Goal: Contribute content: Contribute content

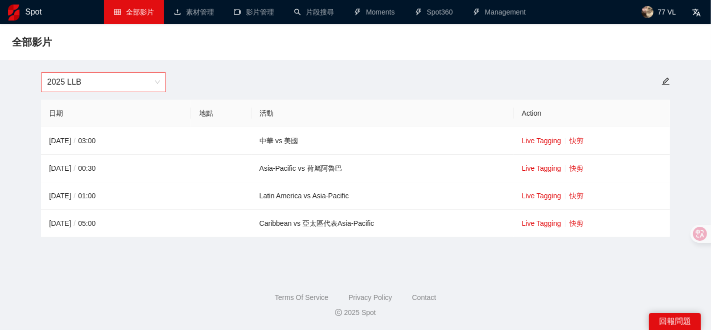
click at [151, 79] on span "2025 LLB" at bounding box center [103, 82] width 113 height 19
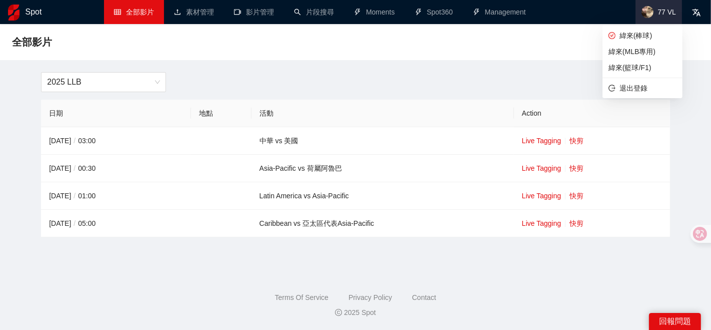
click at [642, 9] on span "77 VL" at bounding box center [659, 12] width 47 height 24
click at [632, 47] on span "緯來(MLB專用)" at bounding box center [643, 51] width 68 height 11
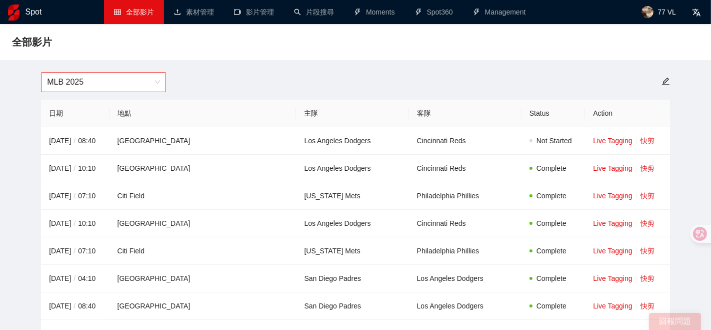
click at [128, 79] on span "MLB 2025" at bounding box center [103, 82] width 113 height 19
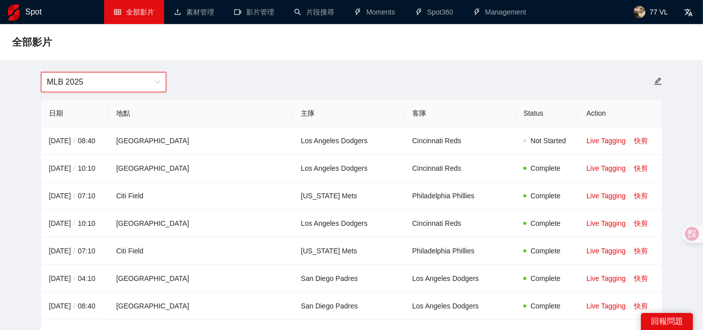
click at [128, 79] on span "MLB 2025" at bounding box center [103, 82] width 113 height 19
click at [634, 139] on link "快剪" at bounding box center [641, 141] width 14 height 8
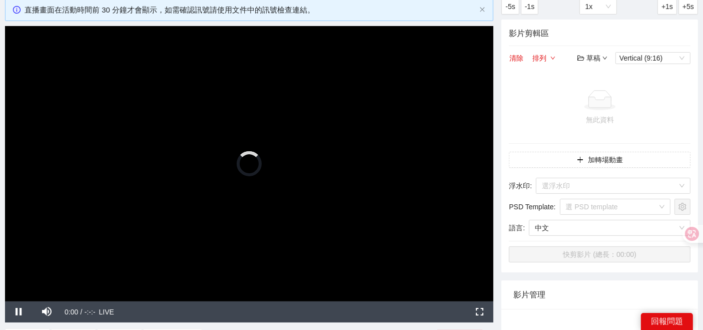
scroll to position [60, 0]
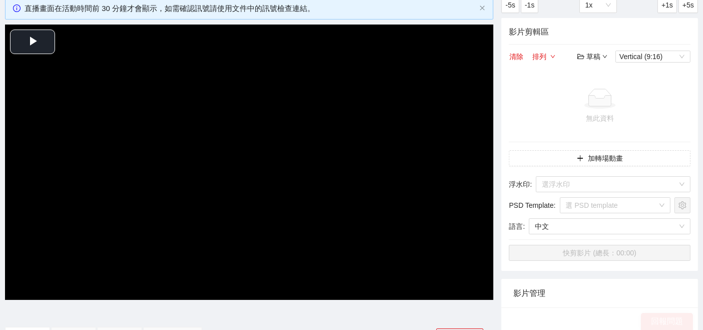
scroll to position [60, 0]
click at [54, 84] on video "Video Player" at bounding box center [249, 162] width 488 height 275
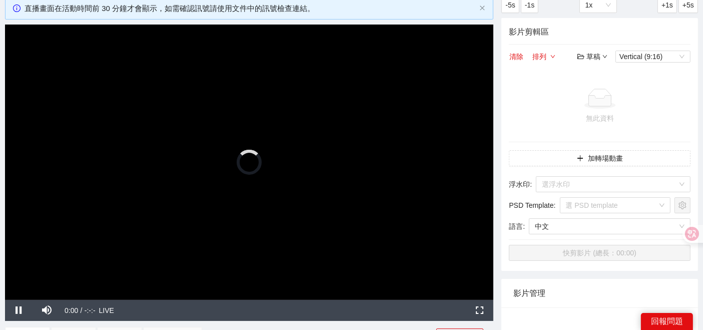
click at [245, 312] on div "Stream Type LIVE" at bounding box center [282, 310] width 367 height 21
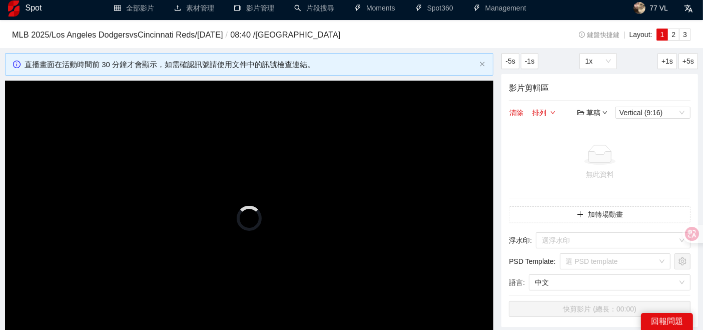
scroll to position [0, 0]
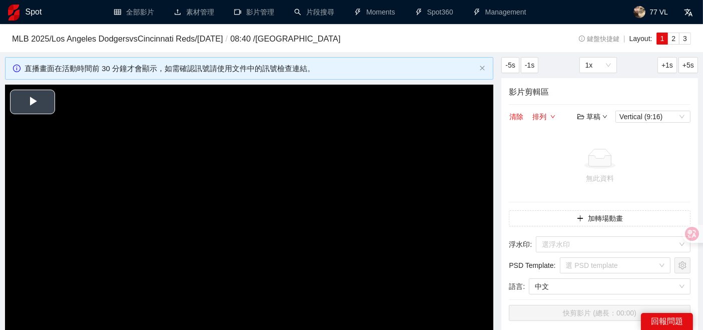
click at [33, 102] on span "Video Player" at bounding box center [33, 102] width 0 height 0
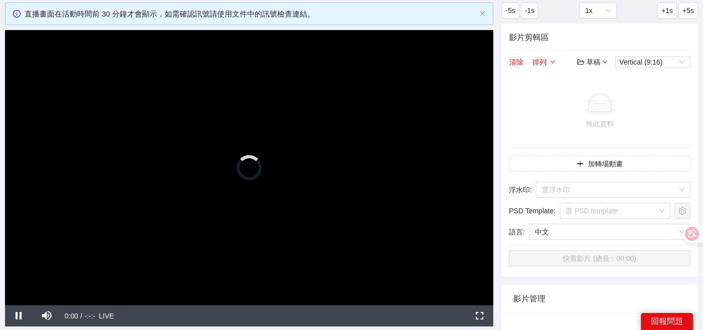
scroll to position [54, 0]
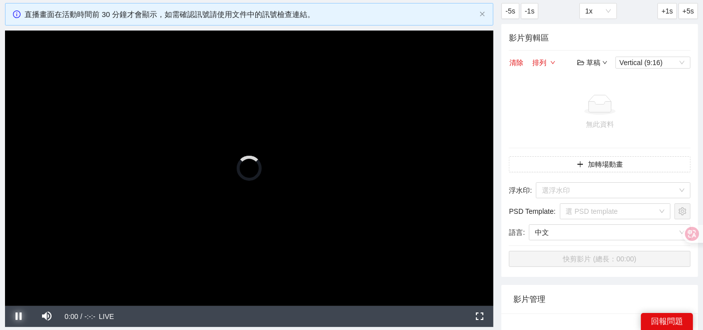
click at [17, 316] on span "Video Player" at bounding box center [19, 316] width 28 height 0
click at [24, 316] on span "Video Player" at bounding box center [19, 316] width 28 height 0
click at [50, 316] on span "Video Player" at bounding box center [47, 316] width 28 height 0
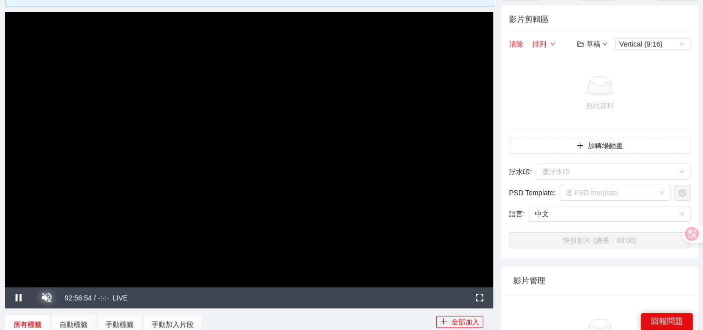
scroll to position [65, 0]
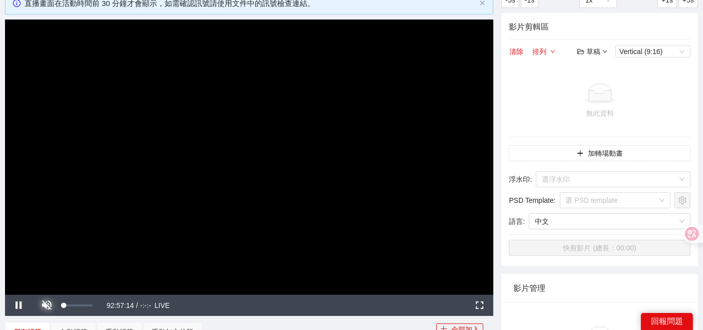
click at [48, 305] on span "Video Player" at bounding box center [47, 305] width 28 height 0
click at [49, 305] on span "Video Player" at bounding box center [47, 305] width 28 height 0
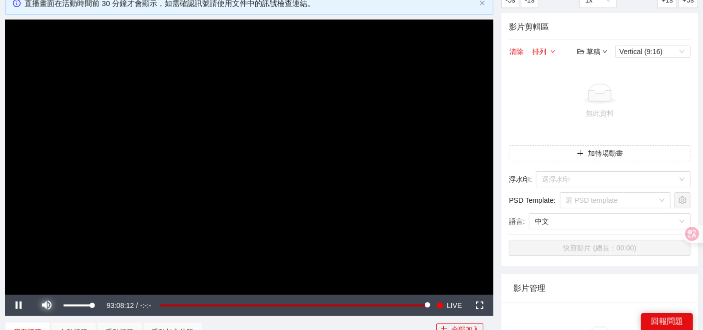
click at [49, 305] on span "Video Player" at bounding box center [47, 305] width 28 height 0
click at [438, 302] on span "Video Player" at bounding box center [439, 305] width 7 height 21
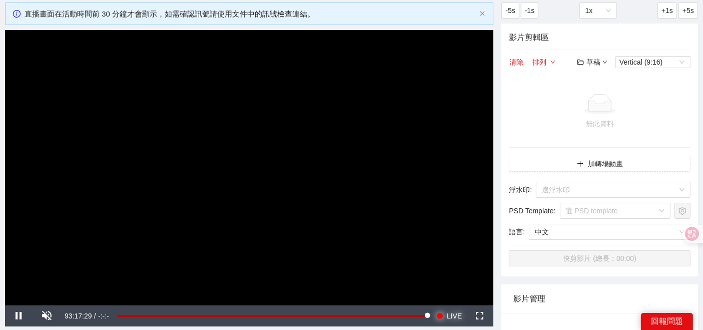
scroll to position [54, 0]
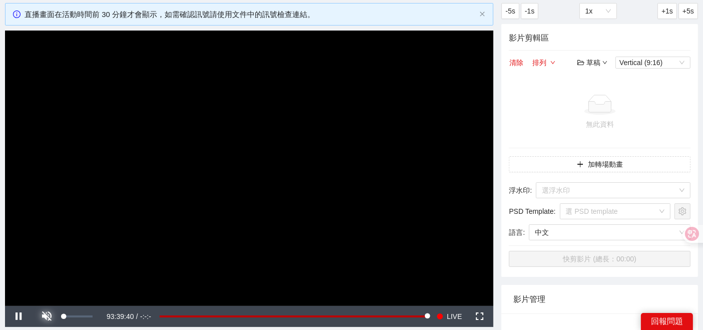
click at [46, 316] on span "Video Player" at bounding box center [47, 316] width 28 height 0
click at [81, 312] on span "93:39:46" at bounding box center [79, 316] width 28 height 8
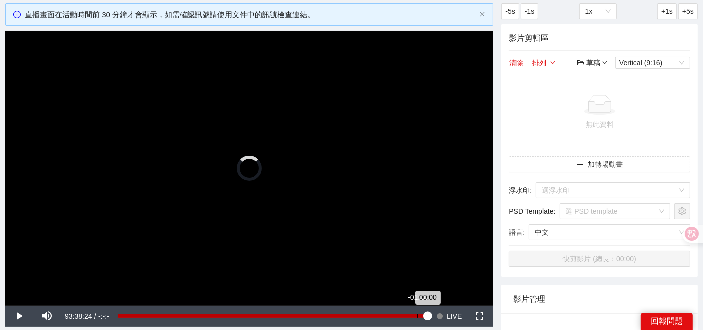
click at [417, 316] on div "-01:28" at bounding box center [417, 316] width 1 height 4
click at [342, 319] on div "Loaded : 100.00% -11:54 -00:47" at bounding box center [273, 316] width 320 height 21
click at [329, 315] on div "Loaded : 99.79% -13:56 -13:56" at bounding box center [273, 316] width 310 height 4
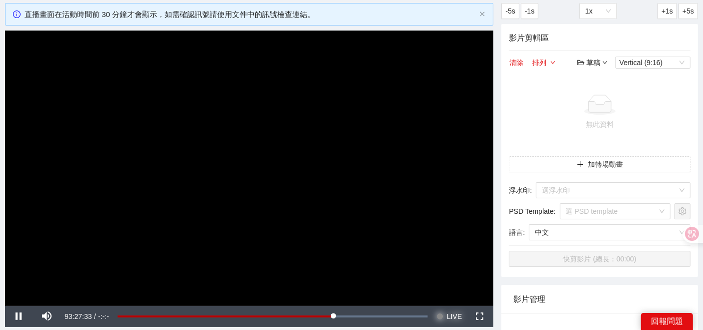
click at [449, 318] on span "LIVE" at bounding box center [454, 316] width 15 height 21
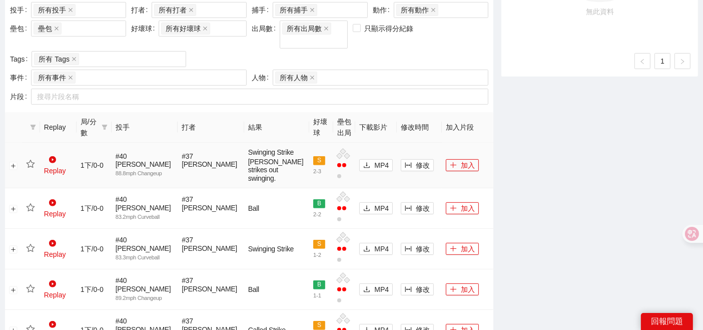
scroll to position [333, 0]
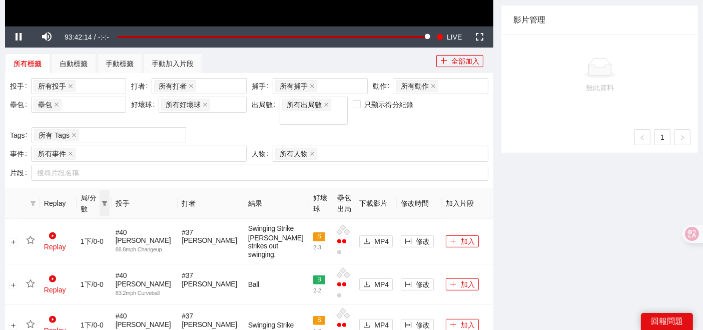
click at [107, 201] on icon "filter" at bounding box center [105, 203] width 6 height 5
click at [93, 205] on span "1上" at bounding box center [93, 209] width 48 height 11
click at [102, 247] on span "確 定" at bounding box center [107, 245] width 16 height 11
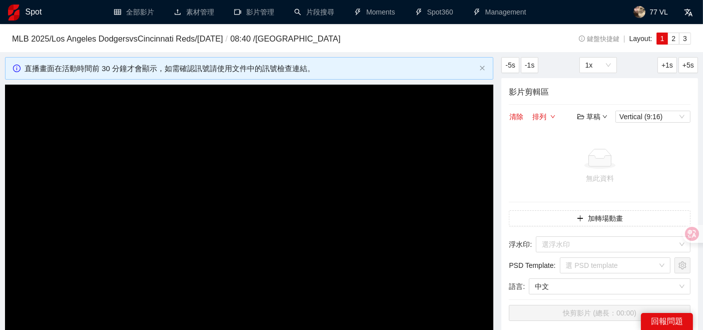
scroll to position [56, 0]
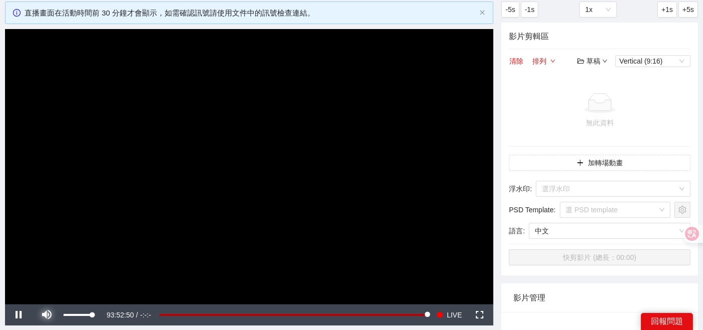
click at [51, 315] on span "Video Player" at bounding box center [47, 315] width 28 height 0
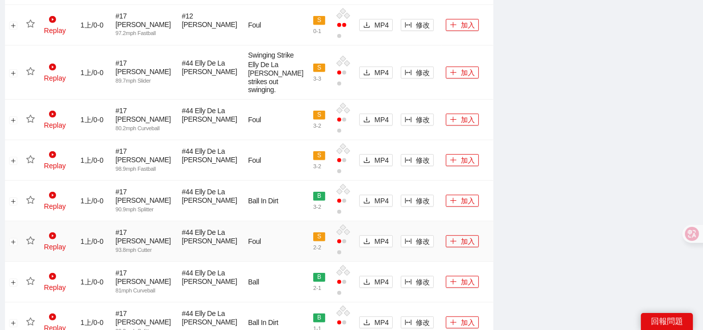
scroll to position [1095, 0]
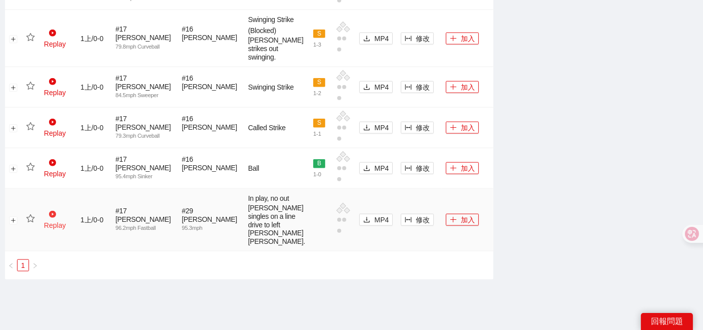
click at [60, 210] on link "Replay" at bounding box center [55, 219] width 22 height 19
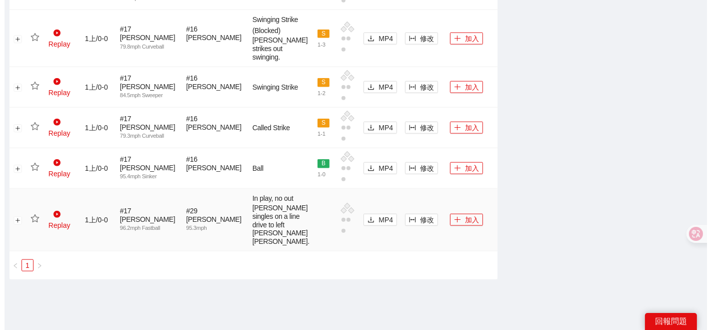
scroll to position [1040, 0]
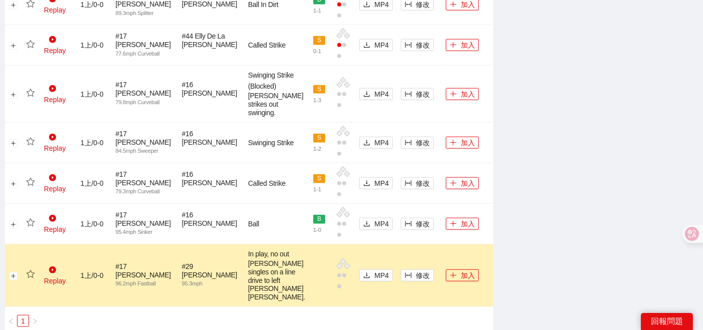
click at [397, 244] on td "修改" at bounding box center [419, 275] width 45 height 63
click at [405, 272] on icon "column-width" at bounding box center [408, 275] width 7 height 7
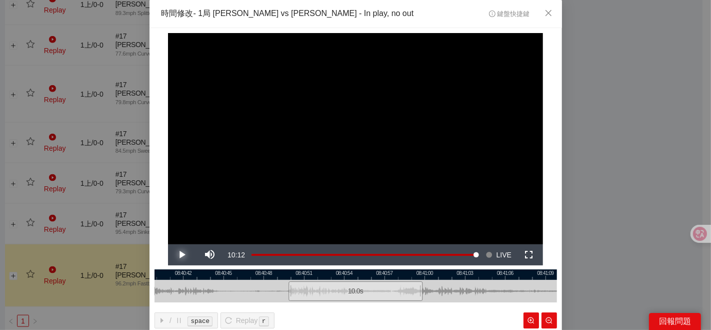
click at [180, 255] on span "Video Player" at bounding box center [182, 255] width 28 height 0
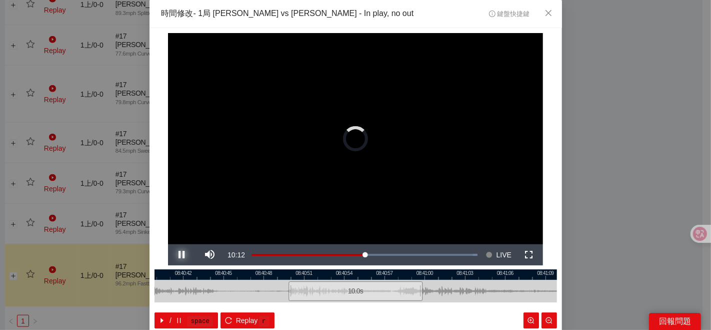
click at [168, 244] on button "Pause" at bounding box center [182, 254] width 28 height 21
click at [168, 244] on button "Play" at bounding box center [182, 254] width 28 height 21
click at [168, 244] on button "Pause" at bounding box center [182, 254] width 28 height 21
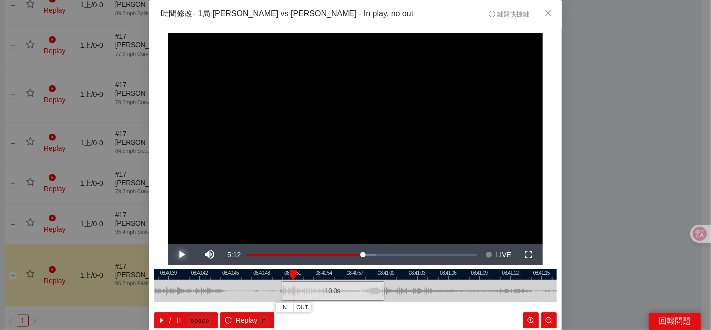
scroll to position [50, 0]
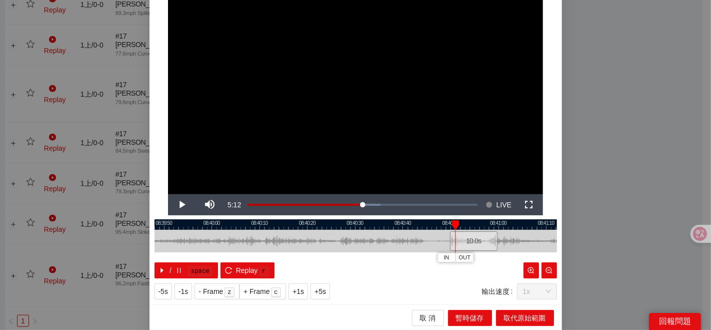
drag, startPoint x: 243, startPoint y: 244, endPoint x: 400, endPoint y: 234, distance: 156.9
click at [399, 236] on div at bounding box center [542, 241] width 403 height 23
click at [251, 230] on div at bounding box center [356, 241] width 403 height 23
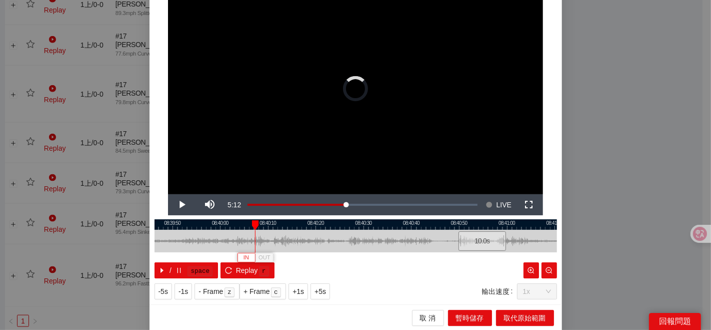
click at [244, 256] on span "IN" at bounding box center [247, 257] width 6 height 9
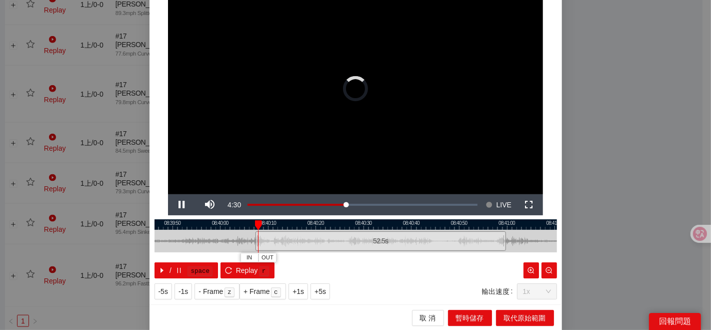
click at [303, 230] on div at bounding box center [356, 241] width 403 height 23
click at [337, 226] on div at bounding box center [356, 224] width 403 height 11
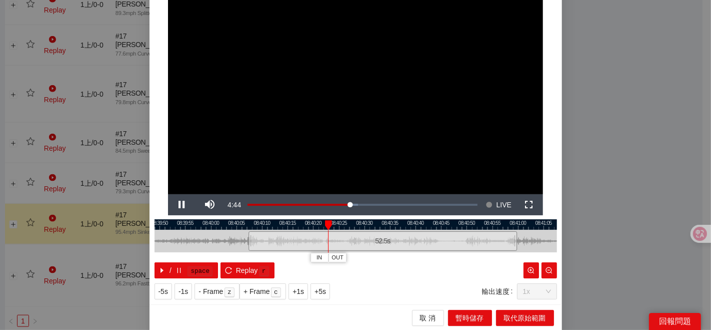
scroll to position [0, 0]
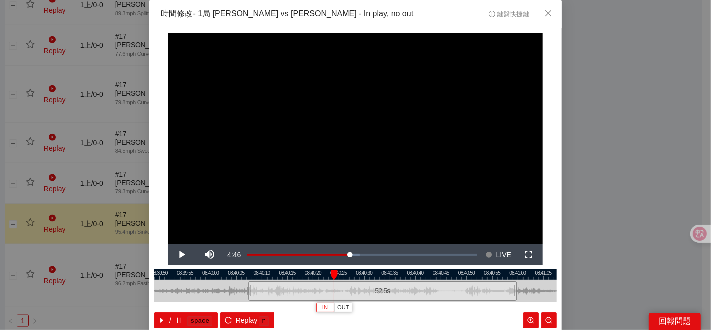
click at [323, 305] on span "IN" at bounding box center [326, 307] width 6 height 9
click at [337, 309] on span "IN" at bounding box center [340, 307] width 6 height 9
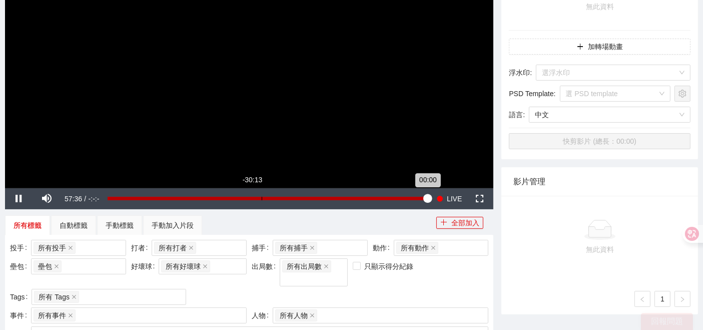
scroll to position [167, 0]
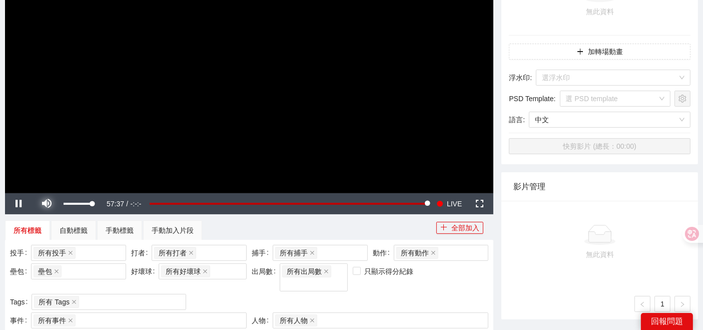
click at [48, 204] on span "Video Player" at bounding box center [47, 204] width 28 height 0
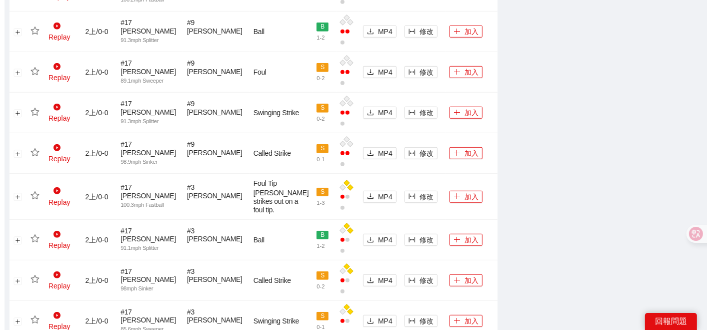
scroll to position [1036, 0]
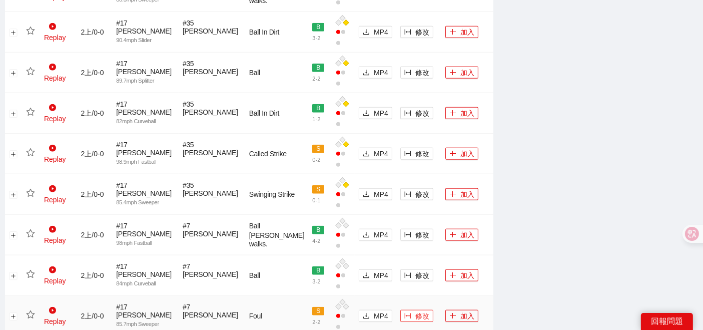
click at [404, 312] on icon "column-width" at bounding box center [407, 315] width 7 height 7
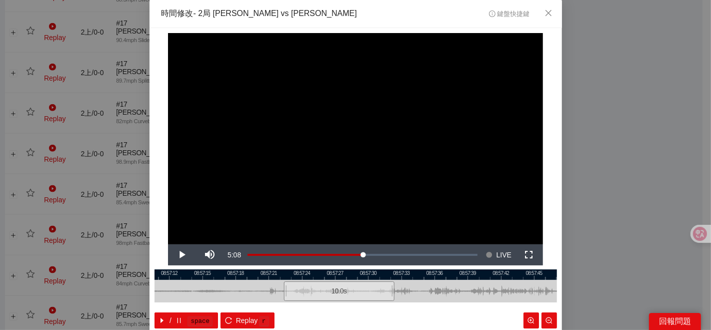
scroll to position [50, 0]
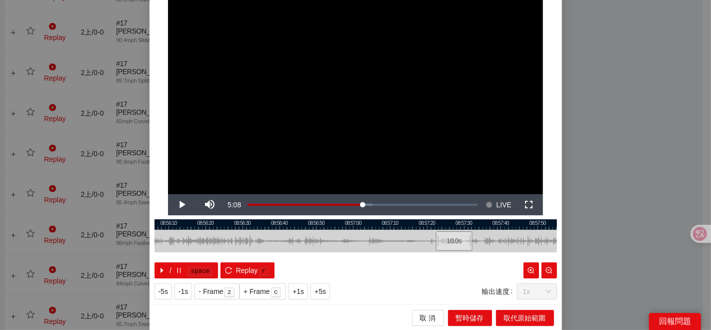
drag, startPoint x: 242, startPoint y: 241, endPoint x: 378, endPoint y: 241, distance: 136.0
click at [378, 241] on div at bounding box center [523, 241] width 403 height 23
click at [350, 228] on div at bounding box center [356, 224] width 403 height 11
click at [346, 258] on button "IN" at bounding box center [345, 258] width 18 height 10
click at [56, 261] on div "**********" at bounding box center [355, 165] width 711 height 330
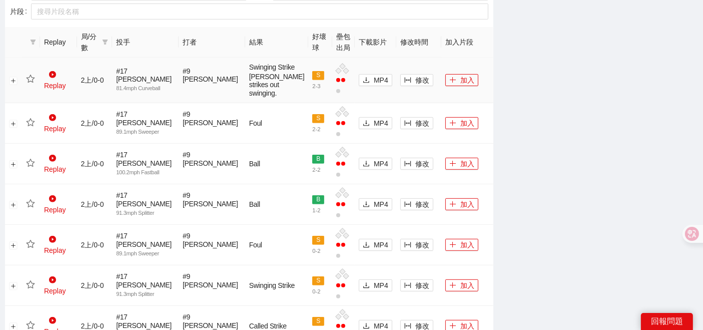
scroll to position [481, 0]
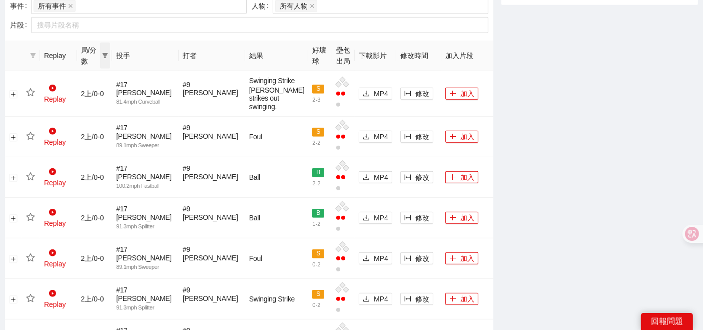
click at [110, 46] on span at bounding box center [105, 56] width 10 height 26
click at [107, 70] on li "1下" at bounding box center [95, 78] width 60 height 16
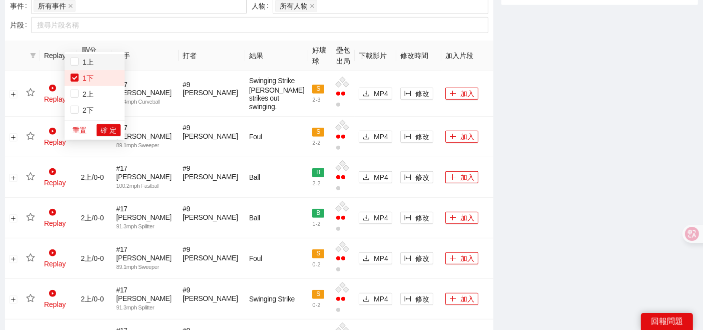
click at [103, 55] on li "1上" at bounding box center [95, 62] width 60 height 16
click at [95, 84] on li "1下" at bounding box center [95, 78] width 60 height 16
click at [111, 128] on span "確 定" at bounding box center [109, 130] width 16 height 11
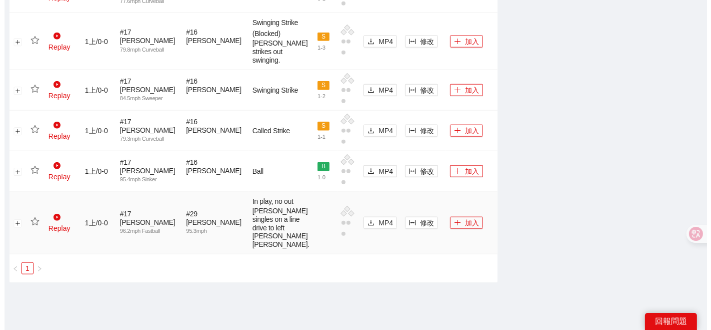
scroll to position [1095, 0]
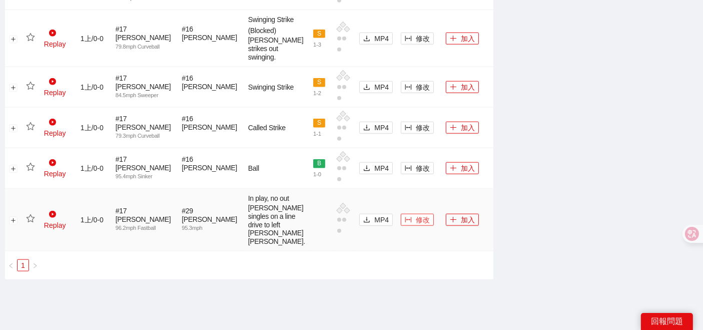
click at [416, 214] on span "修改" at bounding box center [423, 219] width 14 height 11
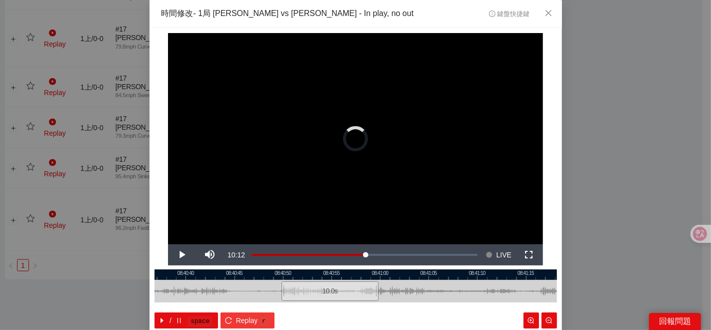
scroll to position [50, 0]
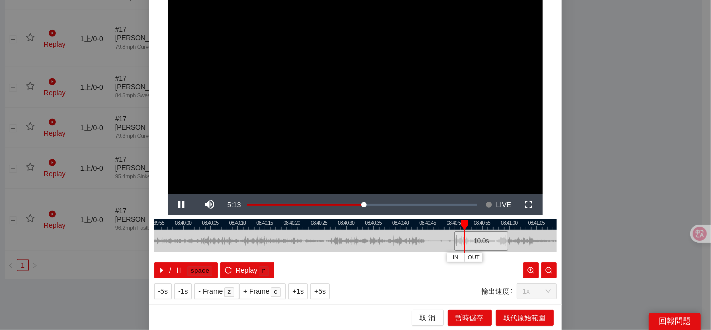
drag, startPoint x: 251, startPoint y: 244, endPoint x: 407, endPoint y: 237, distance: 156.2
click at [408, 238] on div at bounding box center [538, 241] width 403 height 23
click at [277, 225] on div at bounding box center [356, 224] width 403 height 11
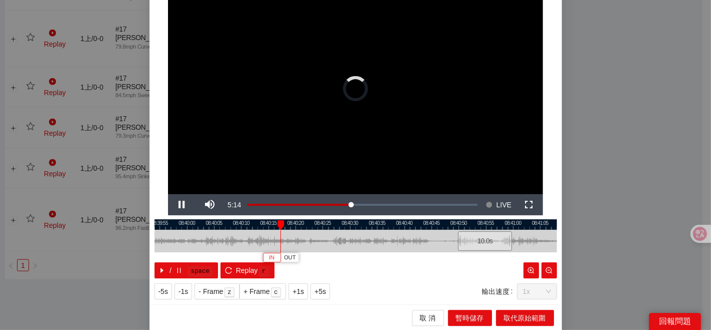
click at [269, 255] on span "IN" at bounding box center [272, 257] width 6 height 9
click at [181, 205] on span "Video Player" at bounding box center [182, 205] width 28 height 0
click at [332, 226] on div at bounding box center [356, 224] width 403 height 11
click at [316, 225] on div at bounding box center [356, 224] width 403 height 11
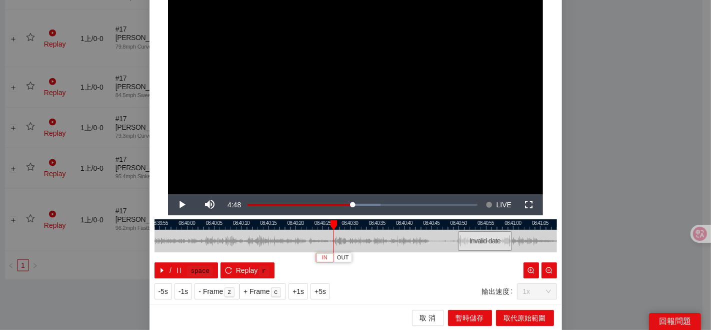
click at [323, 256] on span "IN" at bounding box center [325, 257] width 6 height 9
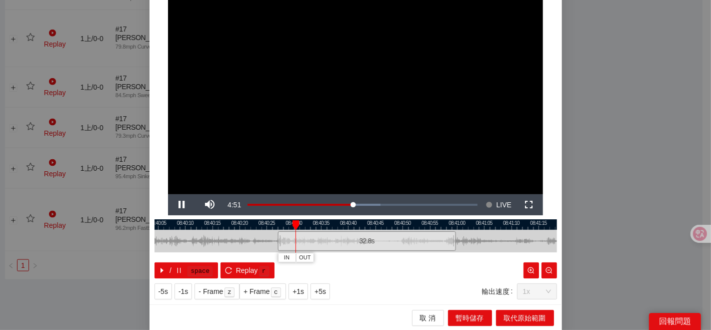
drag, startPoint x: 526, startPoint y: 245, endPoint x: 460, endPoint y: 245, distance: 66.0
click at [463, 244] on div at bounding box center [300, 241] width 403 height 23
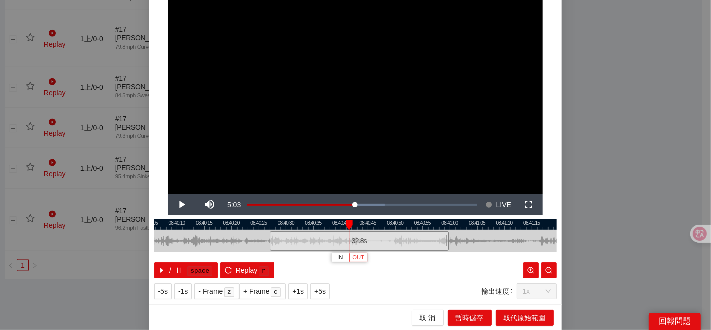
click at [354, 258] on span "OUT" at bounding box center [359, 257] width 12 height 9
click at [499, 316] on button "取代原始範圍" at bounding box center [525, 318] width 58 height 16
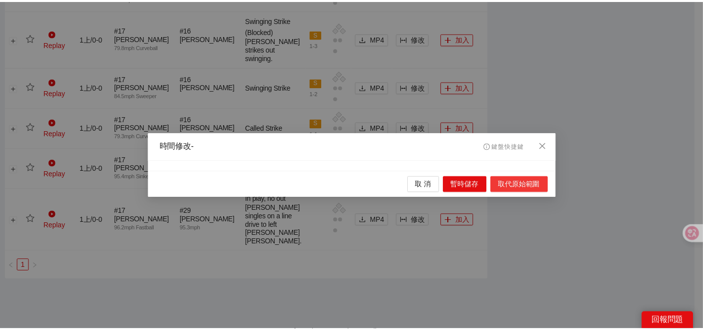
scroll to position [0, 0]
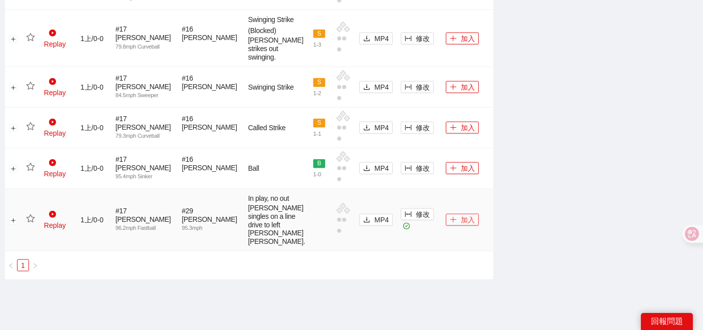
click at [448, 214] on button "加入" at bounding box center [462, 220] width 33 height 12
click at [32, 214] on icon "star" at bounding box center [30, 218] width 9 height 9
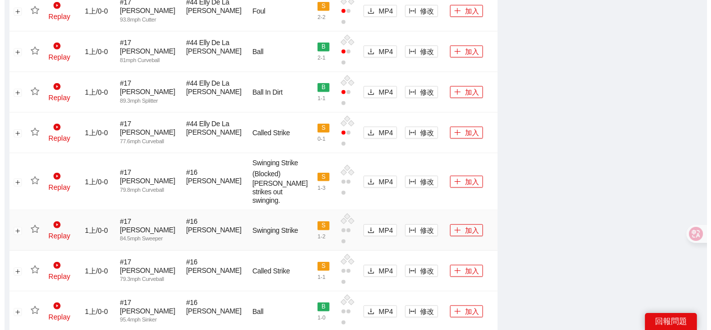
scroll to position [929, 0]
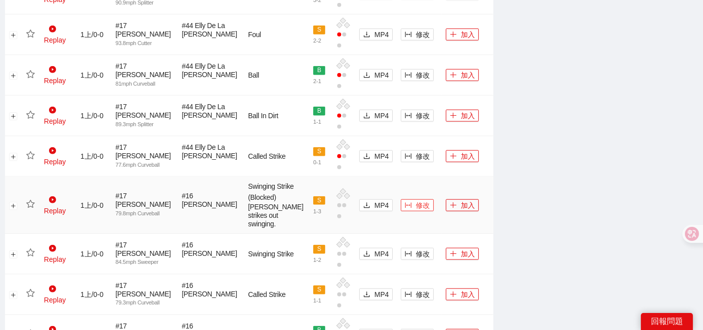
click at [405, 202] on icon "column-width" at bounding box center [408, 205] width 7 height 6
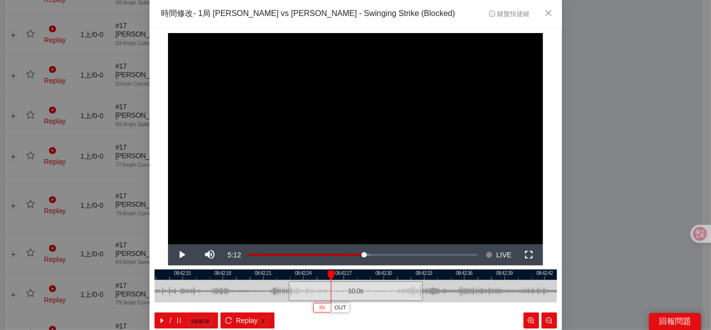
click at [320, 306] on span "IN" at bounding box center [323, 307] width 6 height 9
click at [343, 309] on span "IN" at bounding box center [346, 307] width 6 height 9
click at [356, 306] on span "IN" at bounding box center [359, 307] width 6 height 9
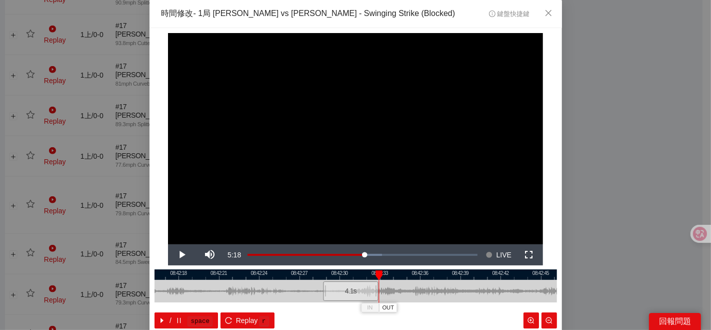
drag, startPoint x: 489, startPoint y: 289, endPoint x: 444, endPoint y: 296, distance: 45.6
click at [444, 296] on div at bounding box center [312, 291] width 403 height 23
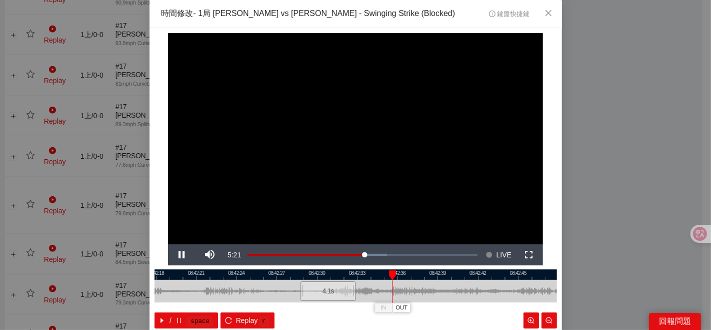
drag, startPoint x: 477, startPoint y: 292, endPoint x: 430, endPoint y: 288, distance: 47.1
click at [455, 294] on div at bounding box center [334, 291] width 403 height 23
click at [437, 307] on button "OUT" at bounding box center [436, 308] width 18 height 10
click at [439, 306] on span "OUT" at bounding box center [445, 307] width 12 height 9
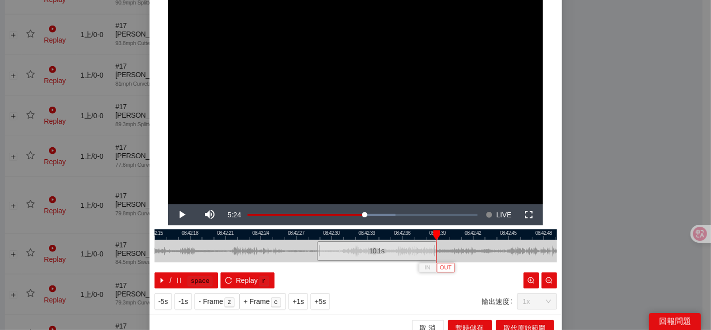
scroll to position [50, 0]
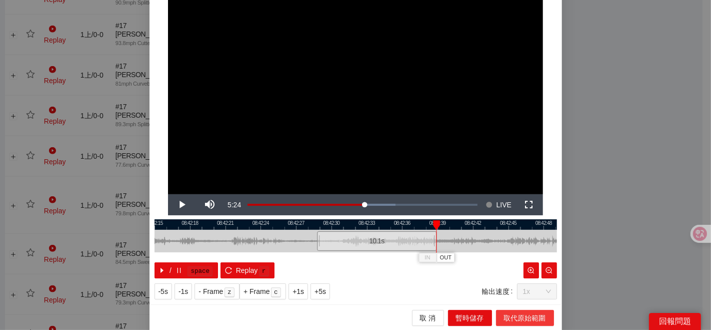
click at [504, 315] on span "取代原始範圍" at bounding box center [525, 317] width 42 height 11
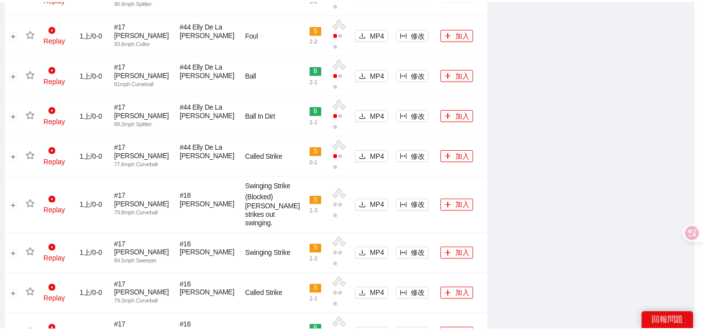
scroll to position [0, 0]
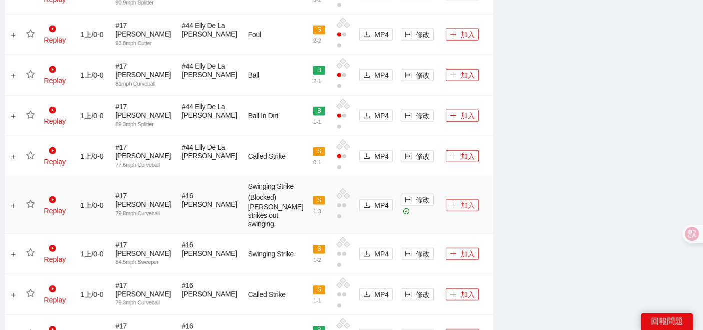
click at [454, 199] on button "加入" at bounding box center [462, 205] width 33 height 12
click at [31, 200] on icon "star" at bounding box center [30, 204] width 9 height 9
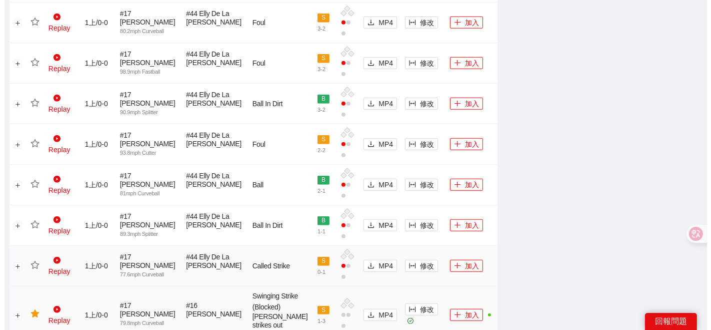
scroll to position [817, 0]
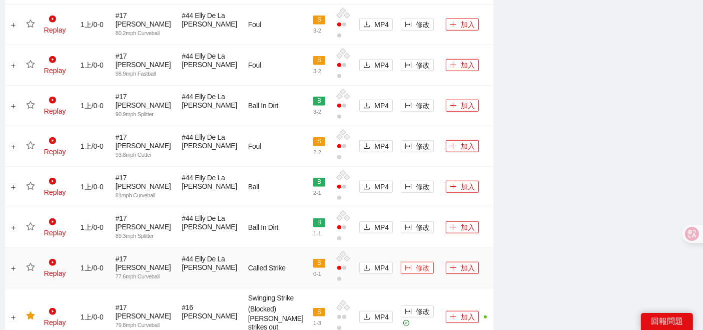
click at [405, 264] on icon "column-width" at bounding box center [408, 267] width 7 height 7
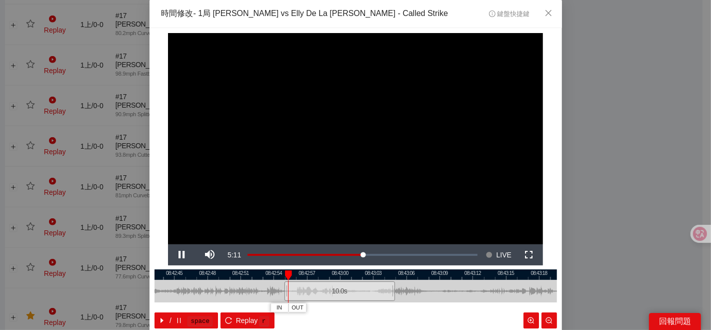
scroll to position [50, 0]
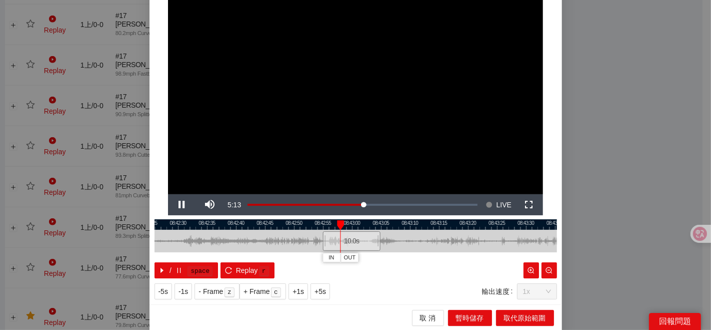
drag, startPoint x: 238, startPoint y: 232, endPoint x: 289, endPoint y: 252, distance: 55.0
click at [287, 256] on div "08:42:25 08:42:30 08:42:35 08:42:40 08:42:45 08:42:50 08:42:55 08:43:00 08:43:0…" at bounding box center [356, 248] width 403 height 59
drag, startPoint x: 322, startPoint y: 240, endPoint x: 353, endPoint y: 235, distance: 31.4
click at [357, 240] on div at bounding box center [356, 241] width 403 height 23
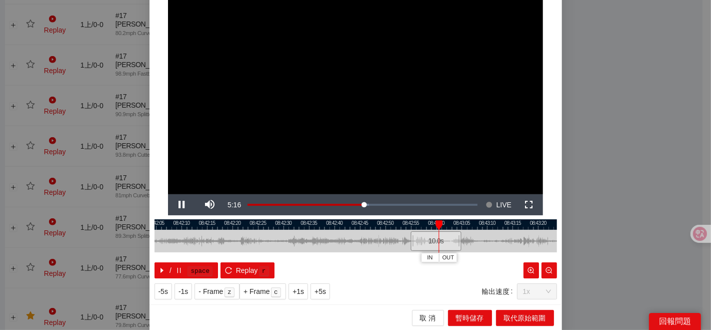
click at [323, 224] on div at bounding box center [356, 224] width 403 height 11
click at [338, 224] on div at bounding box center [356, 224] width 403 height 11
click at [311, 225] on div at bounding box center [356, 224] width 403 height 11
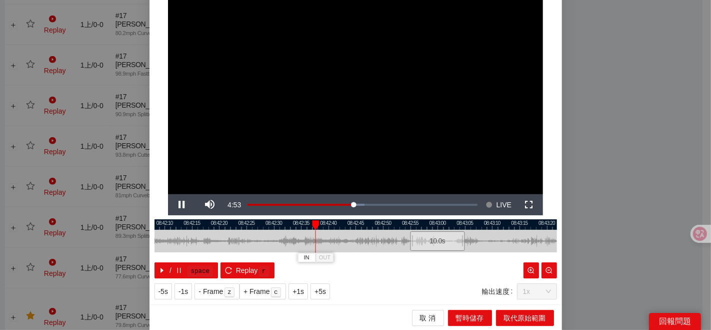
scroll to position [0, 0]
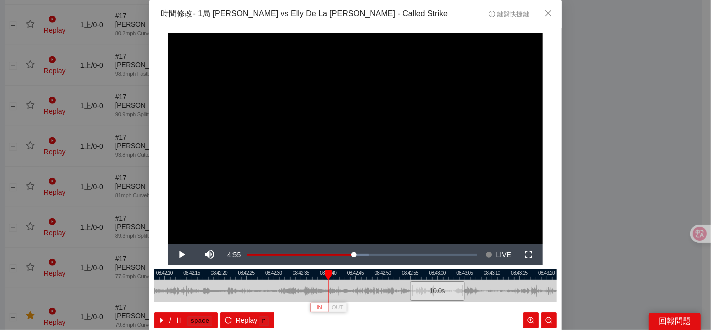
click at [317, 306] on span "IN" at bounding box center [320, 307] width 6 height 9
click at [322, 305] on span "IN" at bounding box center [325, 307] width 6 height 9
click at [383, 310] on span "OUT" at bounding box center [389, 307] width 12 height 9
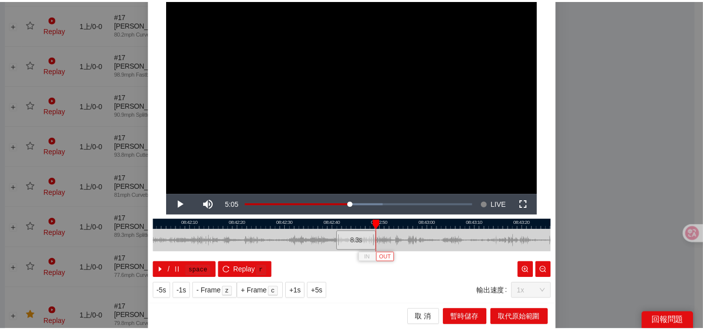
scroll to position [50, 0]
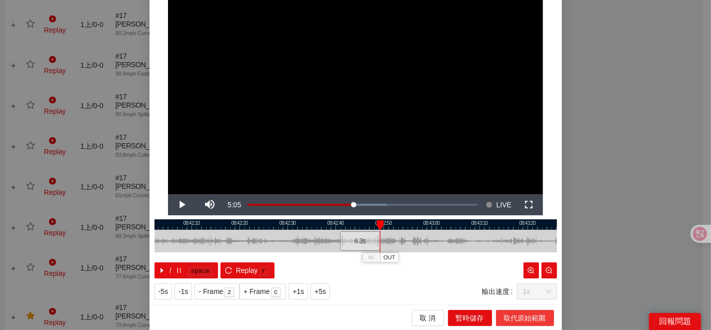
click at [513, 322] on span "取代原始範圍" at bounding box center [525, 317] width 42 height 11
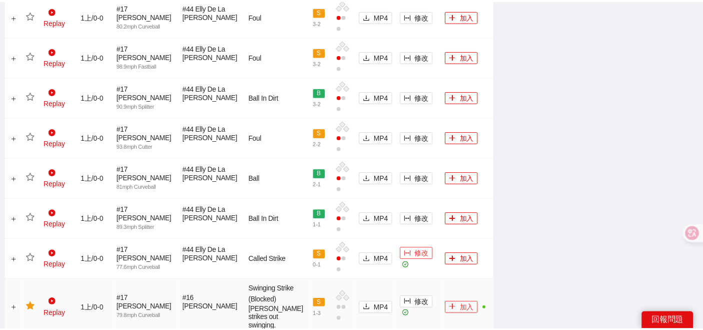
scroll to position [0, 0]
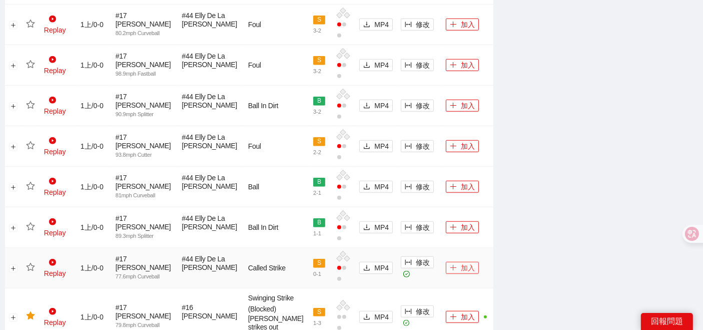
click at [449, 262] on button "加入" at bounding box center [462, 268] width 33 height 12
click at [31, 263] on icon "star" at bounding box center [30, 267] width 9 height 9
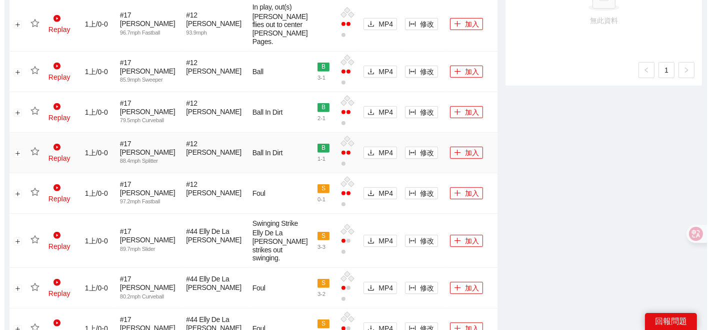
scroll to position [540, 0]
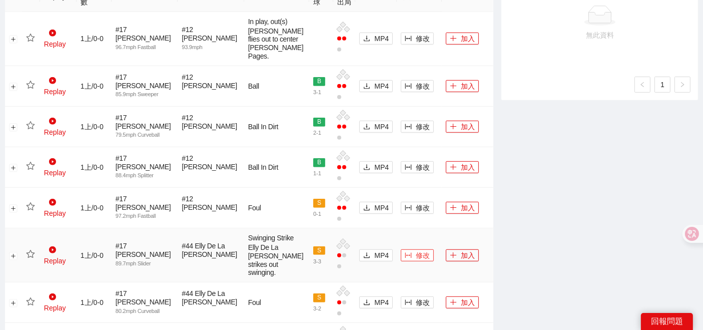
click at [416, 250] on span "修改" at bounding box center [423, 255] width 14 height 11
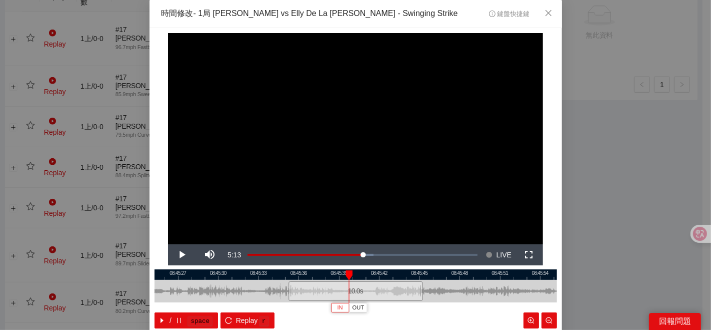
click at [332, 308] on button "IN" at bounding box center [340, 308] width 18 height 10
click at [358, 308] on span "IN" at bounding box center [361, 307] width 6 height 9
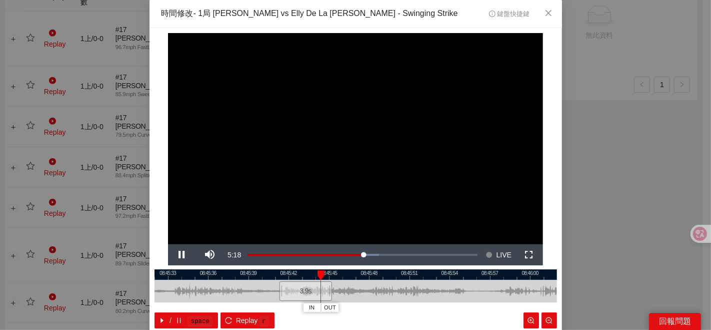
drag, startPoint x: 467, startPoint y: 289, endPoint x: 377, endPoint y: 293, distance: 90.6
click at [377, 293] on div at bounding box center [265, 291] width 403 height 23
click at [370, 309] on span "OUT" at bounding box center [369, 307] width 12 height 9
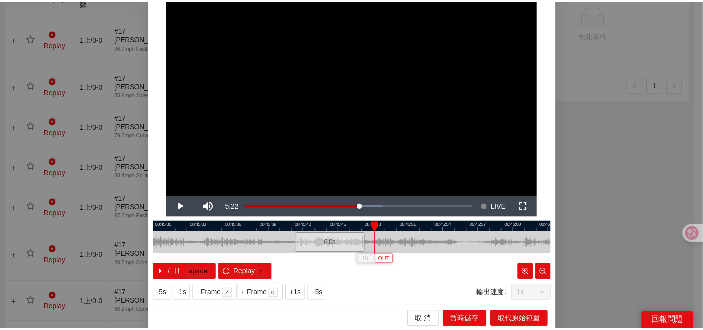
scroll to position [50, 0]
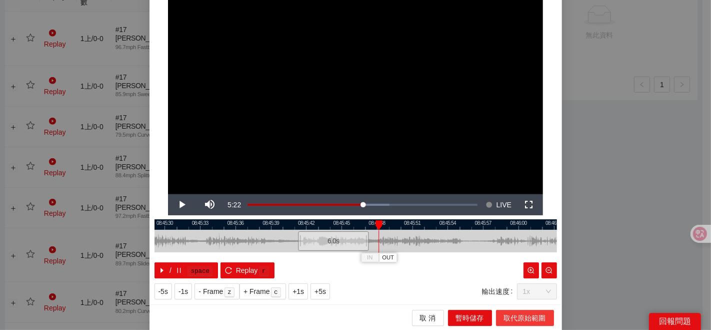
click at [527, 316] on span "取代原始範圍" at bounding box center [525, 317] width 42 height 11
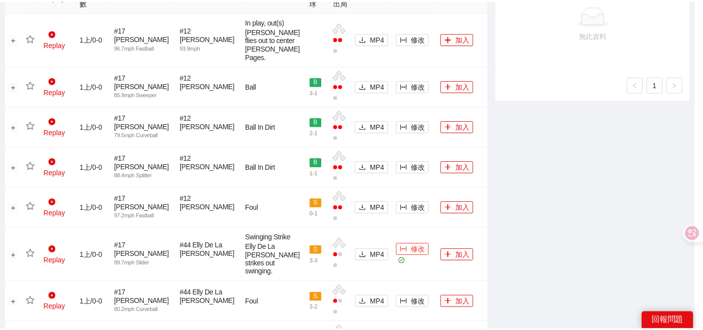
scroll to position [0, 0]
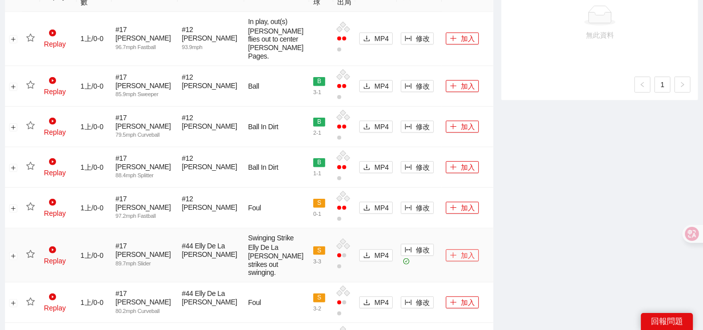
click at [450, 252] on icon "plus" at bounding box center [453, 255] width 7 height 7
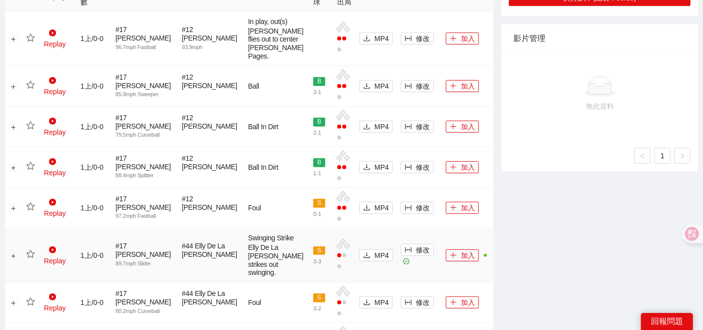
click at [35, 250] on icon "star" at bounding box center [30, 254] width 9 height 9
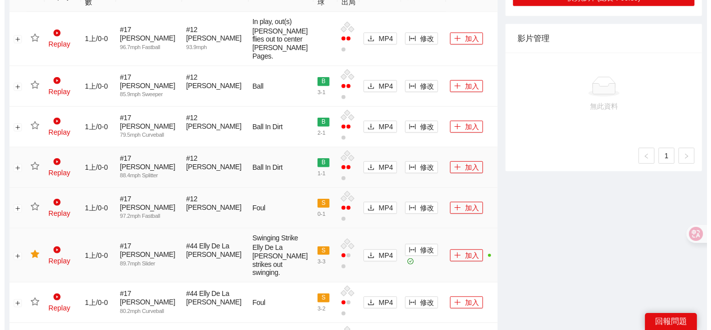
scroll to position [484, 0]
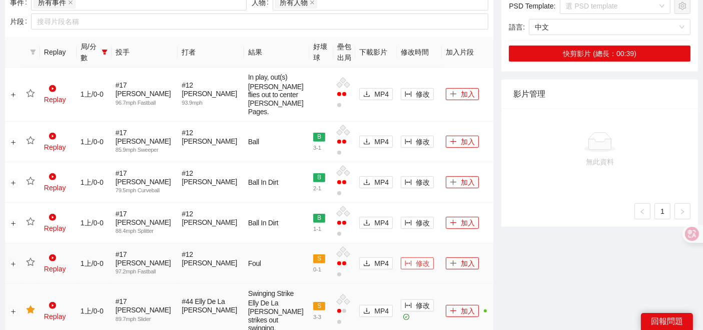
click at [416, 258] on span "修改" at bounding box center [423, 263] width 14 height 11
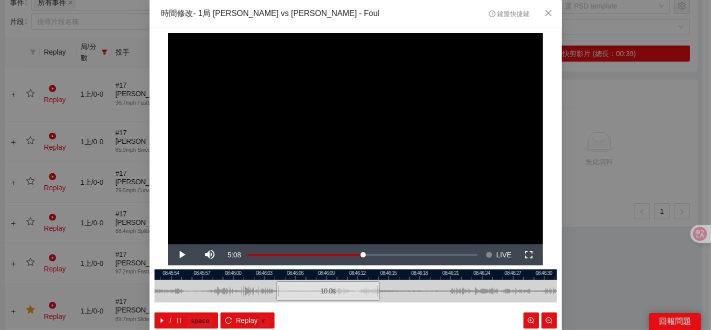
scroll to position [50, 0]
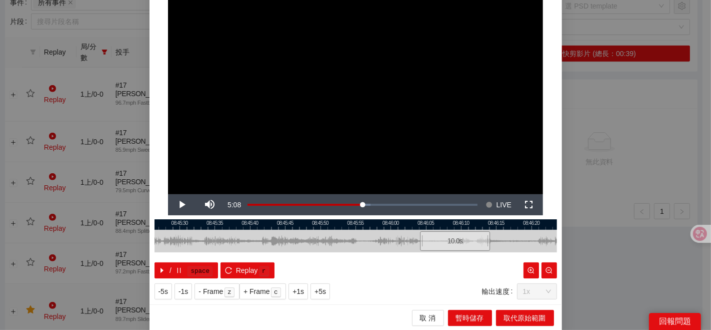
drag, startPoint x: 245, startPoint y: 243, endPoint x: 364, endPoint y: 238, distance: 119.1
click at [364, 238] on div at bounding box center [507, 241] width 403 height 23
click at [264, 230] on div at bounding box center [356, 241] width 403 height 23
click at [332, 227] on div at bounding box center [356, 224] width 403 height 11
click at [305, 226] on div at bounding box center [356, 224] width 403 height 11
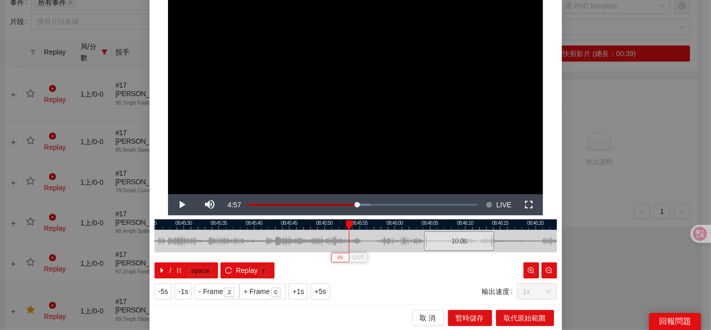
click at [338, 254] on span "IN" at bounding box center [341, 257] width 6 height 9
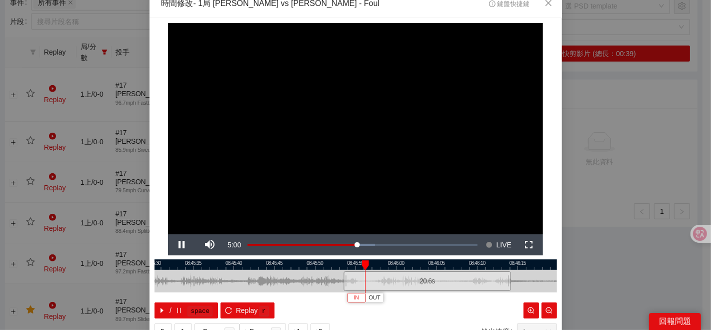
scroll to position [0, 0]
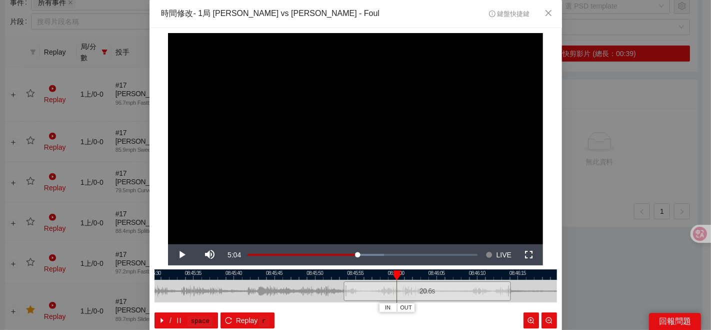
click at [370, 276] on div at bounding box center [356, 274] width 403 height 11
click at [391, 307] on button "OUT" at bounding box center [387, 308] width 18 height 10
click at [311, 271] on div at bounding box center [356, 274] width 403 height 11
click at [304, 275] on div at bounding box center [356, 274] width 403 height 11
click at [290, 278] on div at bounding box center [355, 274] width 403 height 11
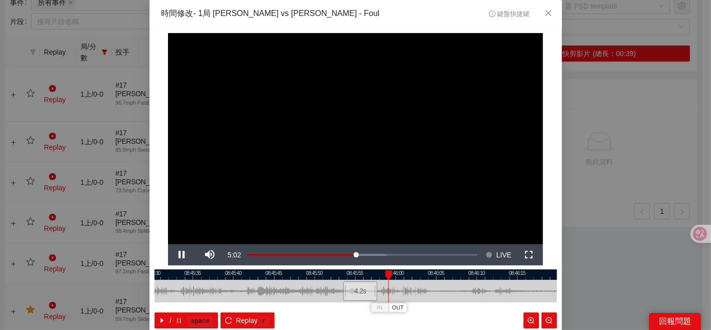
click at [286, 275] on div at bounding box center [356, 274] width 403 height 11
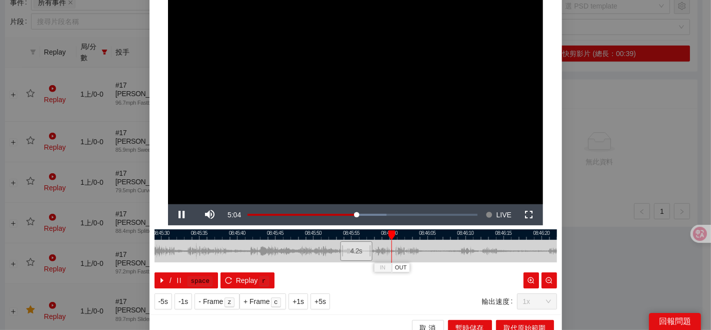
scroll to position [50, 0]
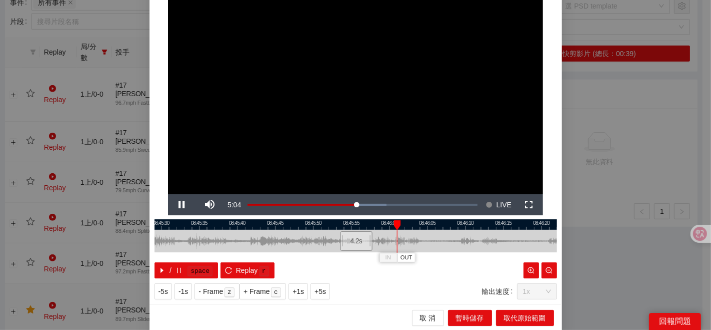
click at [284, 225] on div at bounding box center [356, 224] width 403 height 11
click at [256, 220] on div at bounding box center [356, 224] width 403 height 11
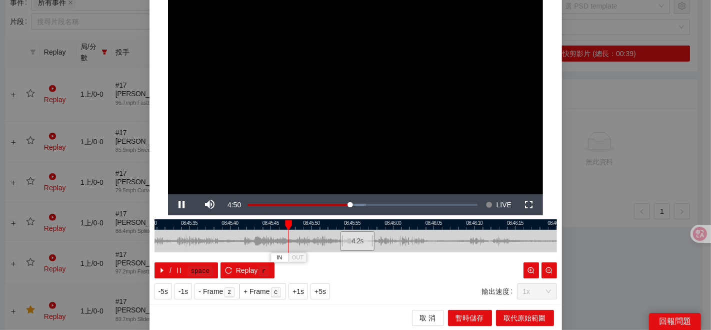
scroll to position [0, 0]
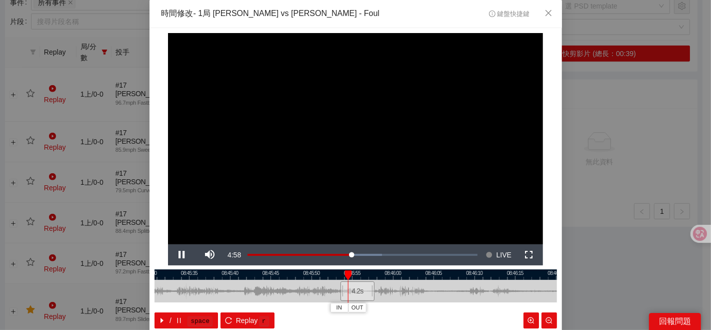
click at [302, 273] on div at bounding box center [356, 274] width 403 height 11
click at [289, 276] on div at bounding box center [356, 274] width 403 height 11
click at [300, 309] on span "IN" at bounding box center [303, 307] width 6 height 9
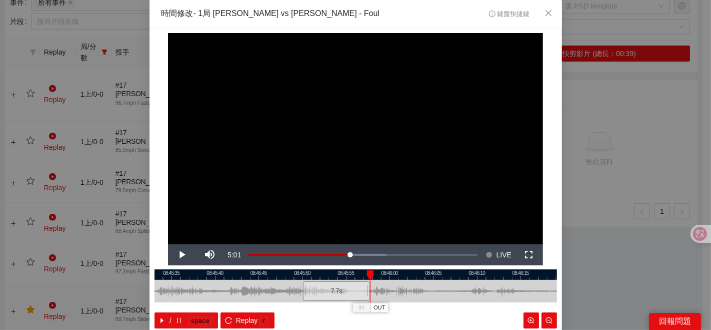
scroll to position [50, 0]
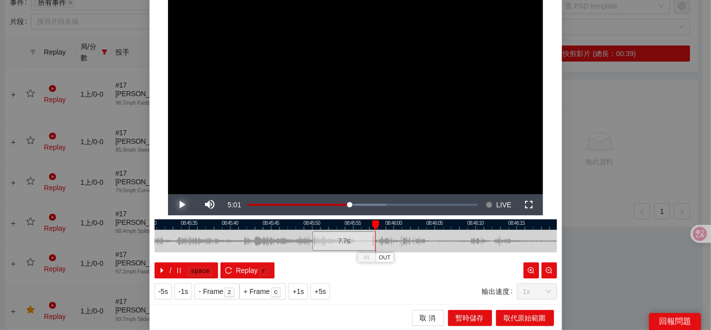
click at [176, 205] on span "Video Player" at bounding box center [182, 205] width 28 height 0
click at [168, 194] on button "Pause" at bounding box center [182, 204] width 28 height 21
click at [168, 194] on button "Play" at bounding box center [182, 204] width 28 height 21
click at [168, 194] on button "Pause" at bounding box center [182, 204] width 28 height 21
click at [168, 194] on button "Play" at bounding box center [182, 204] width 28 height 21
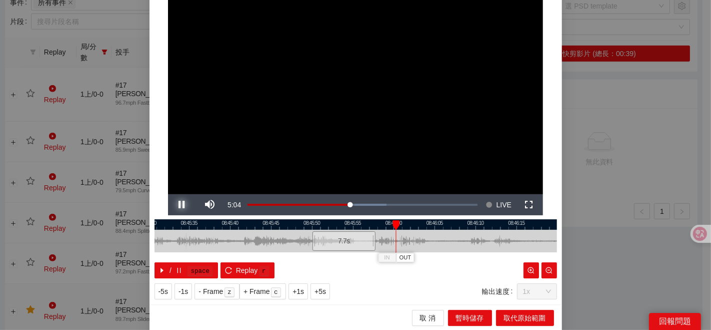
click at [168, 194] on button "Pause" at bounding box center [182, 204] width 28 height 21
click at [362, 225] on div at bounding box center [356, 224] width 403 height 11
click at [366, 222] on div at bounding box center [356, 224] width 403 height 11
click at [383, 258] on span "OUT" at bounding box center [387, 257] width 12 height 9
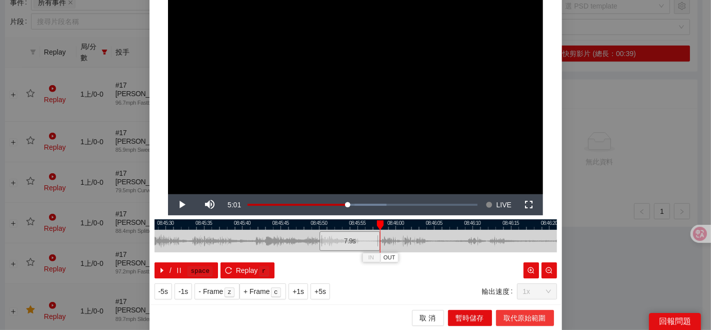
drag, startPoint x: 500, startPoint y: 316, endPoint x: 434, endPoint y: 285, distance: 72.9
click at [504, 317] on span "取代原始範圍" at bounding box center [525, 317] width 42 height 11
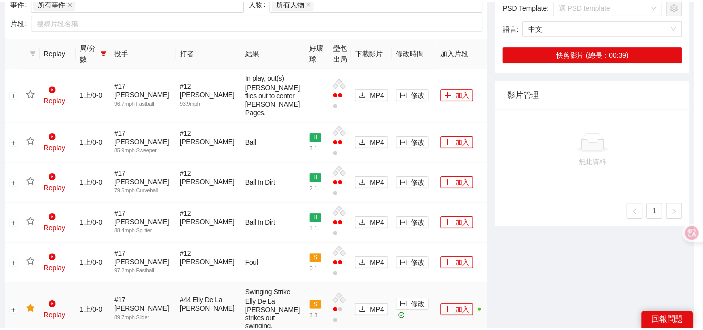
scroll to position [0, 0]
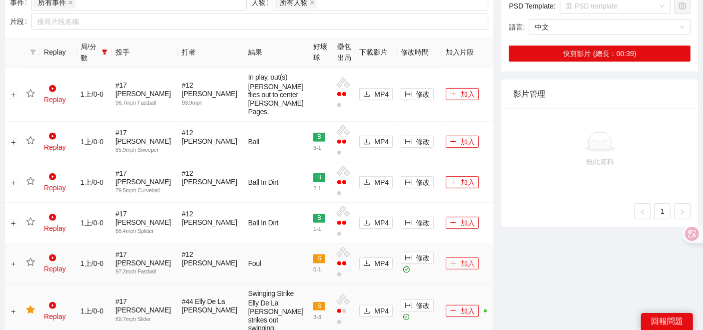
click at [449, 257] on button "加入" at bounding box center [462, 263] width 33 height 12
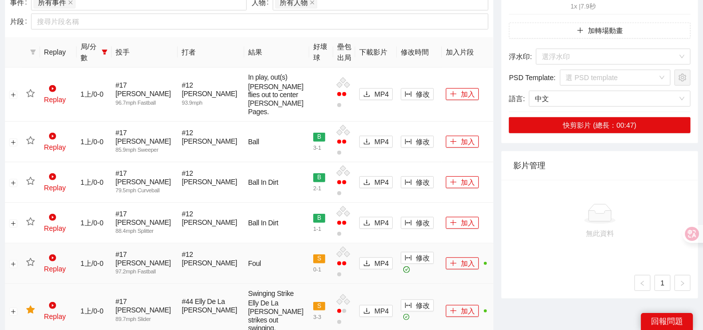
click at [33, 258] on icon "star" at bounding box center [30, 262] width 9 height 9
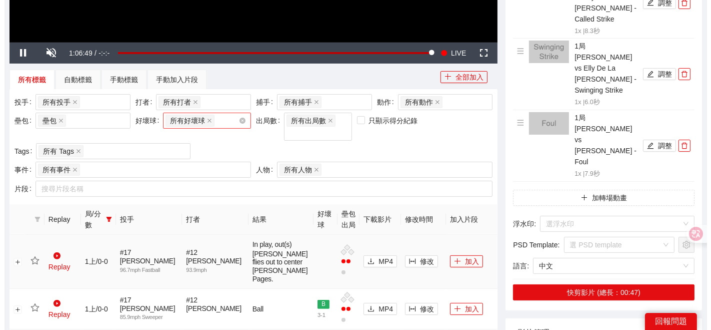
scroll to position [373, 0]
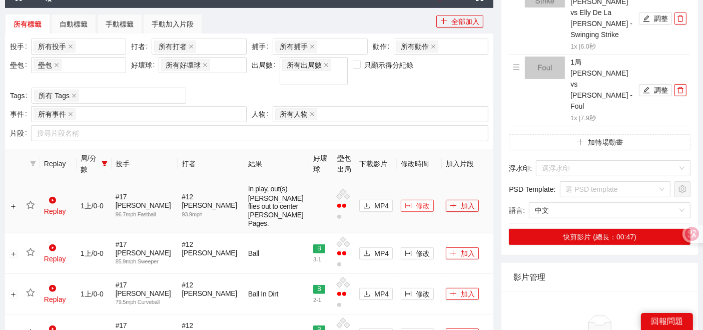
click at [416, 211] on span "修改" at bounding box center [423, 205] width 14 height 11
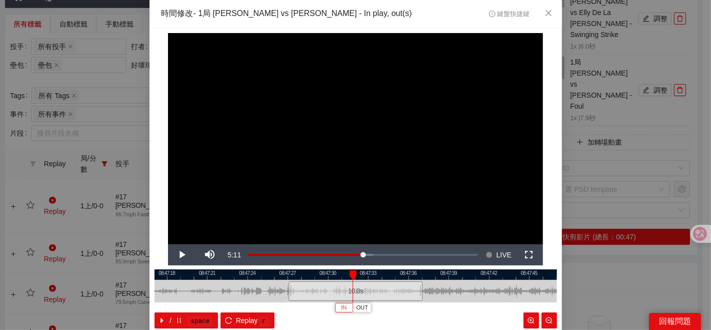
click at [341, 306] on span "IN" at bounding box center [344, 307] width 6 height 9
click at [433, 282] on div at bounding box center [356, 291] width 403 height 23
click at [420, 276] on div at bounding box center [356, 274] width 403 height 11
click at [505, 309] on span "OUT" at bounding box center [510, 307] width 12 height 9
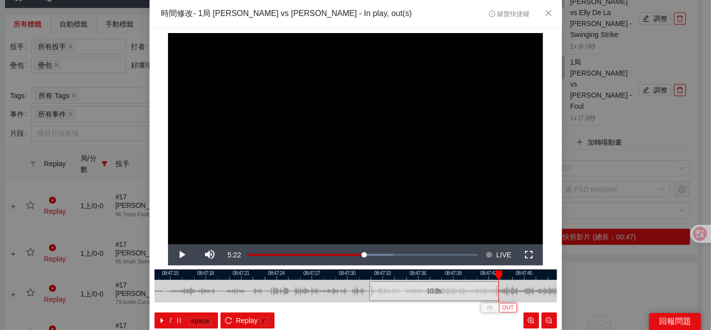
scroll to position [50, 0]
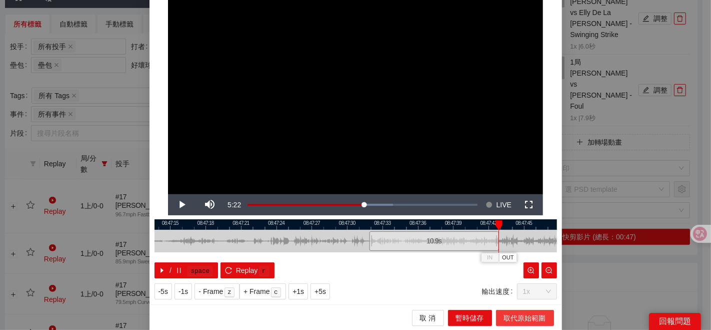
click at [504, 317] on span "取代原始範圍" at bounding box center [525, 317] width 42 height 11
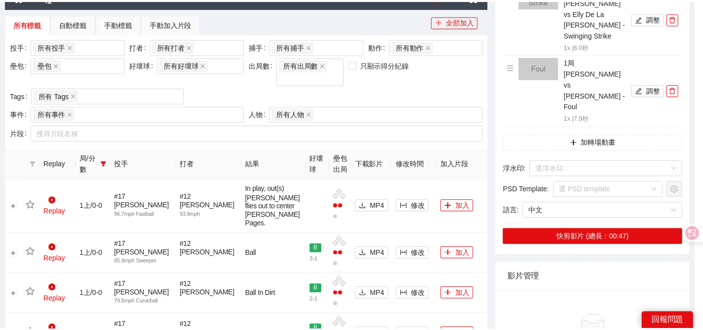
scroll to position [0, 0]
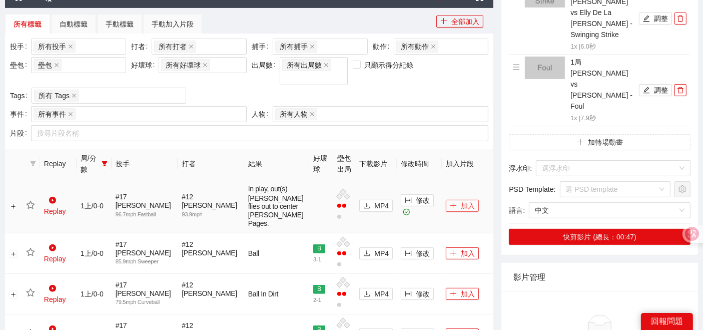
click at [446, 212] on button "加入" at bounding box center [462, 206] width 33 height 12
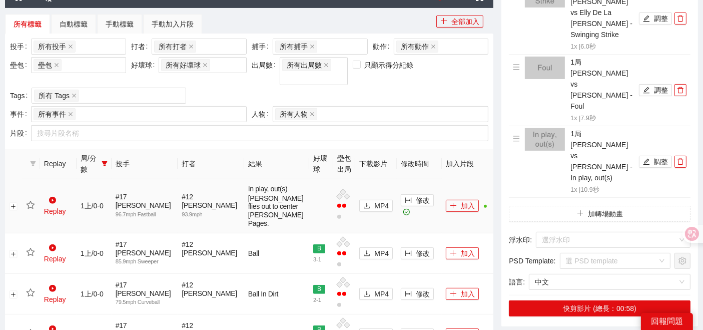
click at [34, 210] on icon "star" at bounding box center [30, 205] width 9 height 9
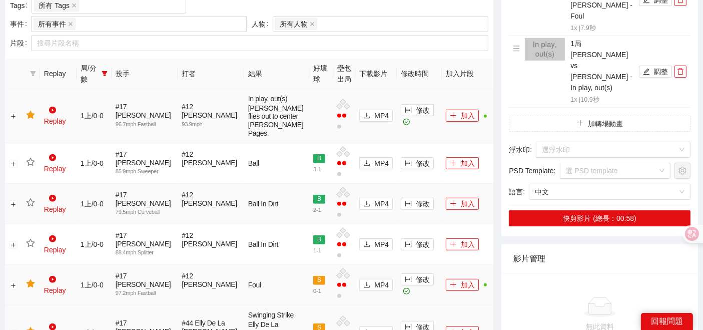
scroll to position [484, 0]
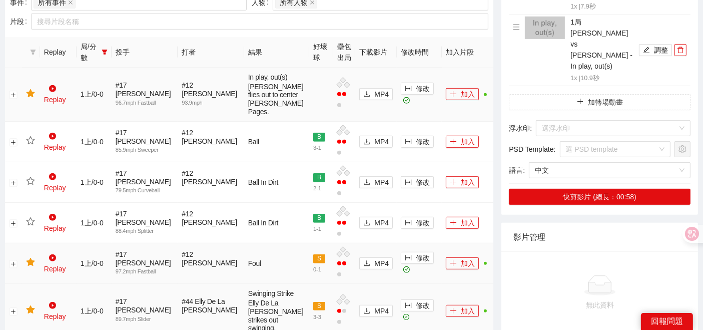
click at [98, 41] on span "局/分數" at bounding box center [89, 52] width 17 height 22
click at [107, 50] on icon "filter" at bounding box center [105, 52] width 6 height 5
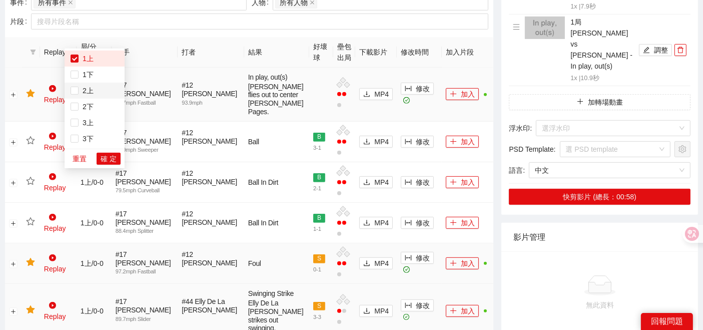
click at [86, 95] on span "2上" at bounding box center [95, 90] width 48 height 11
click at [91, 58] on span "1上" at bounding box center [86, 59] width 15 height 8
click at [101, 157] on span "確 定" at bounding box center [109, 158] width 16 height 11
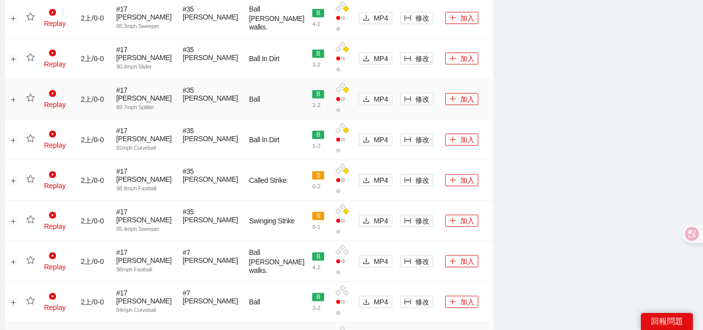
scroll to position [1036, 0]
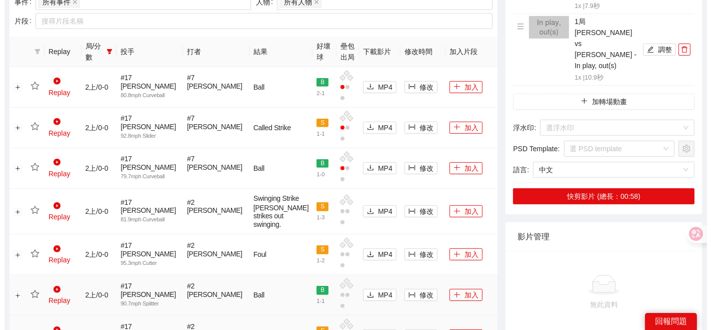
scroll to position [467, 0]
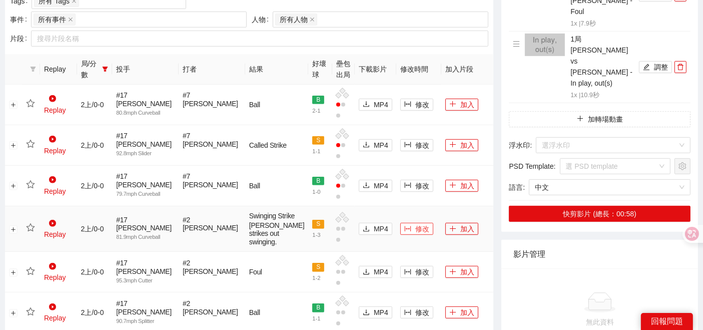
click at [415, 223] on span "修改" at bounding box center [422, 228] width 14 height 11
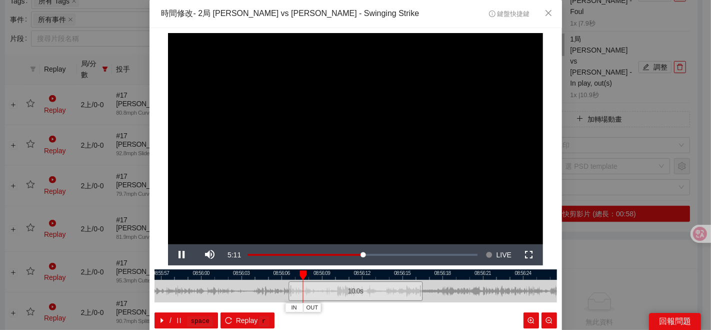
click at [326, 275] on div at bounding box center [356, 274] width 403 height 11
click at [350, 309] on span "IN" at bounding box center [353, 307] width 6 height 9
click at [422, 277] on div "IN OUT" at bounding box center [423, 275] width 7 height 10
click at [176, 255] on span "Video Player" at bounding box center [182, 255] width 28 height 0
click at [168, 244] on button "Pause" at bounding box center [182, 254] width 28 height 21
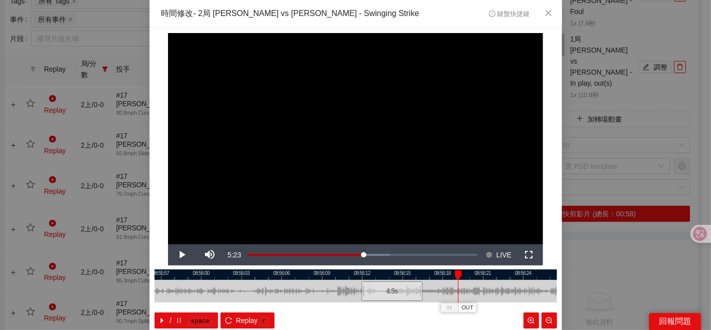
click at [431, 276] on div at bounding box center [356, 274] width 403 height 11
click at [459, 306] on span "OUT" at bounding box center [463, 307] width 12 height 9
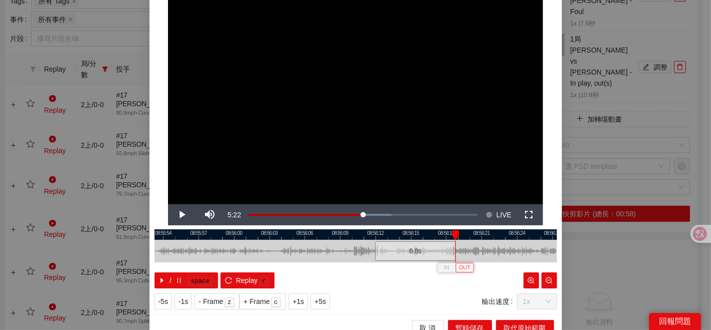
scroll to position [50, 0]
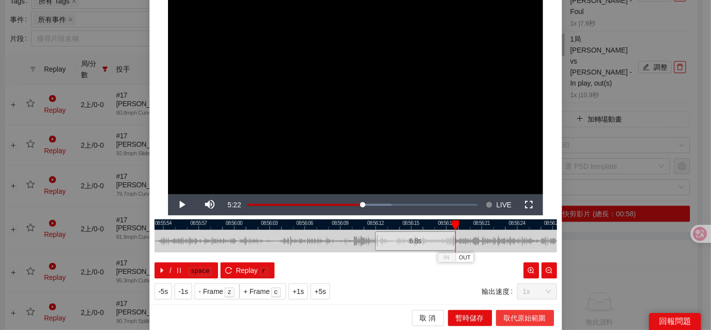
click at [509, 317] on span "取代原始範圍" at bounding box center [525, 317] width 42 height 11
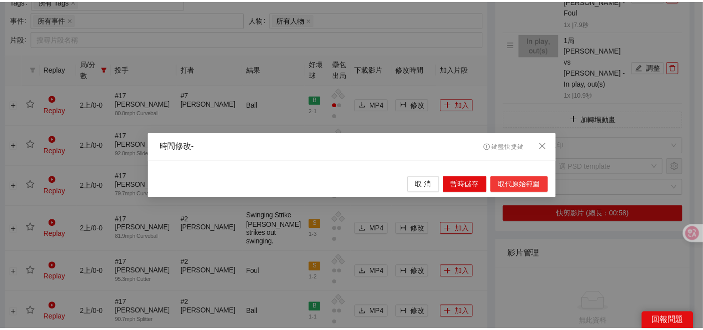
scroll to position [0, 0]
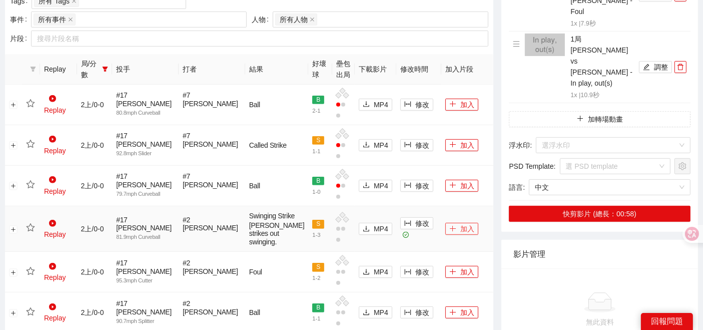
click at [456, 223] on button "加入" at bounding box center [461, 229] width 33 height 12
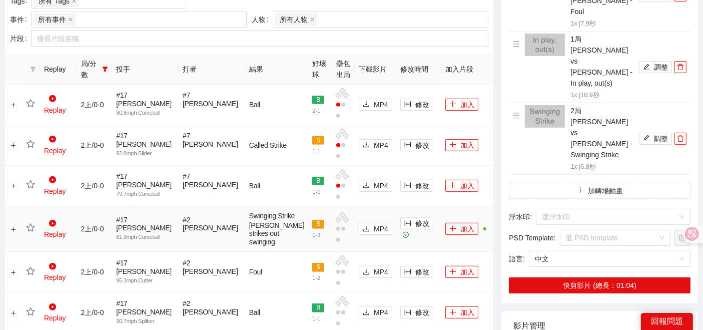
click at [27, 223] on icon "star" at bounding box center [30, 227] width 9 height 9
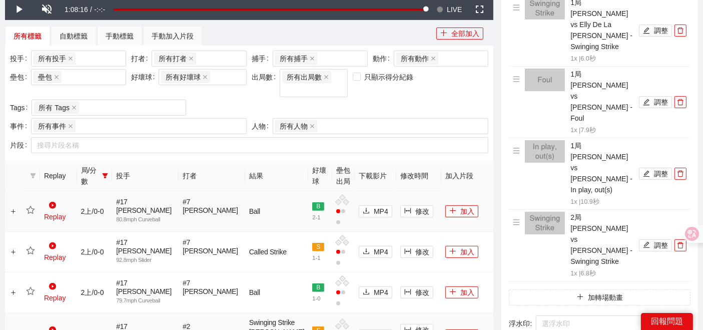
scroll to position [356, 0]
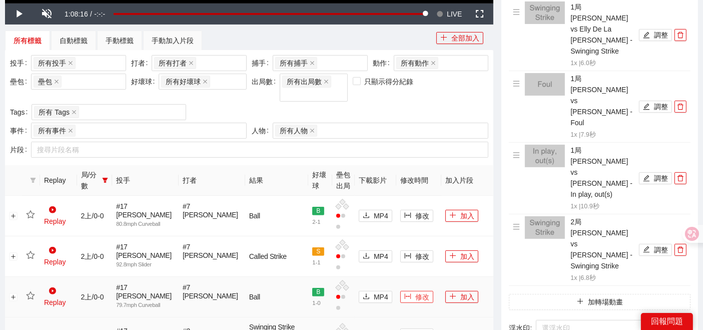
click at [415, 291] on span "修改" at bounding box center [422, 296] width 14 height 11
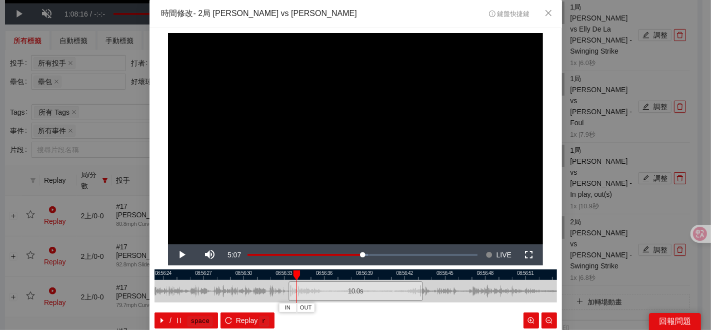
click at [201, 272] on div at bounding box center [356, 274] width 403 height 11
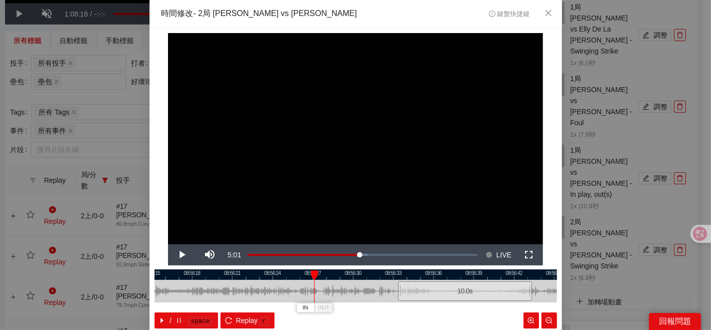
drag, startPoint x: 259, startPoint y: 292, endPoint x: 421, endPoint y: 293, distance: 161.5
click at [421, 293] on div at bounding box center [465, 291] width 403 height 23
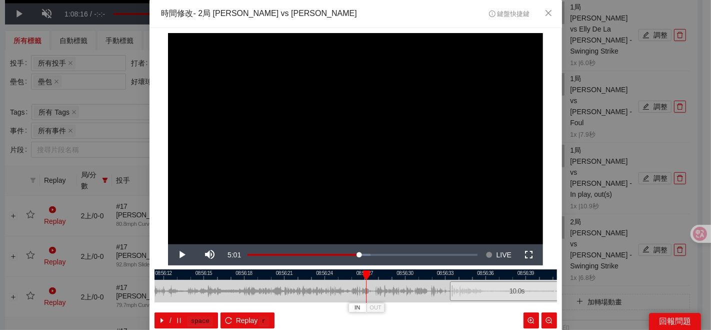
click at [351, 272] on div at bounding box center [356, 274] width 403 height 11
click at [307, 275] on div at bounding box center [356, 274] width 403 height 11
click at [306, 277] on div at bounding box center [356, 274] width 403 height 11
click at [287, 268] on div "**********" at bounding box center [356, 191] width 413 height 326
click at [283, 284] on div at bounding box center [356, 291] width 403 height 23
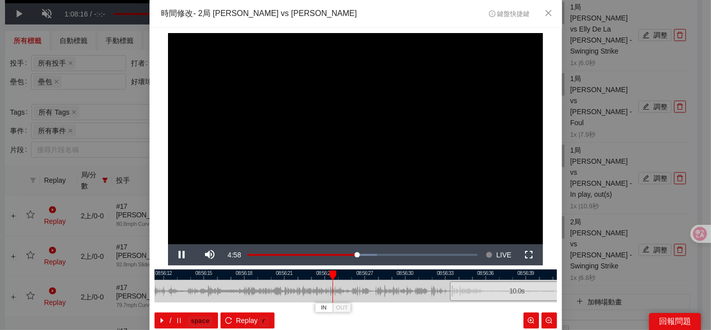
click at [283, 274] on div at bounding box center [356, 274] width 403 height 11
click at [263, 269] on div at bounding box center [356, 274] width 403 height 11
drag, startPoint x: 624, startPoint y: 281, endPoint x: 613, endPoint y: 273, distance: 13.6
click at [623, 281] on div "**********" at bounding box center [355, 165] width 711 height 330
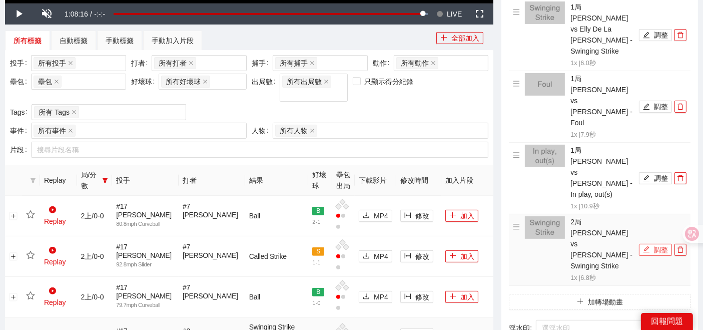
click at [654, 244] on button "調整" at bounding box center [655, 250] width 33 height 12
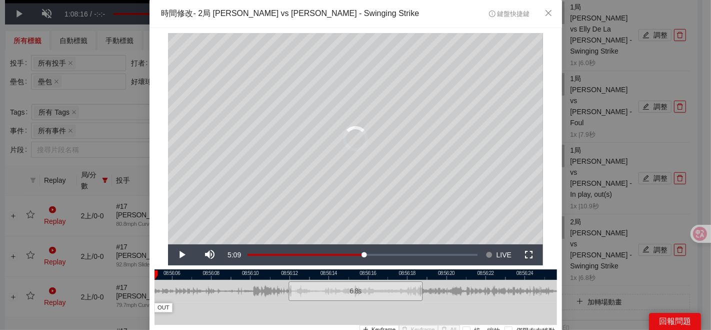
drag, startPoint x: 587, startPoint y: 286, endPoint x: 583, endPoint y: 277, distance: 9.7
click at [587, 286] on div "**********" at bounding box center [355, 165] width 711 height 330
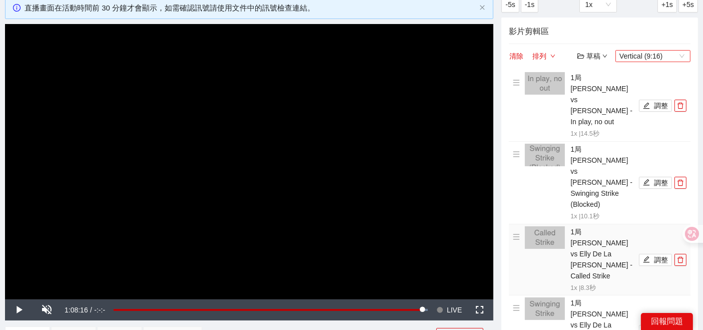
scroll to position [0, 0]
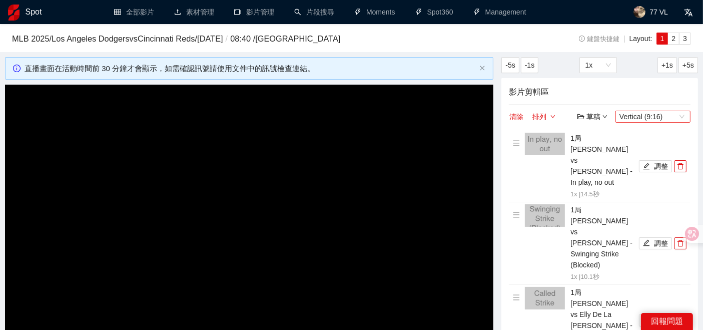
click at [653, 112] on span "Vertical (9:16)" at bounding box center [652, 116] width 67 height 11
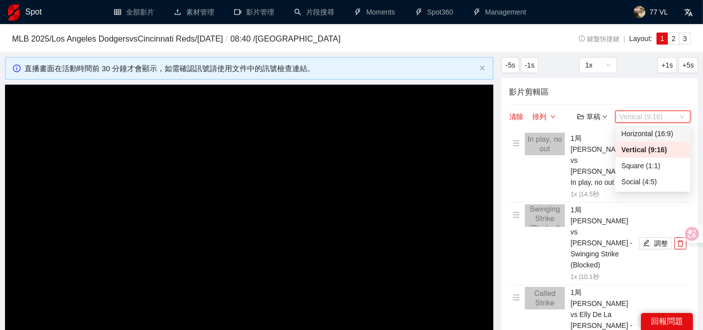
click at [649, 130] on div "Horizontal (16:9)" at bounding box center [652, 133] width 63 height 11
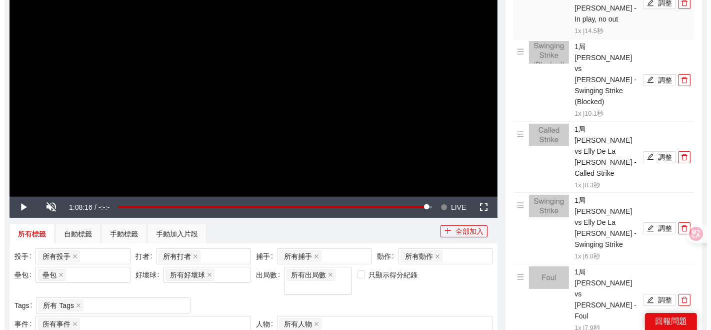
scroll to position [278, 0]
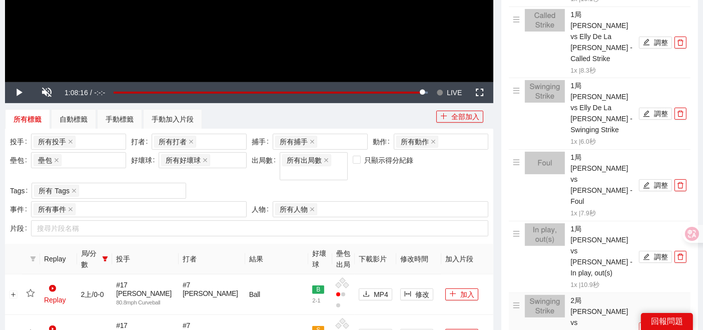
click at [646, 324] on icon "edit" at bounding box center [646, 327] width 7 height 7
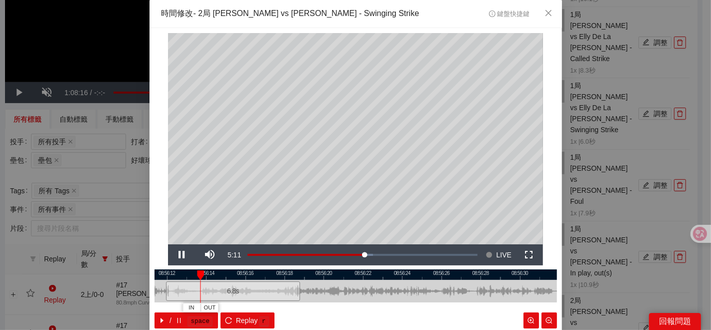
drag, startPoint x: 454, startPoint y: 289, endPoint x: 331, endPoint y: 289, distance: 123.0
click at [331, 289] on div at bounding box center [233, 291] width 403 height 23
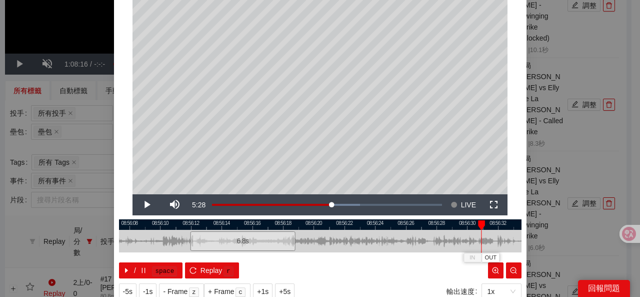
scroll to position [50, 0]
click at [350, 243] on div at bounding box center [320, 241] width 403 height 23
click at [350, 242] on div at bounding box center [320, 241] width 403 height 23
click at [516, 259] on button "OUT" at bounding box center [525, 258] width 18 height 10
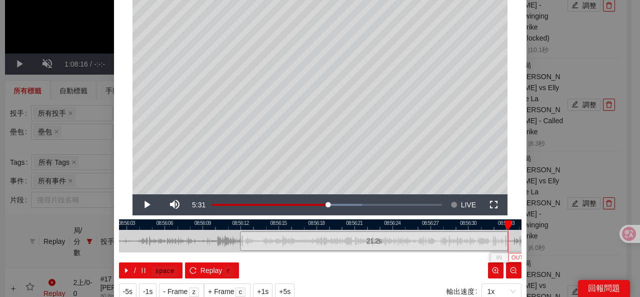
scroll to position [83, 0]
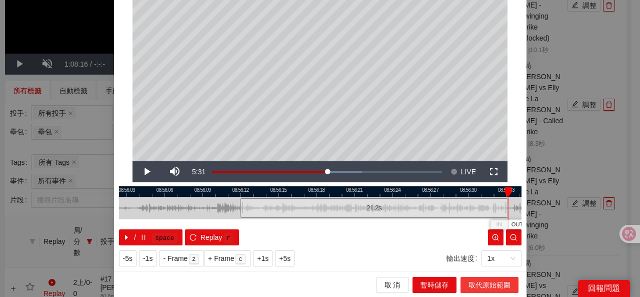
click at [471, 285] on span "取代原始範圍" at bounding box center [490, 284] width 42 height 11
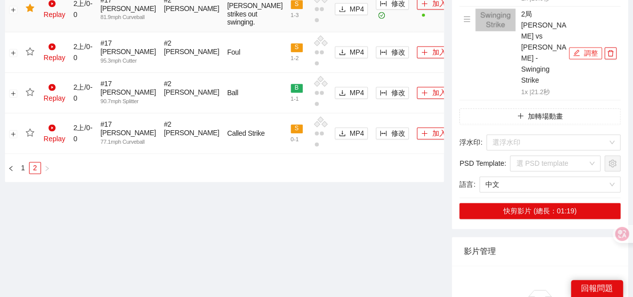
scroll to position [682, 0]
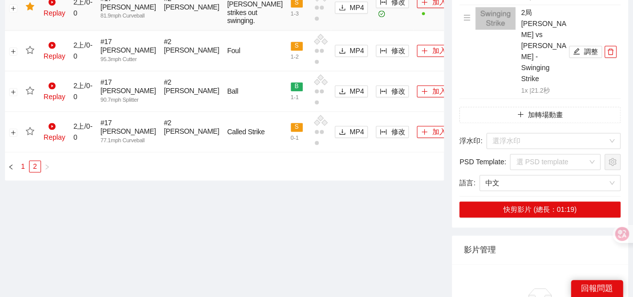
click at [21, 172] on link "1" at bounding box center [23, 166] width 11 height 11
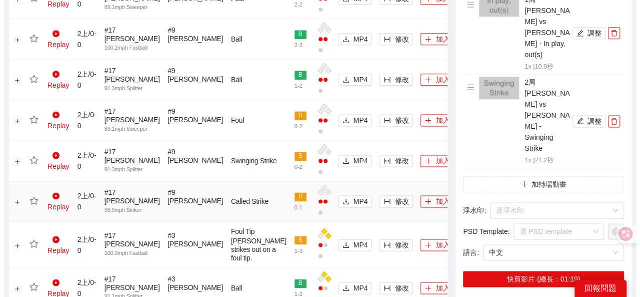
scroll to position [663, 0]
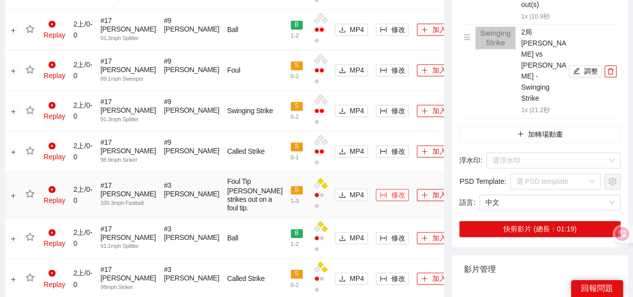
click at [380, 199] on span "column-width" at bounding box center [383, 195] width 7 height 8
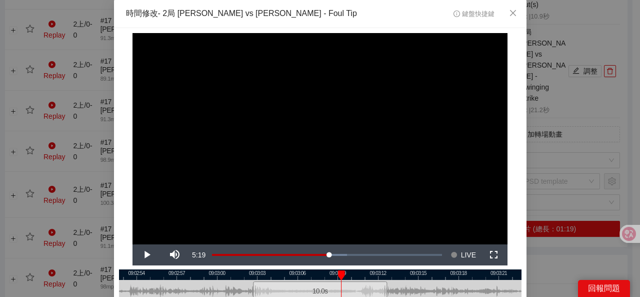
click at [326, 275] on div at bounding box center [320, 274] width 403 height 11
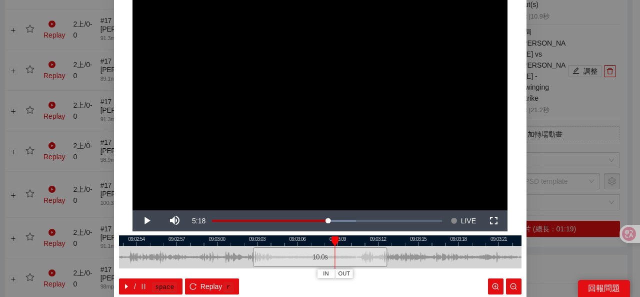
scroll to position [50, 0]
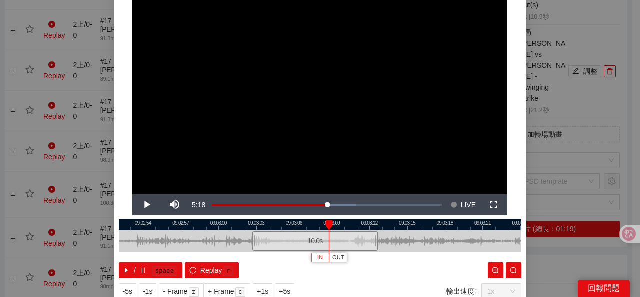
click at [318, 261] on span "IN" at bounding box center [321, 257] width 6 height 9
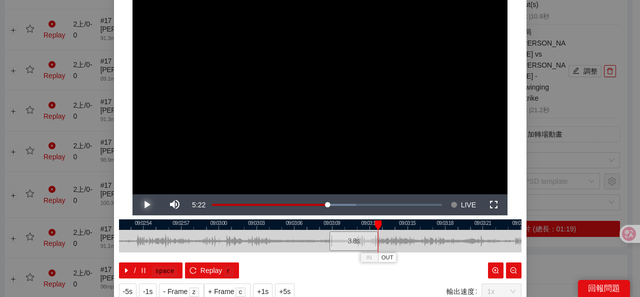
click at [149, 205] on span "Video Player" at bounding box center [147, 205] width 28 height 0
click at [133, 194] on button "Pause" at bounding box center [147, 204] width 28 height 21
click at [133, 194] on button "Play" at bounding box center [147, 204] width 28 height 21
click at [133, 194] on button "Pause" at bounding box center [147, 204] width 28 height 21
click at [427, 260] on span "OUT" at bounding box center [429, 257] width 12 height 9
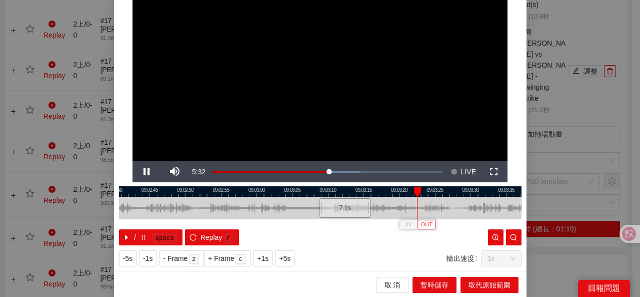
scroll to position [33, 0]
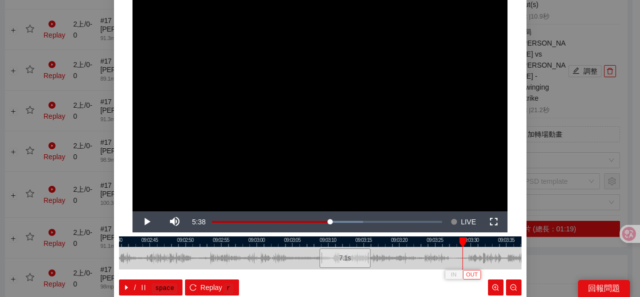
click at [475, 276] on button "OUT" at bounding box center [472, 275] width 18 height 10
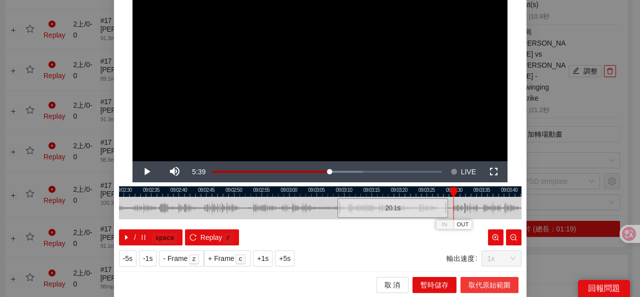
click at [471, 284] on span "取代原始範圍" at bounding box center [490, 284] width 42 height 11
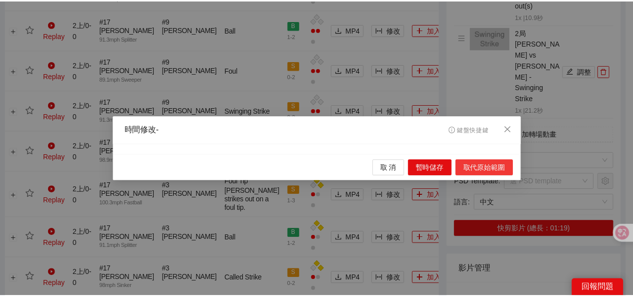
scroll to position [0, 0]
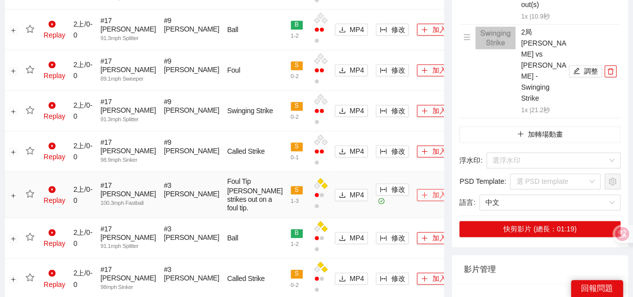
click at [417, 201] on button "加入" at bounding box center [433, 195] width 33 height 12
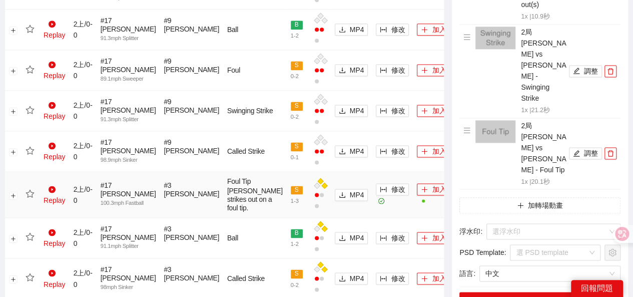
click at [32, 198] on icon "star" at bounding box center [30, 193] width 9 height 9
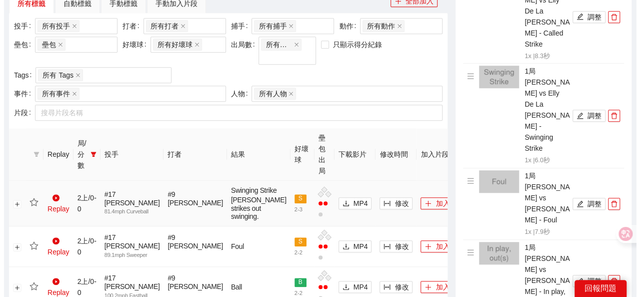
scroll to position [413, 0]
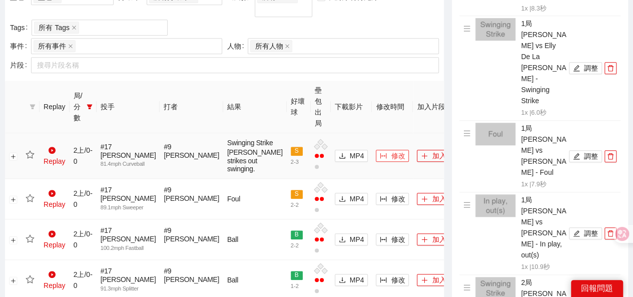
click at [380, 152] on span "column-width" at bounding box center [383, 156] width 7 height 8
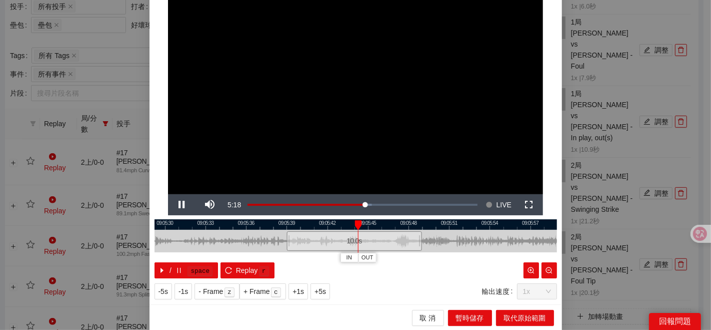
scroll to position [0, 0]
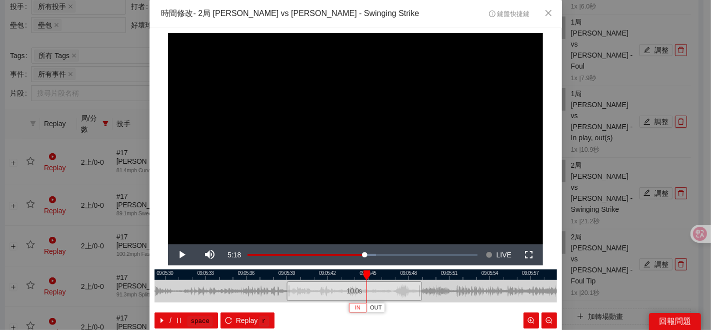
click at [355, 309] on span "IN" at bounding box center [358, 307] width 6 height 9
click at [348, 279] on div at bounding box center [356, 274] width 403 height 11
click at [349, 309] on span "IN" at bounding box center [352, 307] width 6 height 9
click at [176, 255] on span "Video Player" at bounding box center [182, 255] width 28 height 0
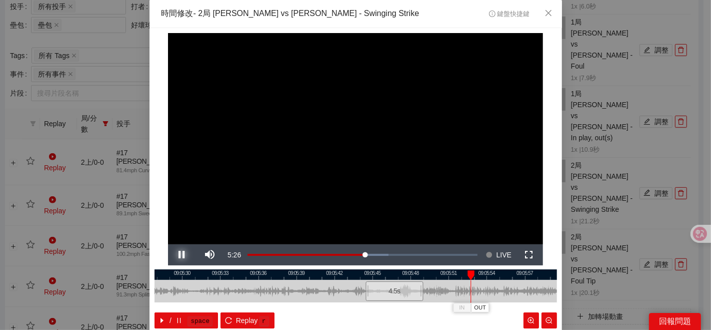
scroll to position [50, 0]
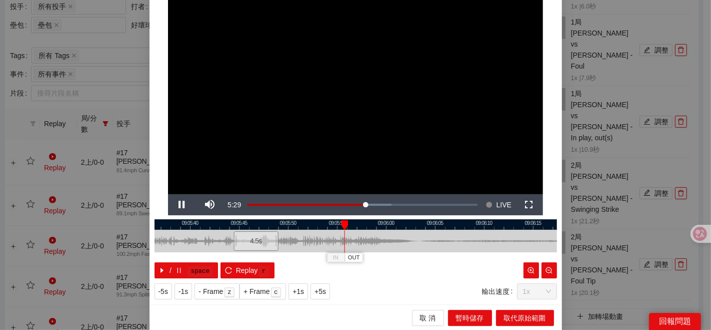
drag, startPoint x: 445, startPoint y: 237, endPoint x: 294, endPoint y: 236, distance: 150.5
click at [294, 236] on div at bounding box center [205, 241] width 403 height 23
click at [267, 226] on div at bounding box center [356, 224] width 403 height 11
click at [303, 261] on span "OUT" at bounding box center [309, 257] width 12 height 9
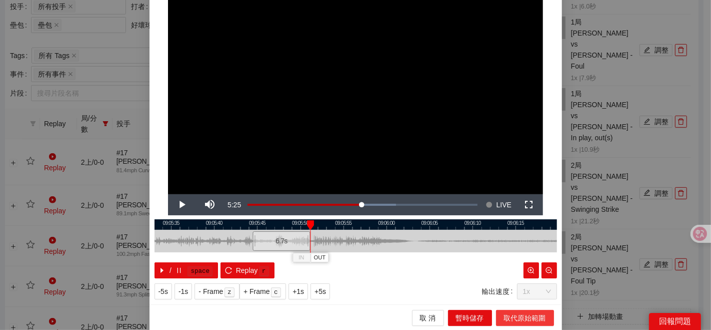
click at [526, 316] on span "取代原始範圍" at bounding box center [525, 317] width 42 height 11
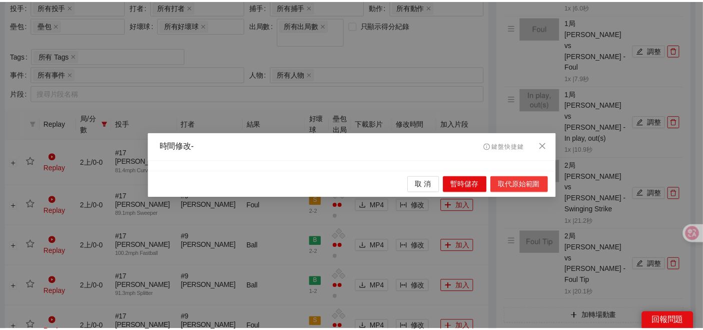
scroll to position [0, 0]
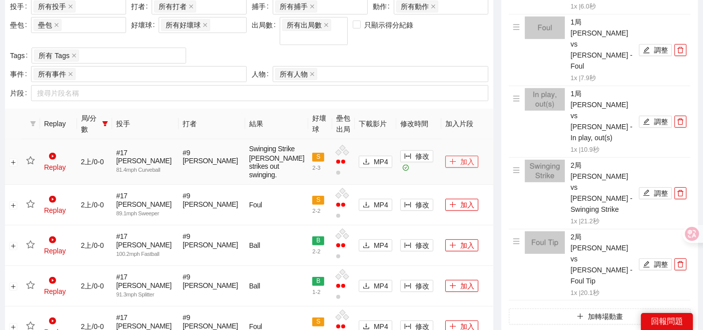
drag, startPoint x: 447, startPoint y: 161, endPoint x: 267, endPoint y: 135, distance: 181.4
click at [447, 161] on button "加入" at bounding box center [461, 162] width 33 height 12
click at [32, 161] on icon "star" at bounding box center [30, 160] width 9 height 9
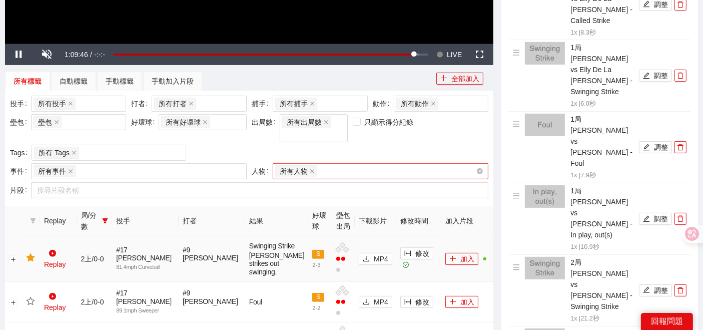
scroll to position [333, 0]
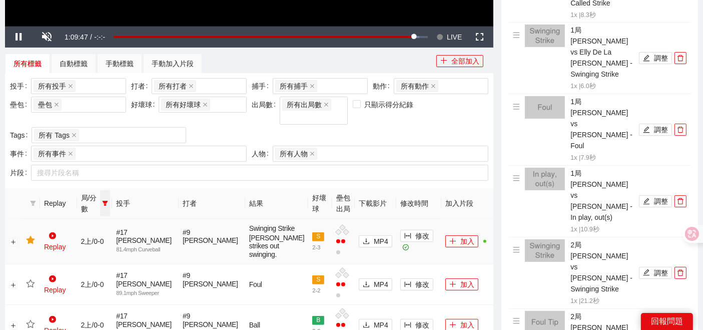
click at [110, 194] on span at bounding box center [105, 203] width 10 height 26
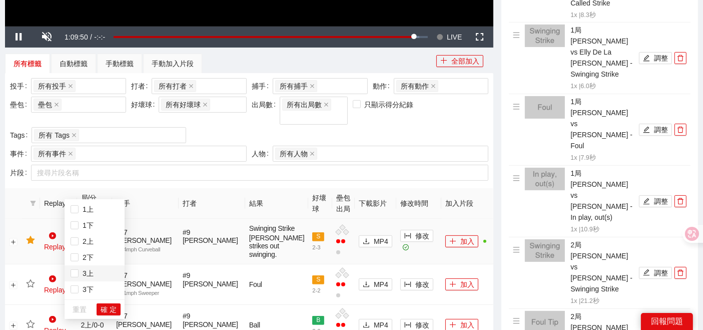
click at [87, 278] on span "3上" at bounding box center [95, 273] width 48 height 11
click at [112, 314] on span "確 定" at bounding box center [109, 309] width 16 height 11
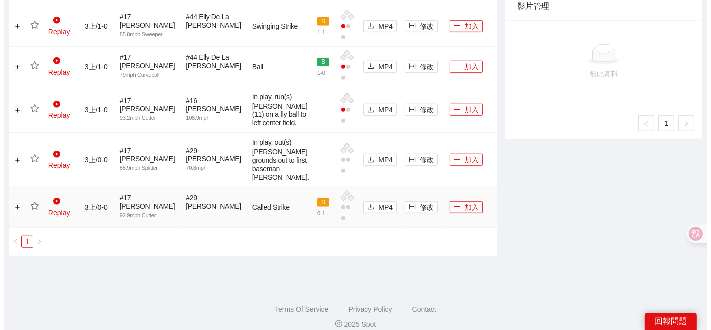
scroll to position [874, 0]
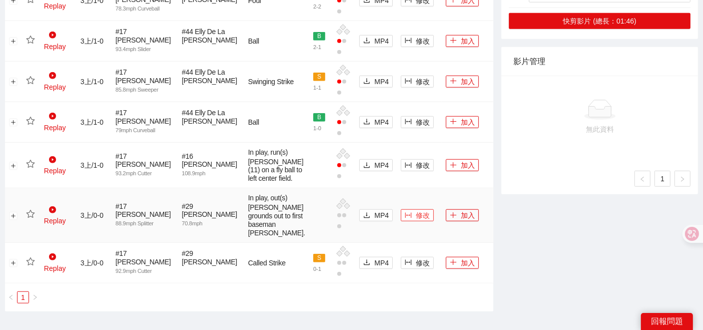
click at [416, 210] on span "修改" at bounding box center [423, 215] width 14 height 11
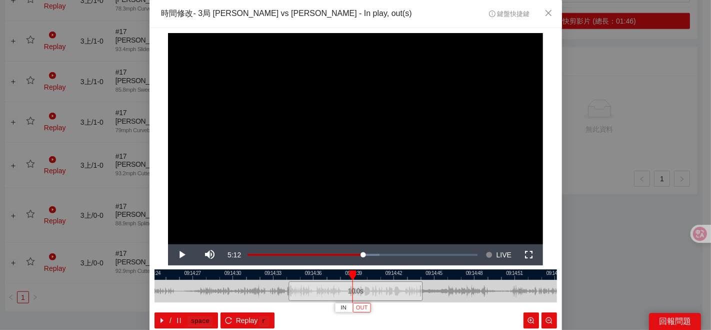
click at [353, 308] on button "OUT" at bounding box center [362, 308] width 18 height 10
click at [339, 276] on div at bounding box center [356, 274] width 403 height 11
click at [340, 309] on button "IN" at bounding box center [340, 308] width 18 height 10
click at [184, 255] on span "Video Player" at bounding box center [182, 255] width 28 height 0
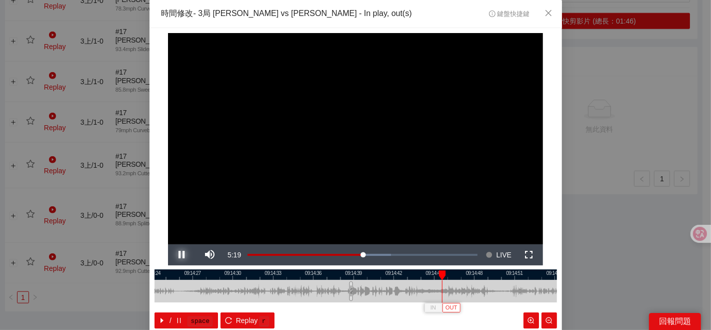
click at [168, 244] on button "Pause" at bounding box center [182, 254] width 28 height 21
click at [456, 309] on button "OUT" at bounding box center [453, 308] width 18 height 10
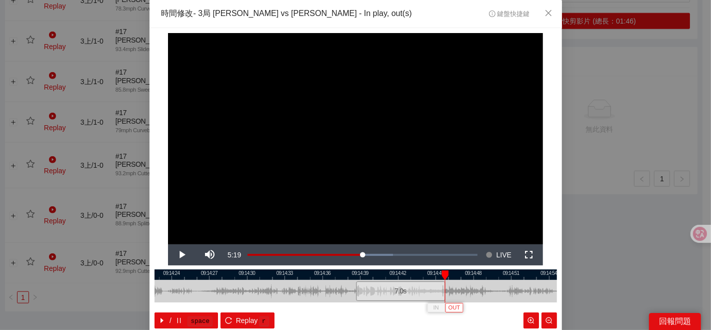
scroll to position [50, 0]
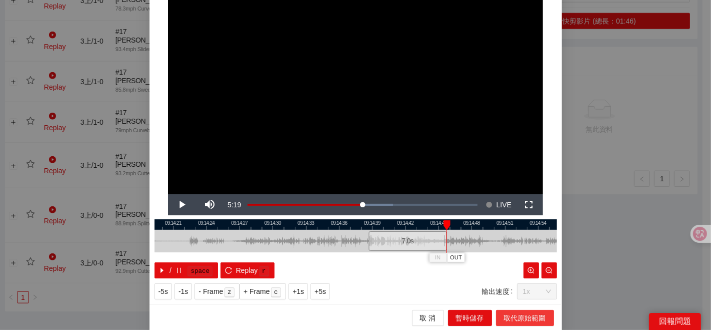
click at [516, 321] on span "取代原始範圍" at bounding box center [525, 317] width 42 height 11
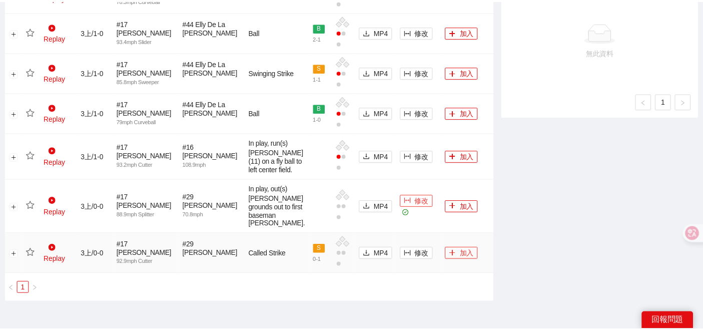
scroll to position [0, 0]
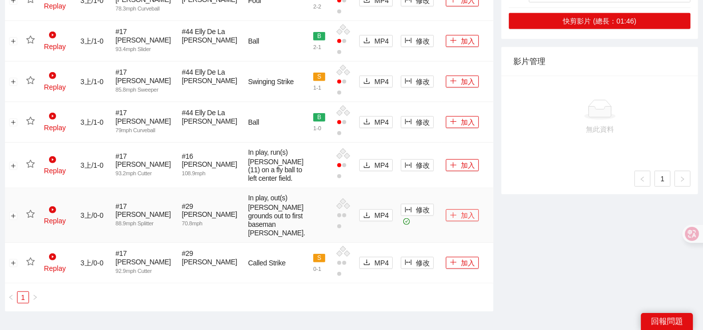
click at [449, 209] on button "加入" at bounding box center [462, 215] width 33 height 12
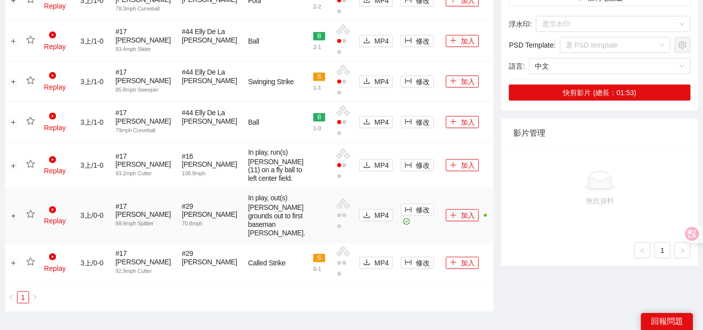
click at [34, 210] on icon "star" at bounding box center [30, 214] width 9 height 9
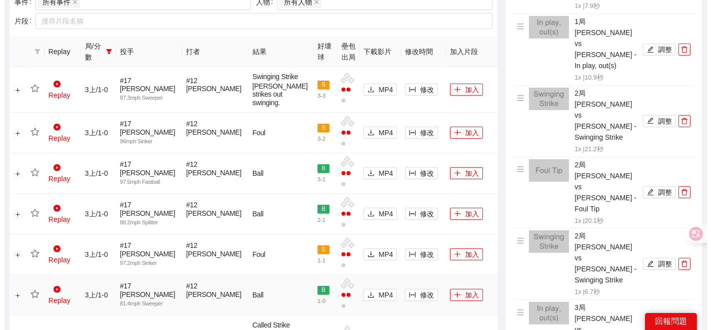
scroll to position [540, 0]
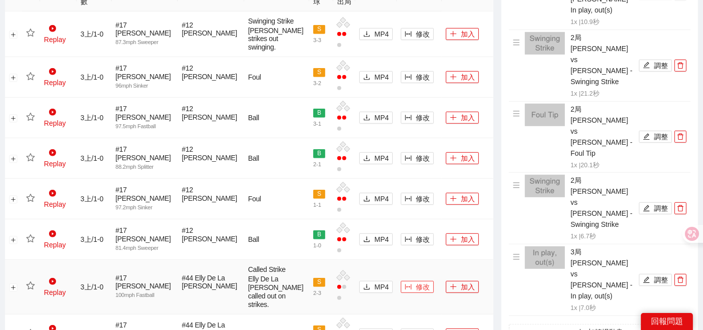
click at [405, 283] on icon "column-width" at bounding box center [408, 286] width 7 height 7
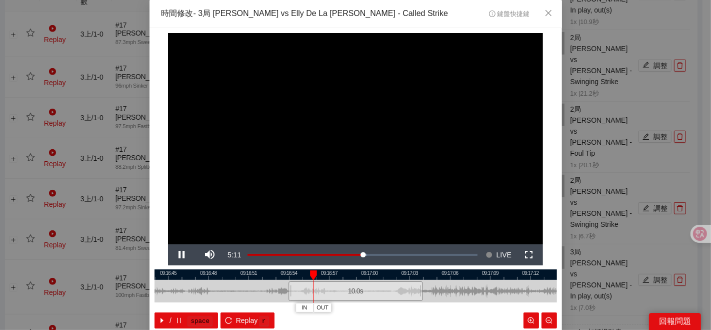
click at [374, 278] on div at bounding box center [356, 274] width 403 height 11
click at [349, 278] on div at bounding box center [356, 274] width 403 height 11
click at [349, 305] on span "IN" at bounding box center [352, 307] width 6 height 9
click at [178, 255] on span "Video Player" at bounding box center [182, 255] width 28 height 0
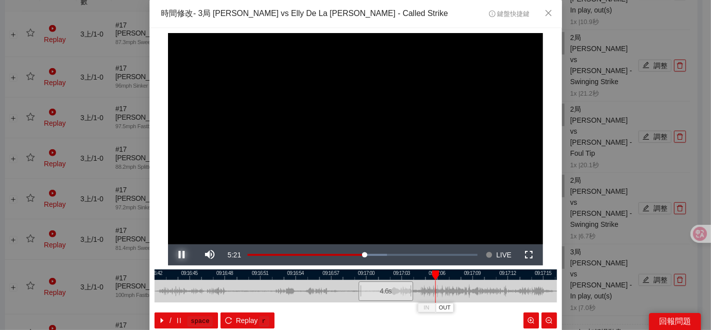
scroll to position [50, 0]
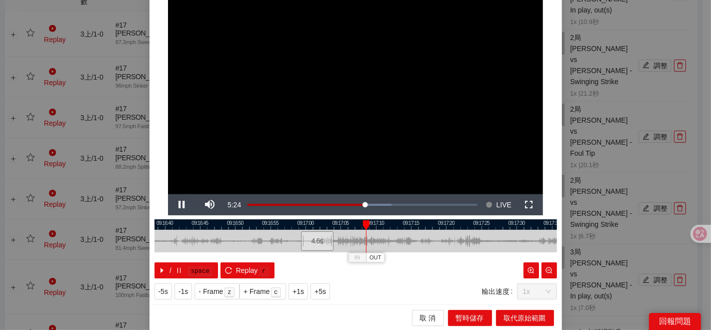
drag, startPoint x: 441, startPoint y: 234, endPoint x: 392, endPoint y: 231, distance: 49.1
click at [392, 231] on div at bounding box center [309, 241] width 403 height 23
click at [324, 219] on div at bounding box center [356, 224] width 403 height 11
click at [364, 255] on span "OUT" at bounding box center [365, 257] width 12 height 9
click at [510, 319] on span "取代原始範圍" at bounding box center [525, 317] width 42 height 11
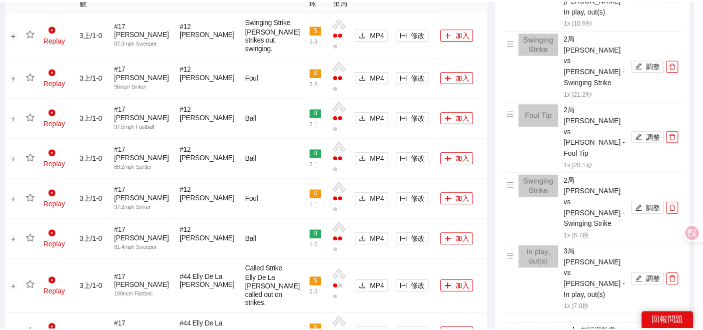
scroll to position [0, 0]
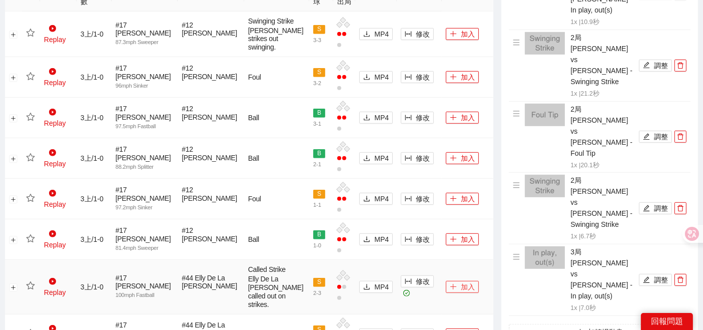
click at [453, 281] on button "加入" at bounding box center [462, 287] width 33 height 12
click at [33, 281] on icon "star" at bounding box center [30, 285] width 9 height 8
click at [66, 277] on link "Replay" at bounding box center [55, 286] width 22 height 19
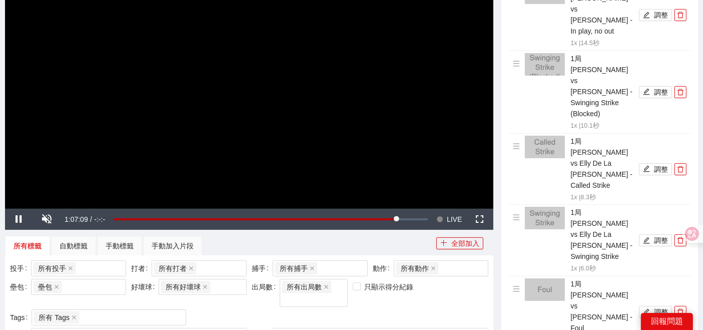
scroll to position [96, 0]
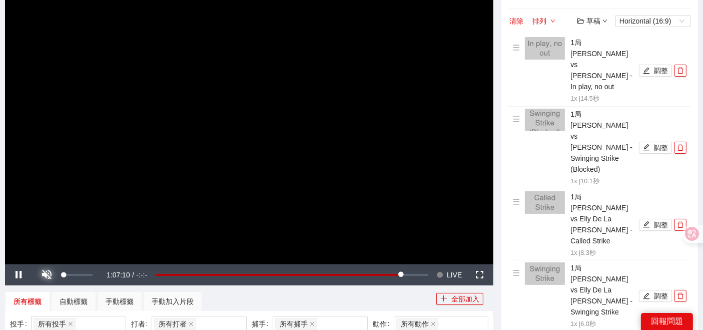
click at [51, 275] on span "Video Player" at bounding box center [47, 275] width 28 height 0
click at [87, 272] on span "1:07:15" at bounding box center [77, 275] width 24 height 8
click at [46, 275] on span "Video Player" at bounding box center [47, 275] width 28 height 0
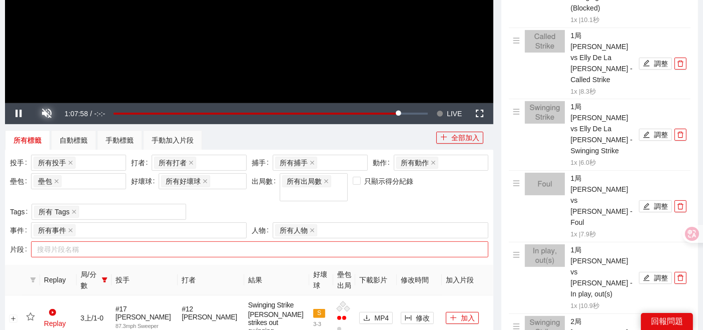
scroll to position [263, 0]
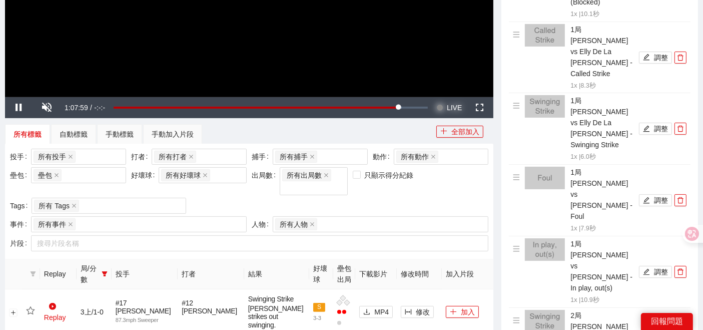
click at [442, 106] on span "Video Player" at bounding box center [439, 107] width 7 height 21
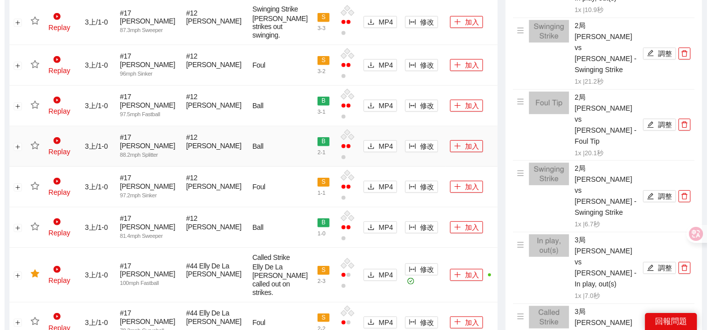
scroll to position [485, 0]
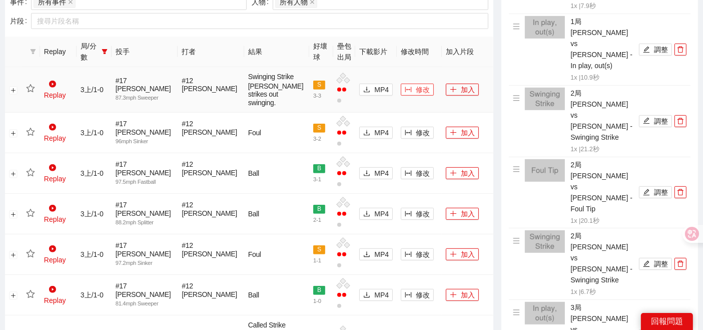
click at [405, 89] on icon "column-width" at bounding box center [408, 89] width 7 height 7
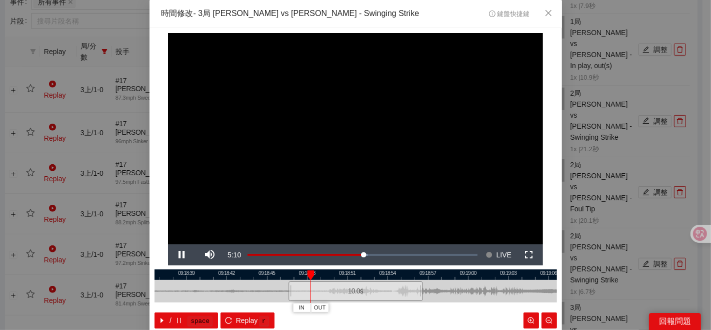
click at [373, 276] on div at bounding box center [356, 274] width 403 height 11
click at [354, 275] on div at bounding box center [356, 274] width 403 height 11
click at [349, 312] on button "IN" at bounding box center [356, 308] width 18 height 10
click at [345, 274] on div at bounding box center [356, 274] width 403 height 11
click at [330, 312] on div "/ space Replay r" at bounding box center [356, 320] width 403 height 16
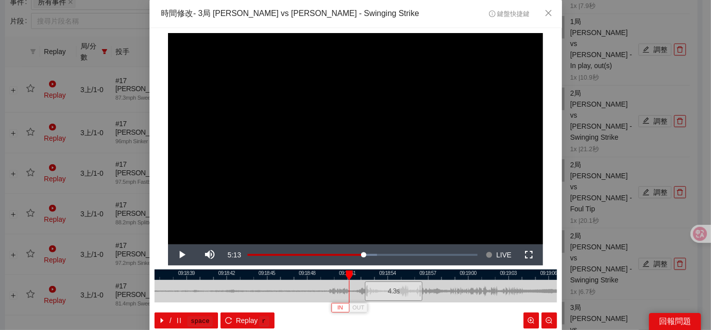
click at [331, 311] on button "IN" at bounding box center [340, 308] width 18 height 10
click at [350, 275] on div at bounding box center [356, 274] width 403 height 11
click at [346, 307] on span "IN" at bounding box center [349, 307] width 6 height 9
click at [172, 255] on span "Video Player" at bounding box center [182, 255] width 28 height 0
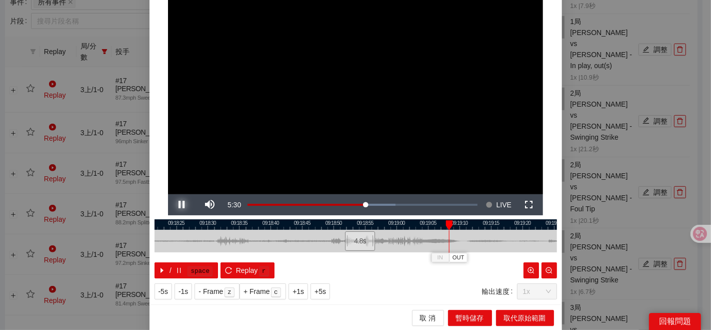
scroll to position [0, 0]
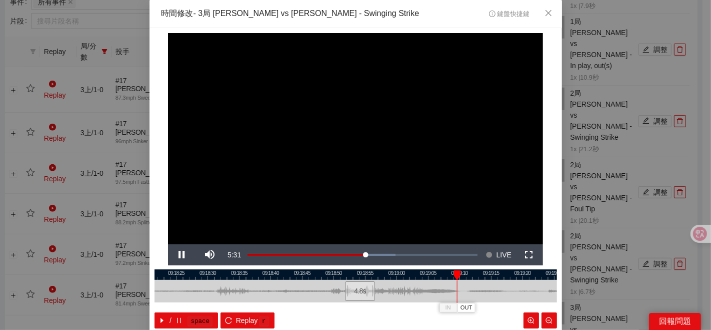
click at [357, 275] on div at bounding box center [356, 274] width 403 height 11
click at [365, 275] on div at bounding box center [356, 274] width 403 height 11
click at [362, 276] on div at bounding box center [356, 274] width 403 height 11
click at [356, 276] on div at bounding box center [356, 274] width 403 height 11
click at [377, 310] on span "OUT" at bounding box center [380, 307] width 12 height 9
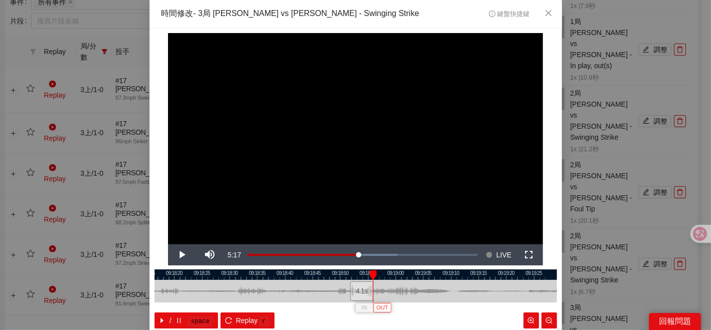
scroll to position [50, 0]
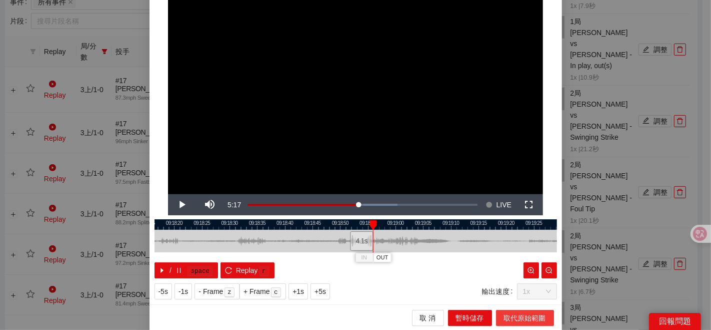
drag, startPoint x: 508, startPoint y: 315, endPoint x: 498, endPoint y: 301, distance: 16.9
click at [508, 315] on span "取代原始範圍" at bounding box center [525, 317] width 42 height 11
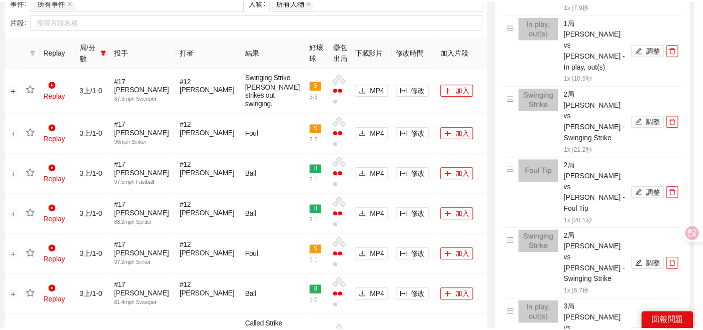
scroll to position [0, 0]
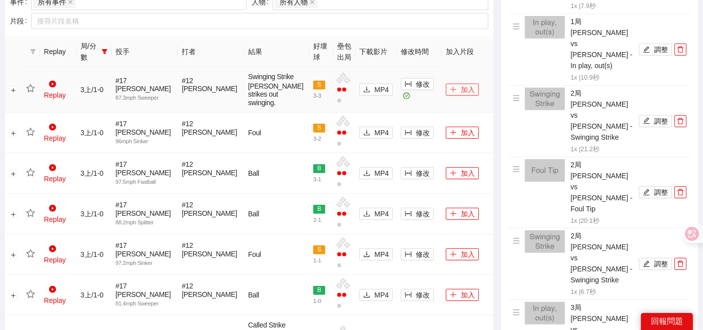
click at [449, 88] on button "加入" at bounding box center [462, 90] width 33 height 12
click at [33, 84] on icon "star" at bounding box center [30, 88] width 9 height 9
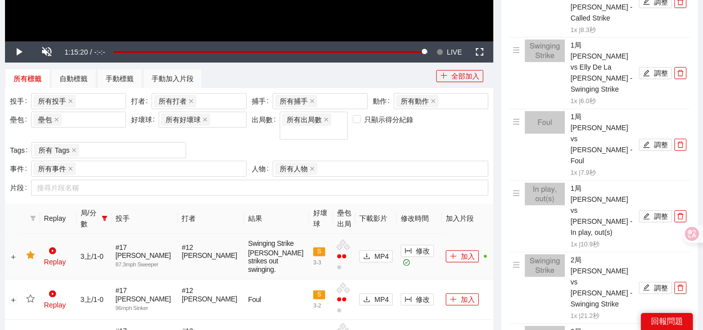
scroll to position [151, 0]
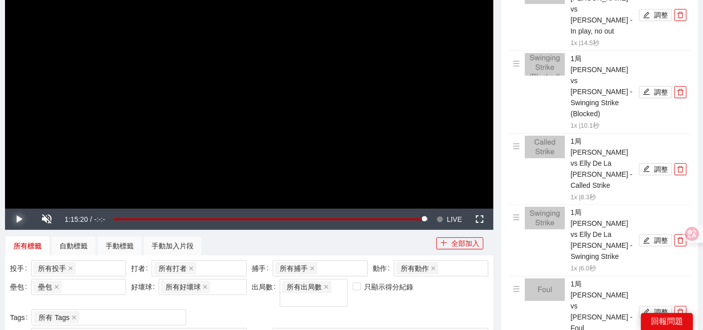
click at [14, 219] on span "Video Player" at bounding box center [19, 219] width 28 height 0
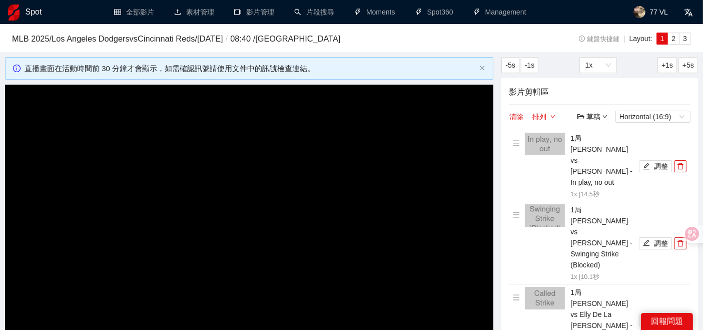
scroll to position [111, 0]
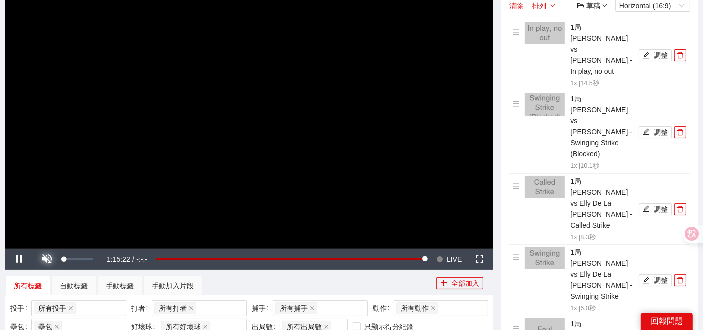
click at [46, 259] on span "Video Player" at bounding box center [47, 259] width 28 height 0
click at [446, 256] on button "Seek to live, currently behind live LIVE" at bounding box center [449, 259] width 33 height 21
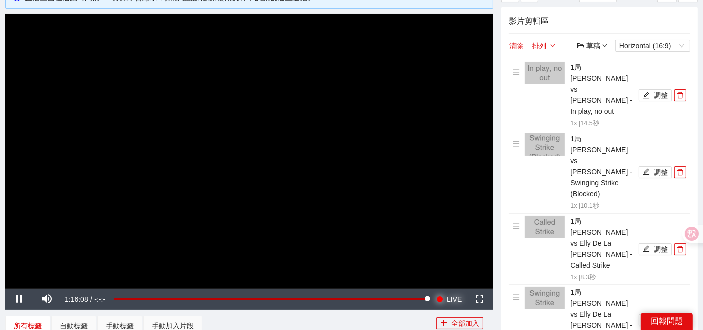
scroll to position [56, 0]
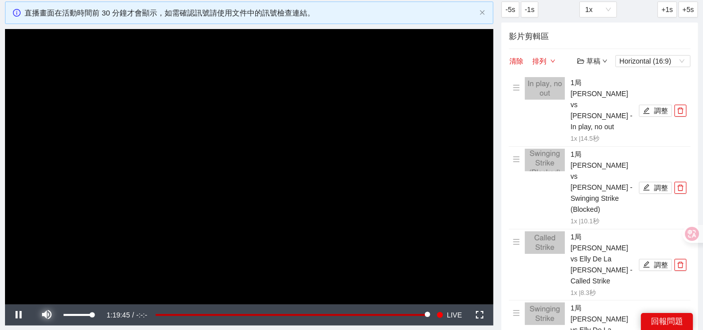
click at [55, 315] on span "Video Player" at bounding box center [47, 315] width 28 height 0
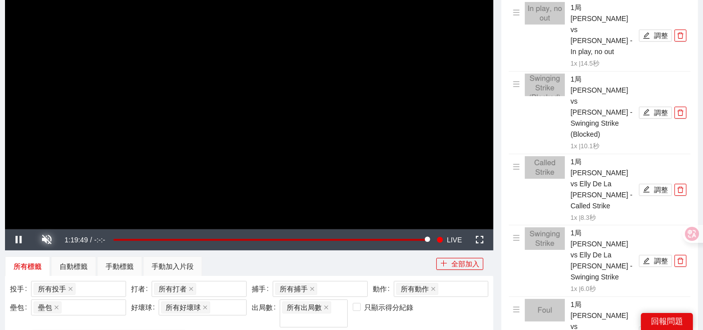
scroll to position [278, 0]
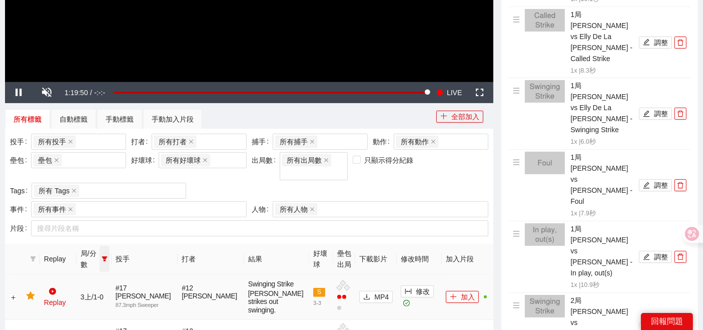
click at [107, 256] on icon "filter" at bounding box center [105, 258] width 6 height 5
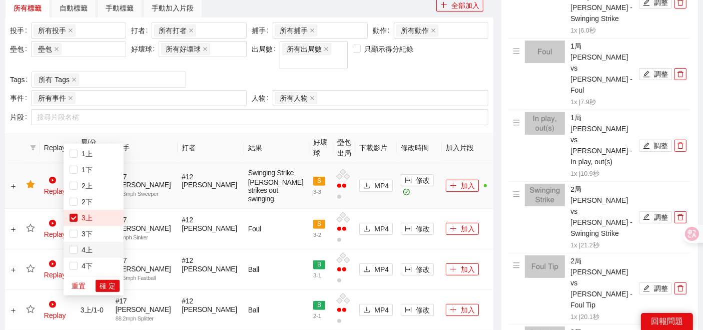
click at [88, 252] on span "4上" at bounding box center [85, 250] width 15 height 8
click at [82, 217] on span "3上" at bounding box center [85, 218] width 15 height 8
click at [109, 288] on span "確 定" at bounding box center [108, 285] width 16 height 11
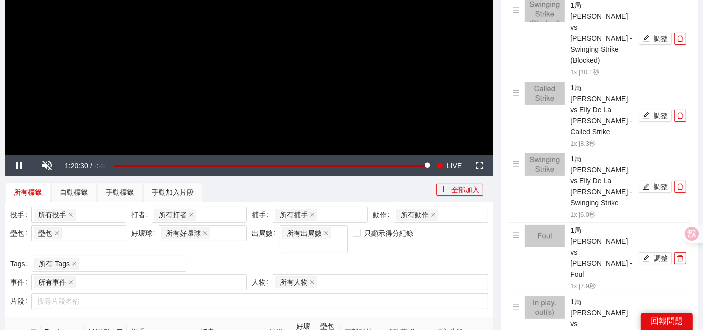
scroll to position [111, 0]
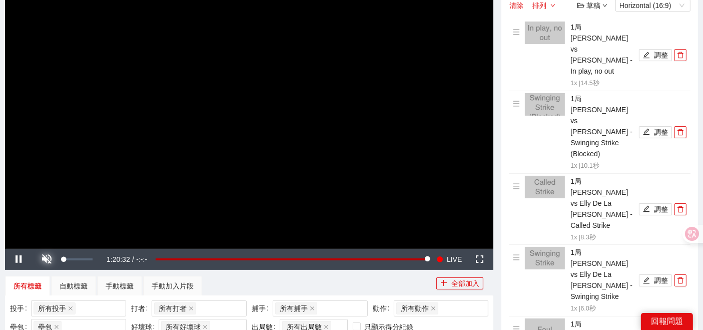
click at [44, 259] on span "Video Player" at bounding box center [47, 259] width 28 height 0
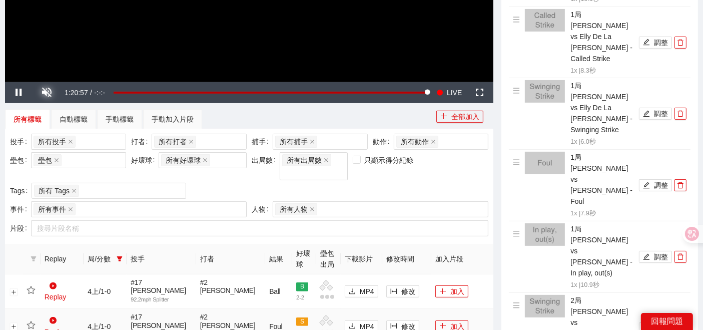
scroll to position [389, 0]
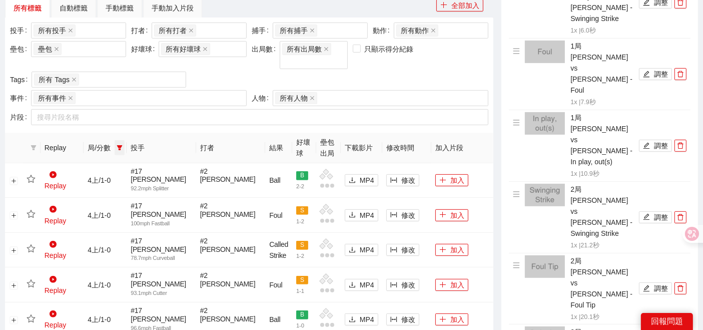
click at [125, 140] on span at bounding box center [120, 147] width 10 height 15
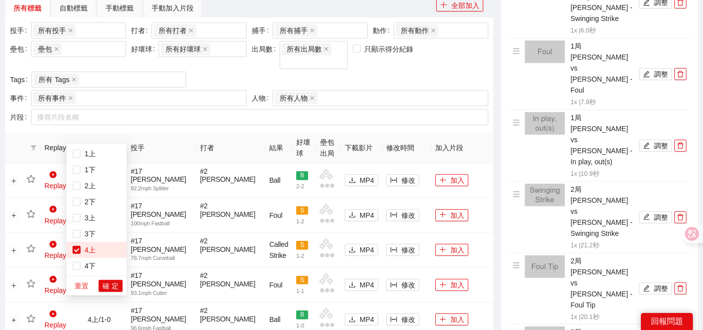
click at [83, 284] on span "重置" at bounding box center [82, 285] width 14 height 11
click at [110, 288] on span "確 定" at bounding box center [111, 285] width 16 height 11
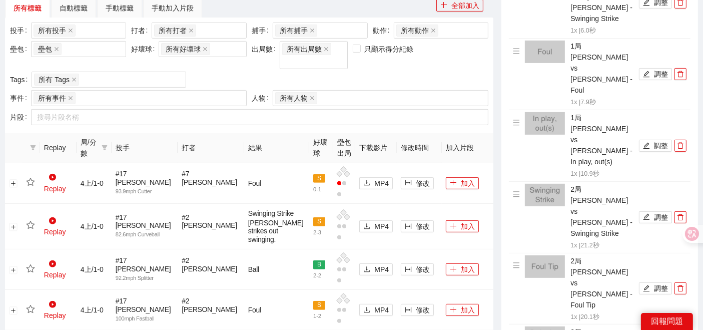
click at [107, 142] on th "局/分數" at bounding box center [94, 148] width 35 height 31
click at [98, 138] on span "局/分數" at bounding box center [89, 148] width 17 height 22
click at [110, 135] on span at bounding box center [105, 148] width 10 height 26
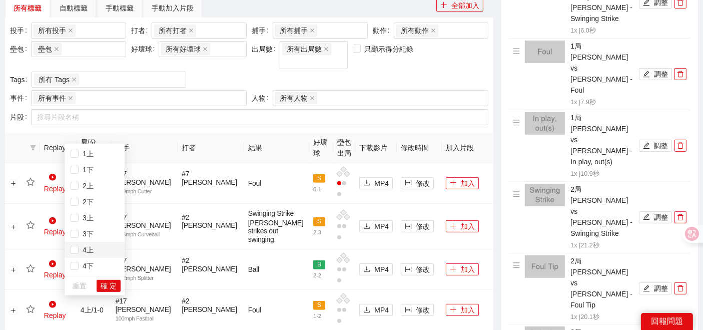
click at [83, 248] on span "4上" at bounding box center [86, 250] width 15 height 8
click at [109, 282] on span "確 定" at bounding box center [109, 285] width 16 height 11
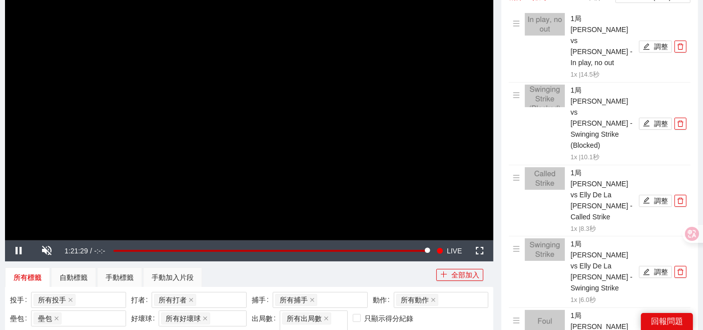
scroll to position [167, 0]
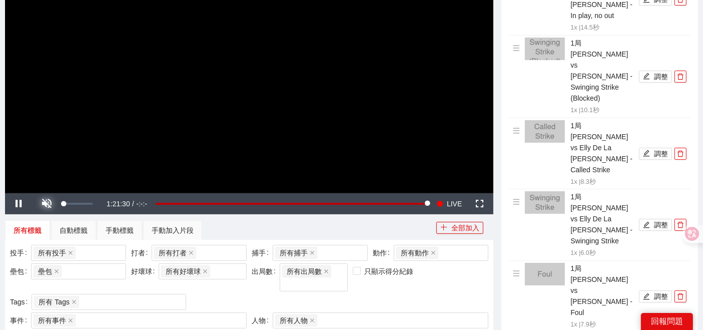
click at [44, 204] on span "Video Player" at bounding box center [47, 204] width 28 height 0
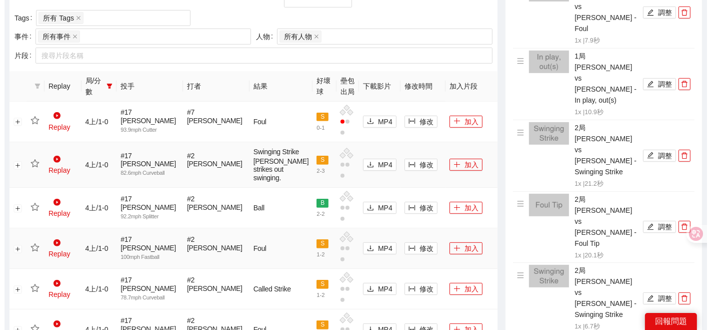
scroll to position [500, 0]
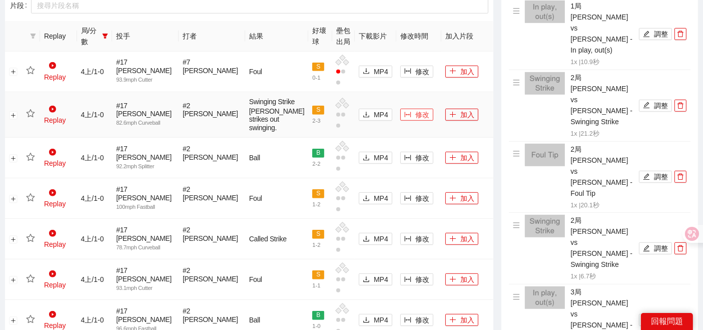
click at [400, 109] on button "修改" at bounding box center [416, 115] width 33 height 12
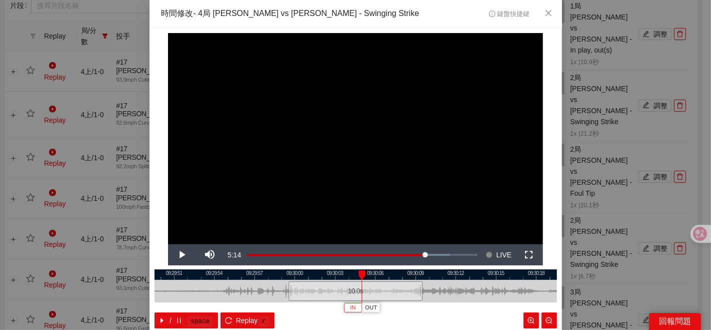
click at [350, 304] on span "IN" at bounding box center [353, 307] width 6 height 9
click at [179, 255] on span "Video Player" at bounding box center [182, 255] width 28 height 0
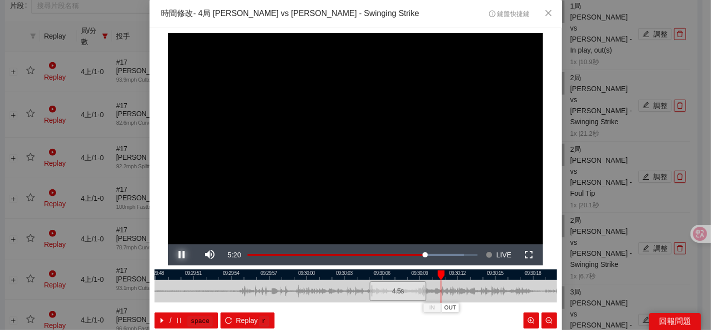
scroll to position [50, 0]
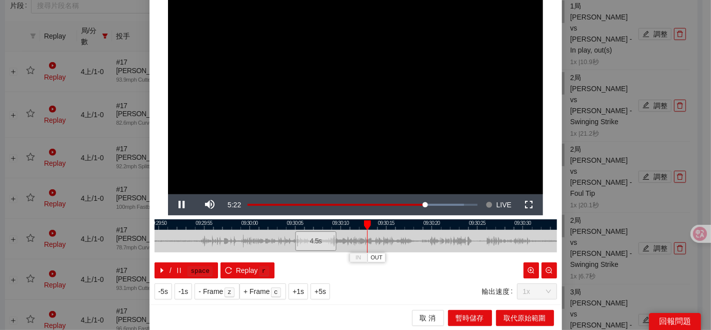
drag, startPoint x: 486, startPoint y: 232, endPoint x: 378, endPoint y: 245, distance: 108.3
click at [378, 245] on div at bounding box center [248, 241] width 403 height 23
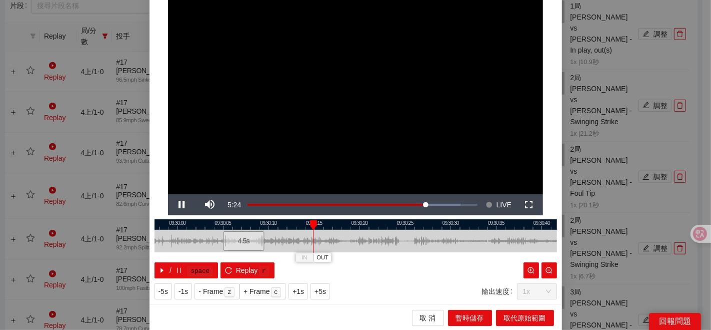
drag, startPoint x: 448, startPoint y: 238, endPoint x: 376, endPoint y: 237, distance: 72.0
click at [376, 237] on div at bounding box center [284, 241] width 403 height 23
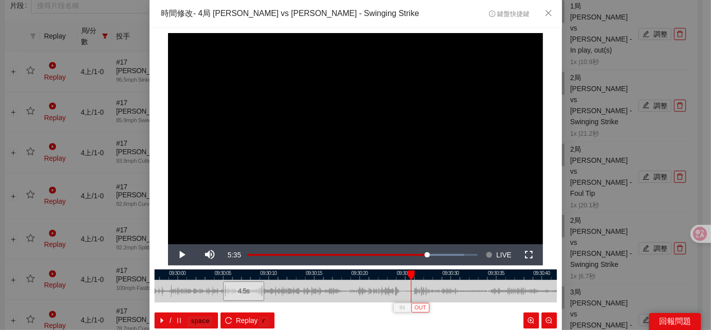
click at [422, 307] on button "OUT" at bounding box center [420, 308] width 18 height 10
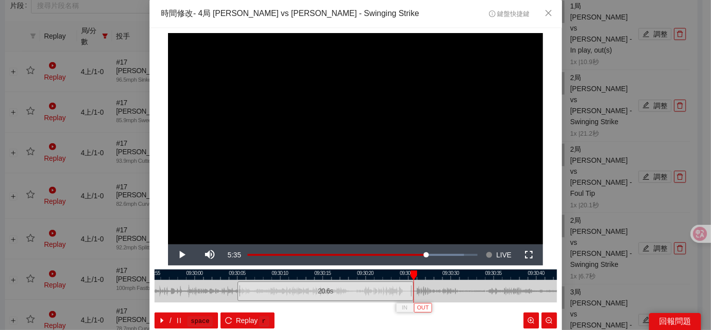
scroll to position [50, 0]
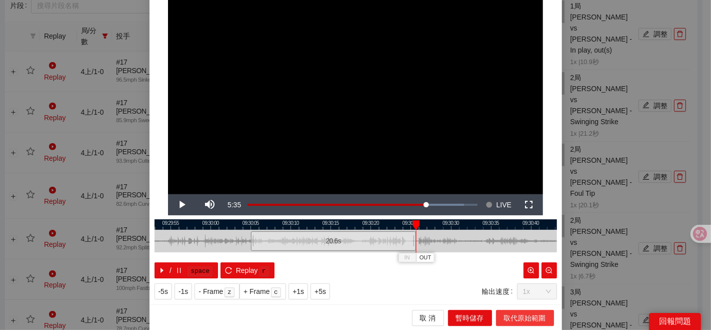
click at [536, 313] on span "取代原始範圍" at bounding box center [525, 317] width 42 height 11
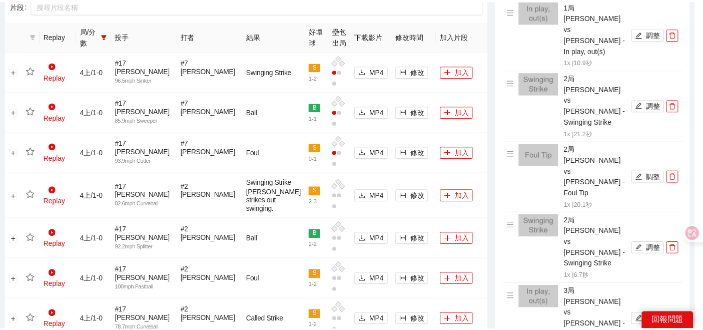
scroll to position [0, 0]
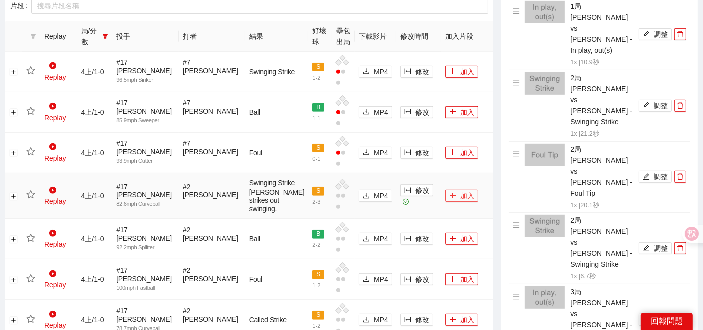
click at [446, 190] on button "加入" at bounding box center [461, 196] width 33 height 12
click at [33, 190] on icon "star" at bounding box center [30, 194] width 9 height 9
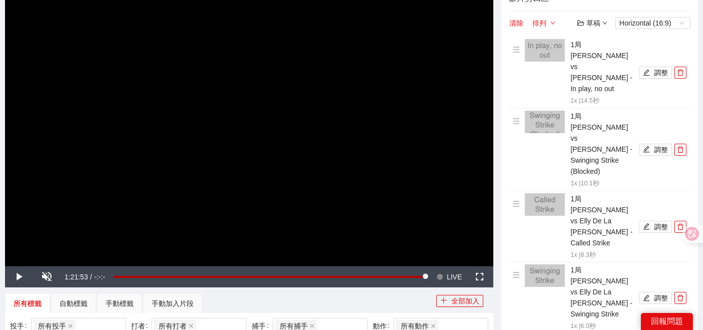
scroll to position [111, 0]
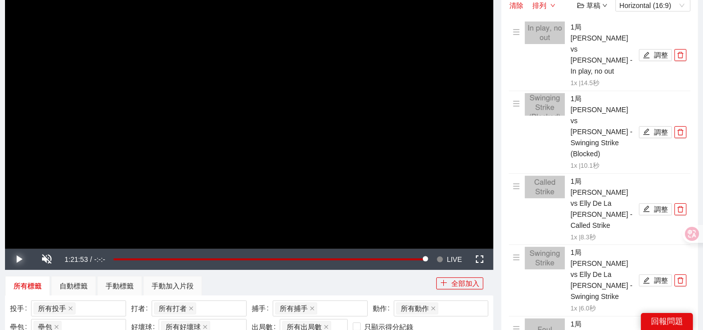
click at [26, 259] on span "Video Player" at bounding box center [19, 259] width 28 height 0
click at [24, 259] on span "Video Player" at bounding box center [19, 259] width 28 height 0
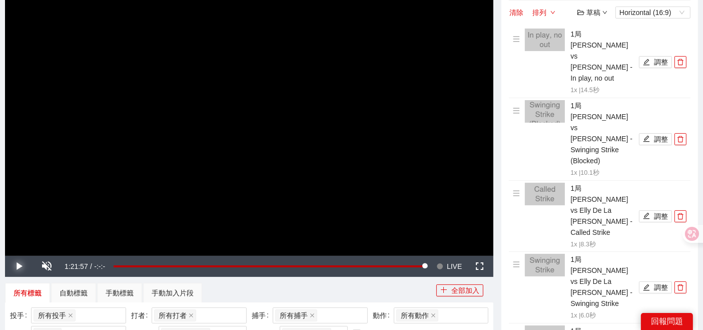
scroll to position [167, 0]
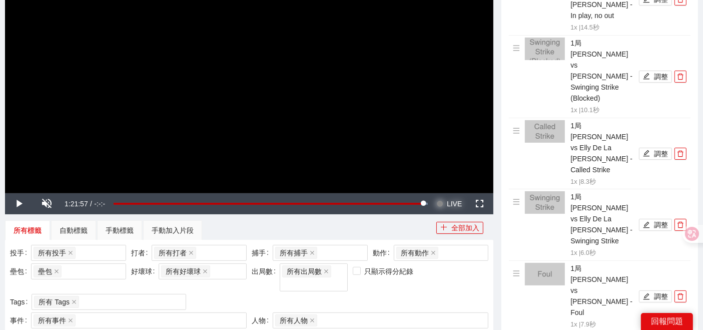
click at [458, 198] on span "LIVE" at bounding box center [454, 203] width 15 height 21
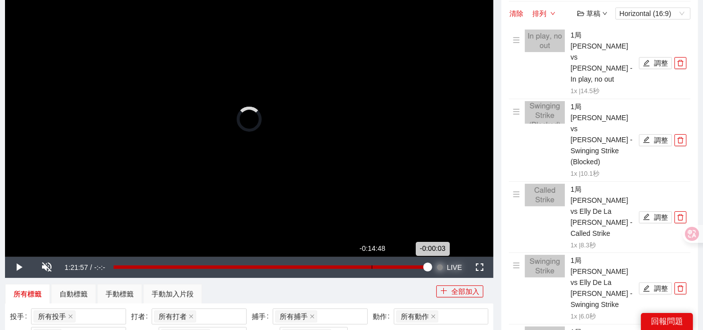
scroll to position [56, 0]
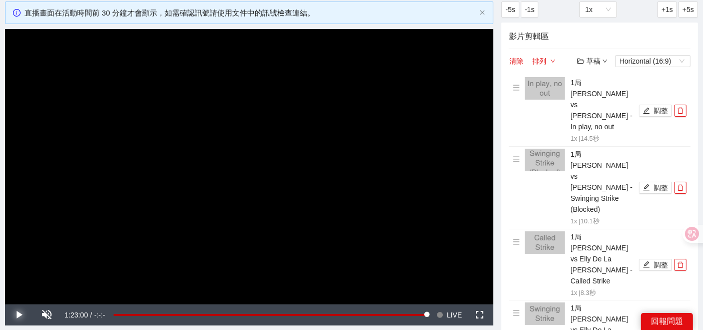
click at [13, 315] on span "Video Player" at bounding box center [19, 315] width 28 height 0
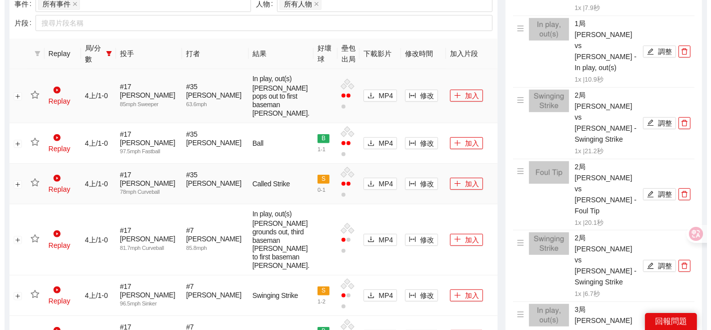
scroll to position [500, 0]
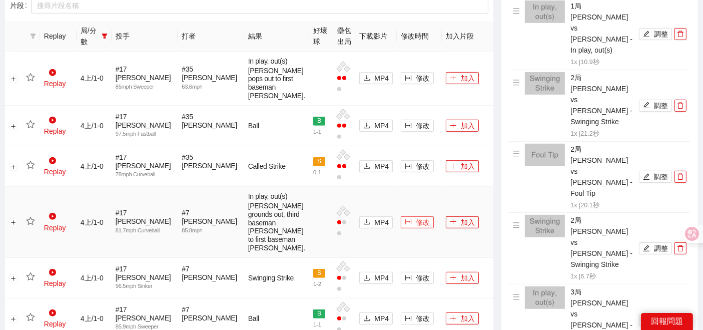
click at [416, 228] on span "修改" at bounding box center [423, 222] width 14 height 11
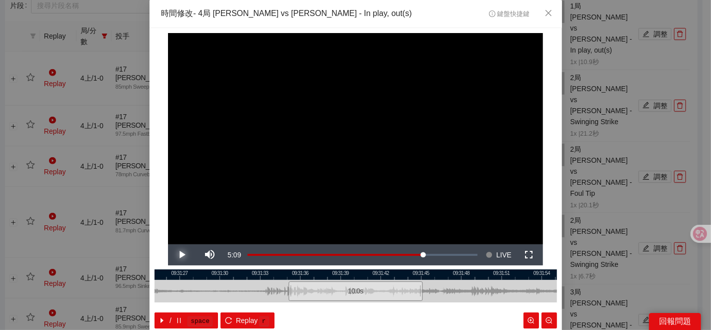
click at [181, 255] on span "Video Player" at bounding box center [182, 255] width 28 height 0
click at [347, 280] on div at bounding box center [356, 291] width 403 height 23
click at [347, 278] on div at bounding box center [356, 274] width 403 height 11
click at [346, 306] on button "IN" at bounding box center [353, 308] width 18 height 10
click at [335, 269] on div at bounding box center [356, 274] width 403 height 11
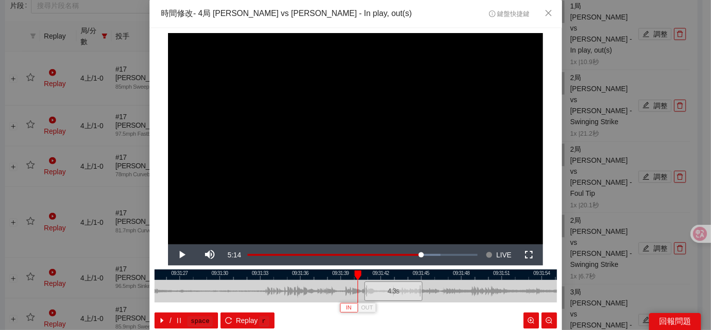
click at [347, 303] on span "IN" at bounding box center [349, 307] width 6 height 9
click at [169, 255] on span "Video Player" at bounding box center [182, 255] width 28 height 0
click at [176, 255] on span "Video Player" at bounding box center [182, 255] width 28 height 0
click at [474, 308] on span "OUT" at bounding box center [475, 307] width 12 height 9
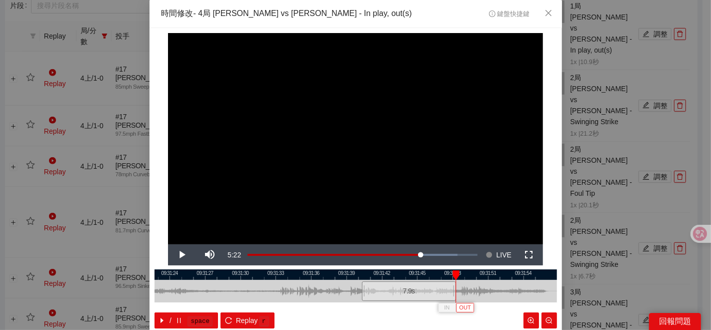
scroll to position [50, 0]
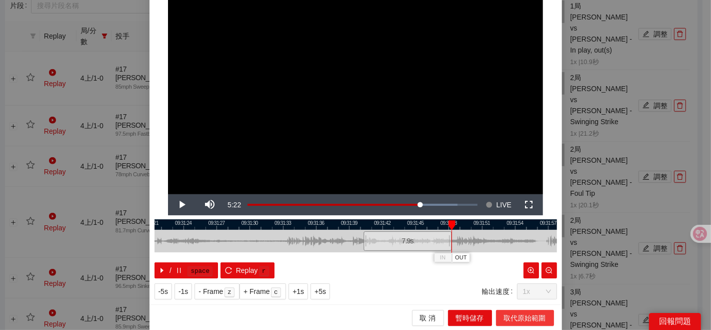
click at [509, 320] on span "取代原始範圍" at bounding box center [525, 317] width 42 height 11
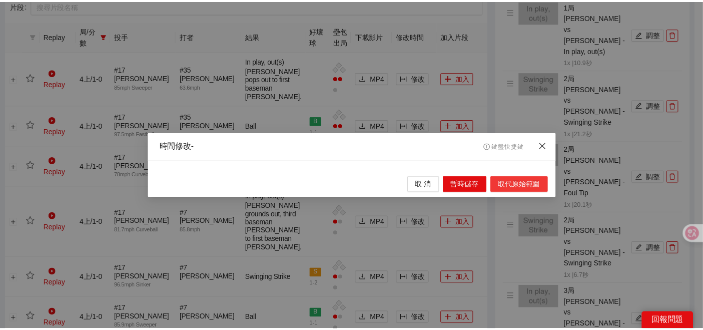
scroll to position [0, 0]
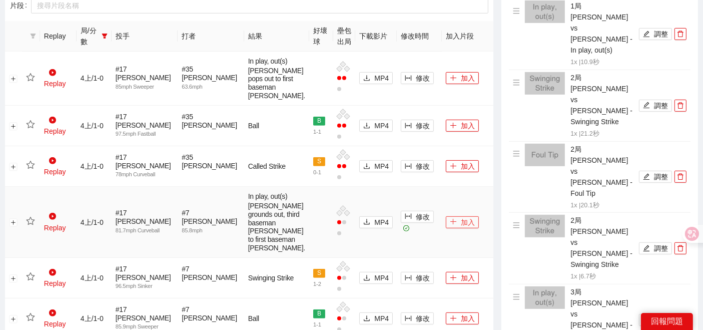
click at [451, 258] on td "加入" at bounding box center [468, 222] width 52 height 71
click at [450, 228] on button "加入" at bounding box center [462, 222] width 33 height 12
click at [35, 226] on icon "star" at bounding box center [30, 221] width 9 height 9
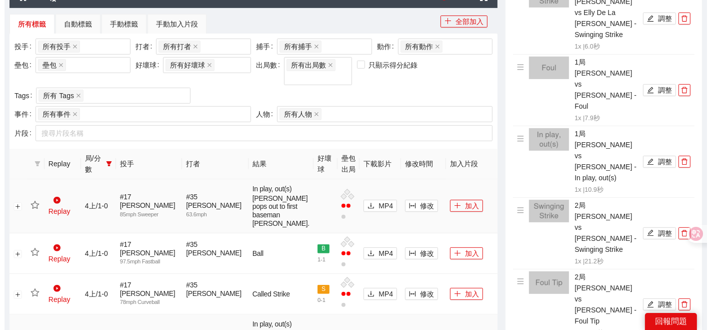
scroll to position [389, 0]
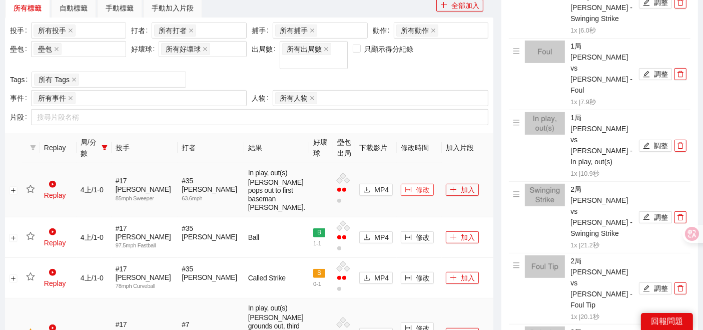
click at [405, 193] on icon "column-width" at bounding box center [408, 190] width 7 height 6
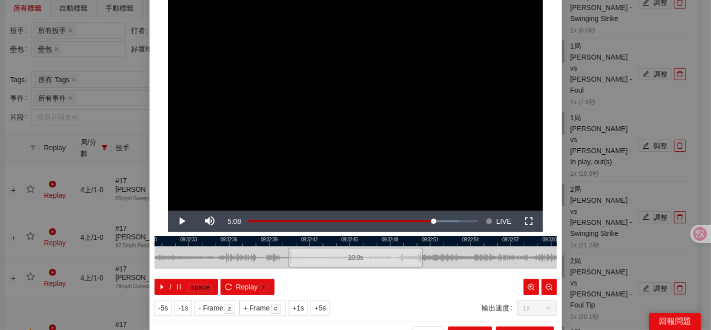
scroll to position [50, 0]
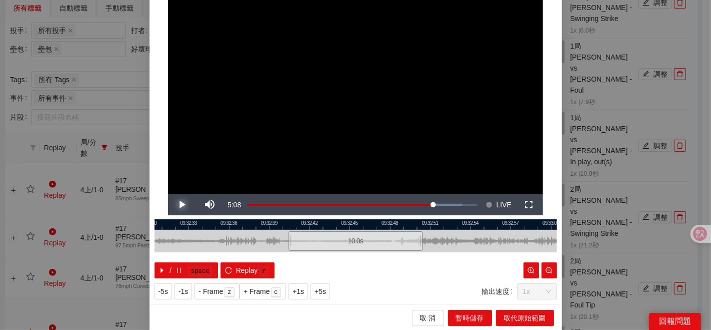
click at [171, 205] on span "Video Player" at bounding box center [182, 205] width 28 height 0
click at [168, 194] on button "Pause" at bounding box center [182, 204] width 28 height 21
click at [348, 228] on div at bounding box center [356, 224] width 403 height 11
click at [349, 255] on button "IN" at bounding box center [350, 258] width 18 height 10
click at [174, 205] on span "Video Player" at bounding box center [182, 205] width 28 height 0
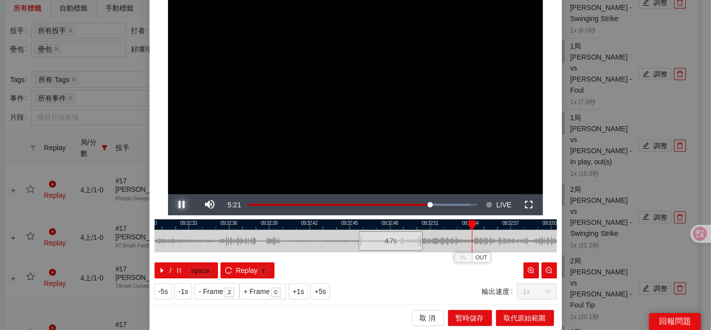
click at [173, 205] on span "Video Player" at bounding box center [182, 205] width 28 height 0
click at [474, 256] on button "OUT" at bounding box center [483, 258] width 18 height 10
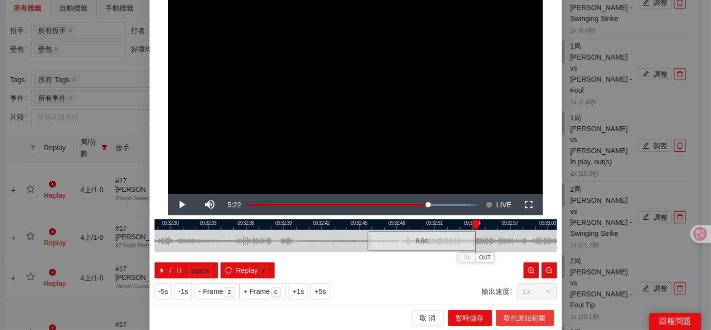
click at [526, 313] on span "取代原始範圍" at bounding box center [525, 317] width 42 height 11
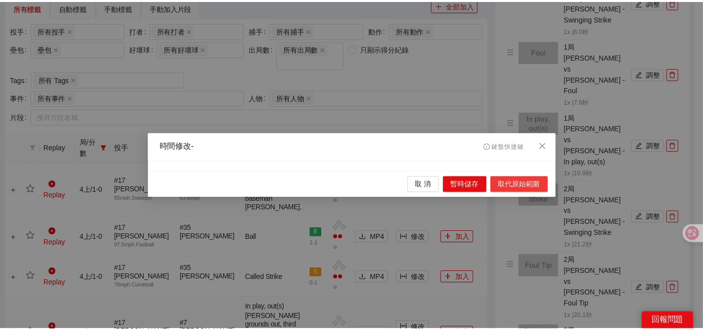
scroll to position [0, 0]
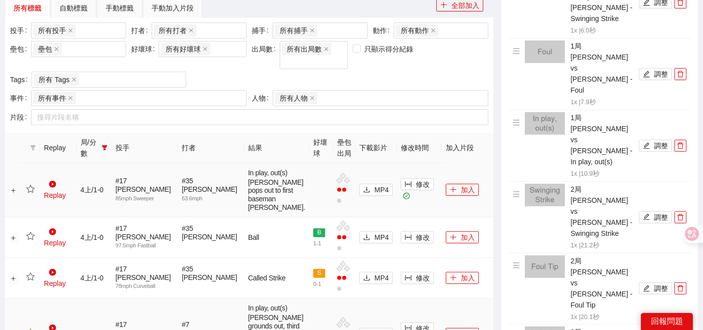
click at [26, 201] on td at bounding box center [31, 190] width 18 height 54
click at [33, 193] on icon "star" at bounding box center [30, 189] width 9 height 8
click at [454, 196] on button "加入" at bounding box center [462, 190] width 33 height 12
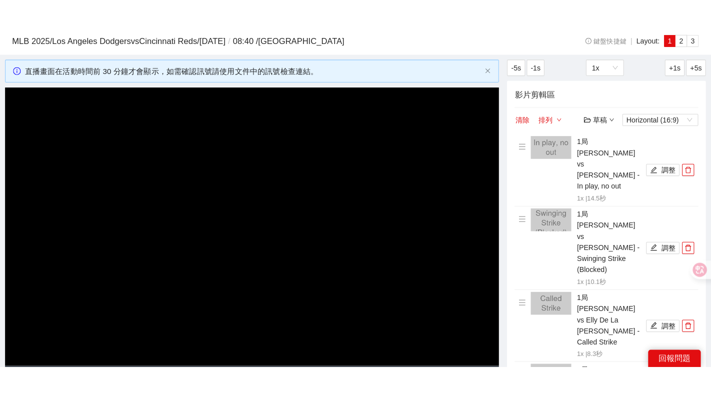
scroll to position [56, 0]
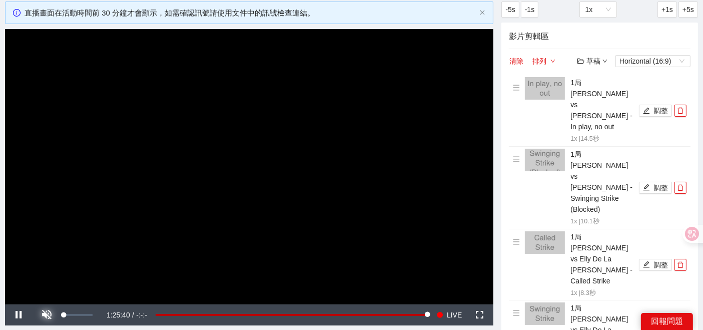
click at [43, 315] on span "Video Player" at bounding box center [47, 315] width 28 height 0
click at [482, 315] on span "Video Player" at bounding box center [479, 315] width 28 height 0
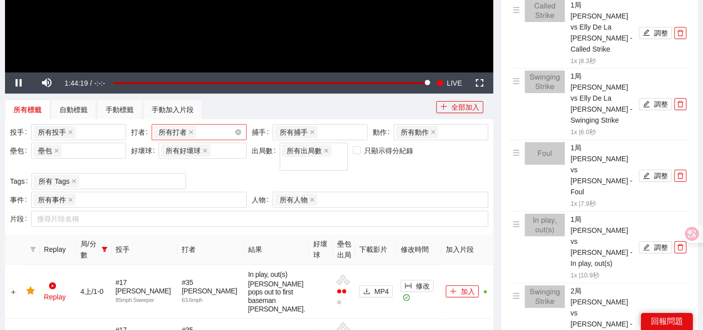
scroll to position [389, 0]
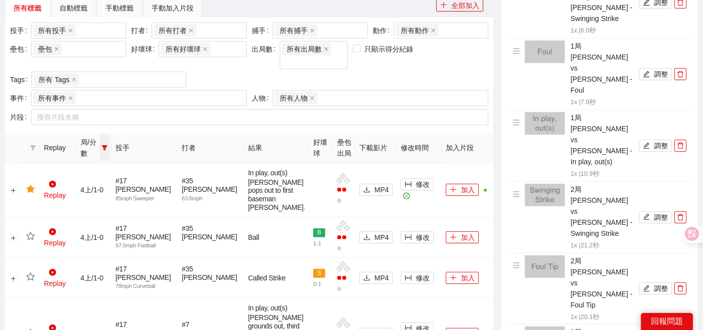
click at [110, 137] on span at bounding box center [105, 148] width 10 height 26
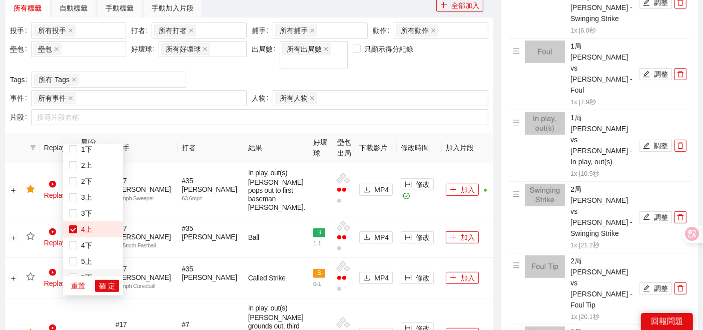
scroll to position [32, 0]
click at [83, 251] on span "5上" at bounding box center [84, 250] width 15 height 8
click at [101, 290] on span "確 定" at bounding box center [107, 285] width 16 height 11
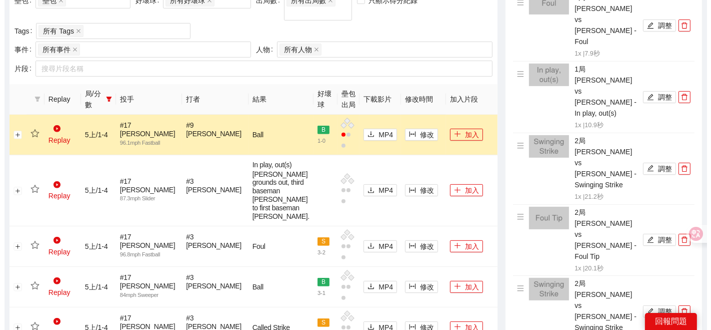
scroll to position [444, 0]
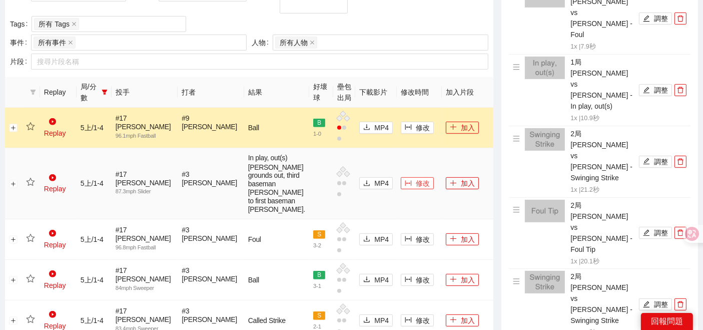
click at [405, 185] on icon "column-width" at bounding box center [408, 183] width 7 height 7
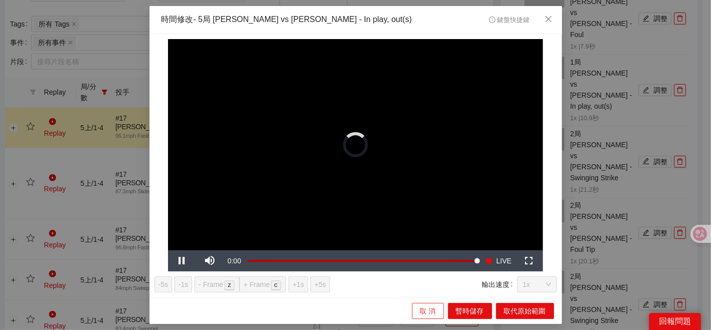
drag, startPoint x: 432, startPoint y: 313, endPoint x: 379, endPoint y: 283, distance: 60.2
click at [431, 313] on span "取 消" at bounding box center [428, 310] width 16 height 11
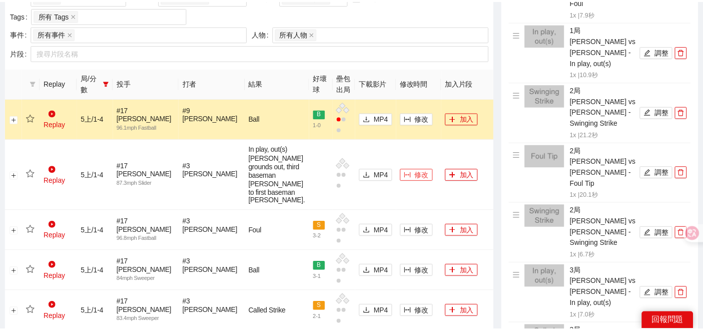
scroll to position [278, 0]
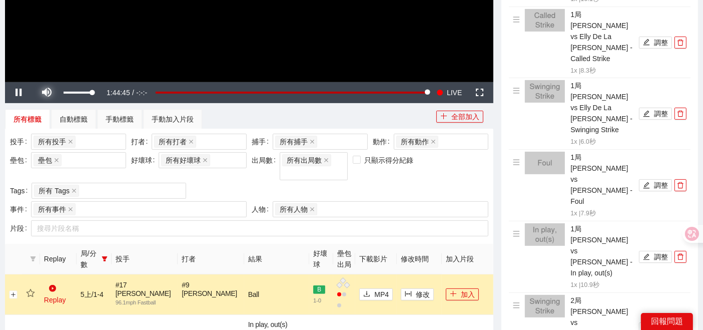
click at [53, 93] on span "Video Player" at bounding box center [47, 93] width 28 height 0
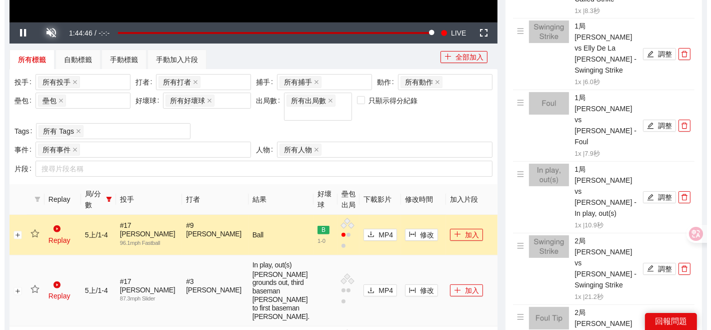
scroll to position [389, 0]
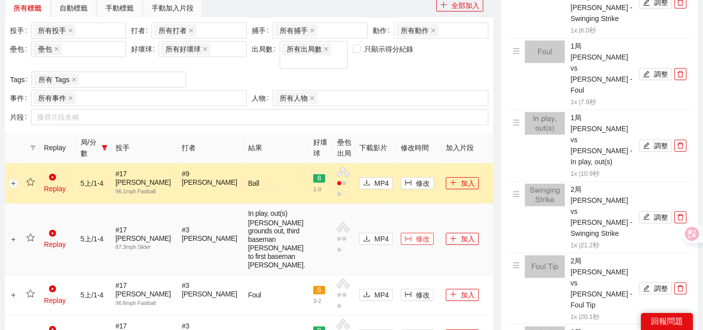
click at [416, 242] on span "修改" at bounding box center [423, 238] width 14 height 11
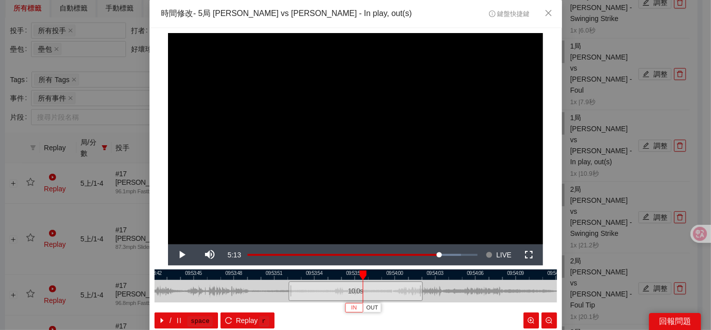
click at [355, 310] on button "IN" at bounding box center [354, 308] width 18 height 10
click at [181, 255] on span "Video Player" at bounding box center [182, 255] width 28 height 0
click at [471, 310] on button "OUT" at bounding box center [468, 308] width 18 height 10
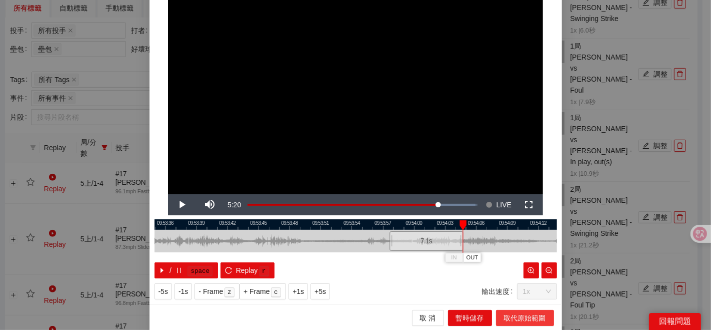
click at [518, 322] on span "取代原始範圍" at bounding box center [525, 317] width 42 height 11
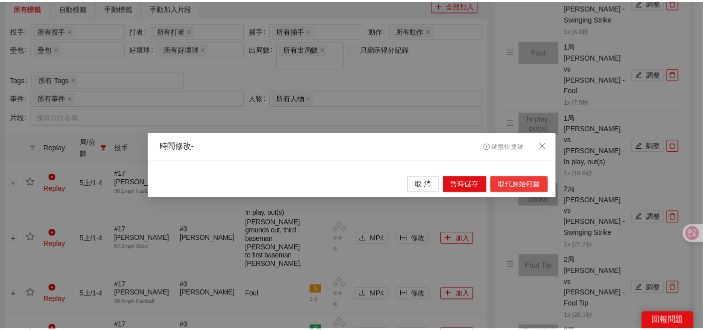
scroll to position [0, 0]
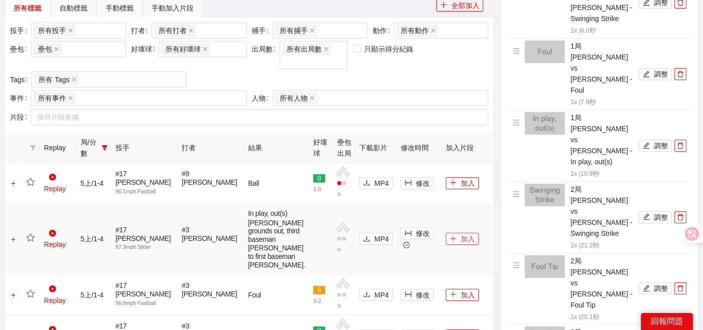
click at [446, 245] on button "加入" at bounding box center [462, 239] width 33 height 12
click at [32, 242] on icon "star" at bounding box center [30, 237] width 9 height 9
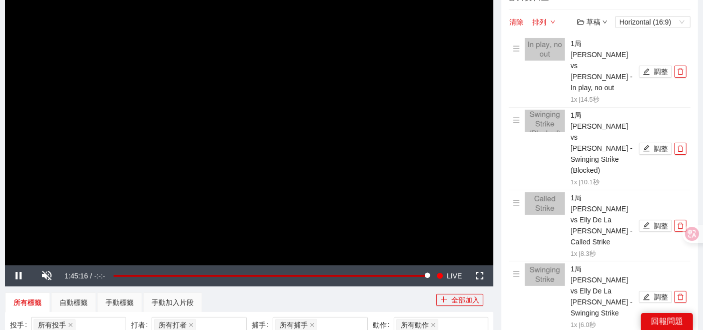
scroll to position [111, 0]
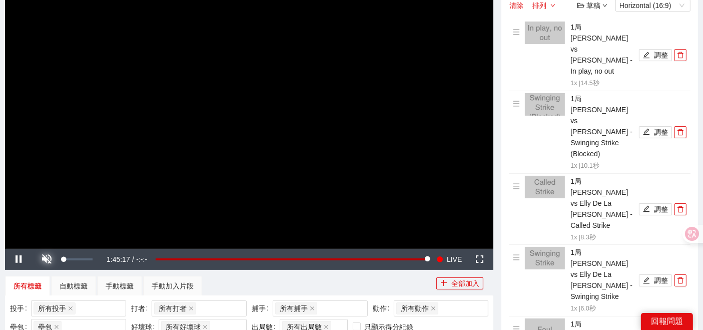
click at [49, 259] on span "Video Player" at bounding box center [47, 259] width 28 height 0
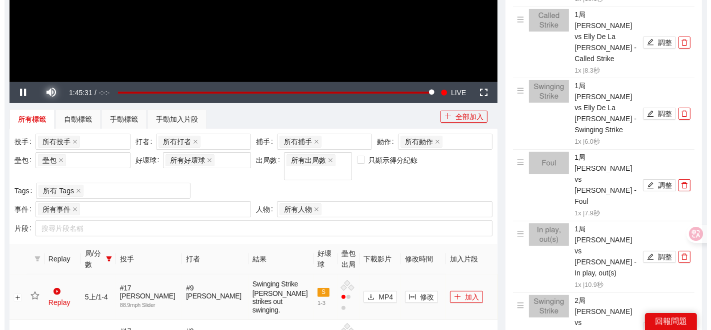
scroll to position [333, 0]
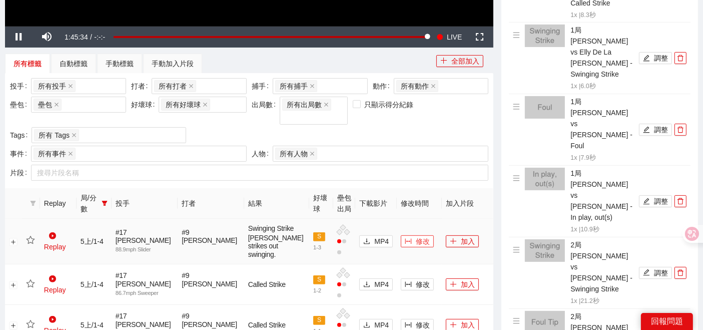
click at [416, 236] on span "修改" at bounding box center [423, 241] width 14 height 11
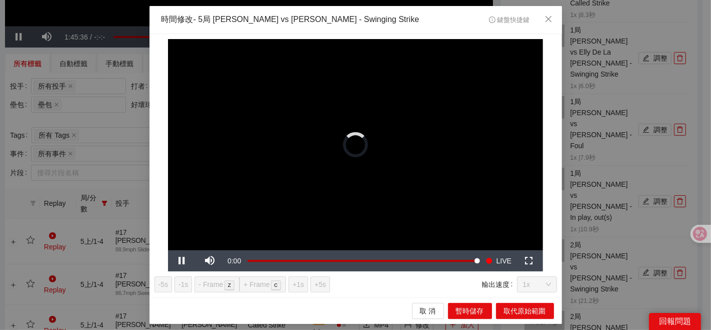
click at [105, 255] on div "**********" at bounding box center [355, 165] width 711 height 330
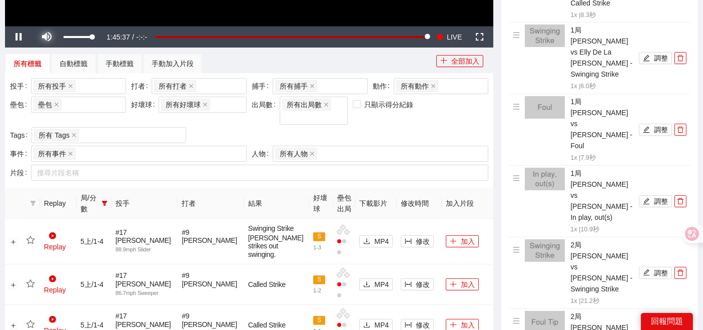
click at [50, 37] on span "Video Player" at bounding box center [47, 37] width 28 height 0
click at [404, 244] on button "修改" at bounding box center [417, 241] width 33 height 12
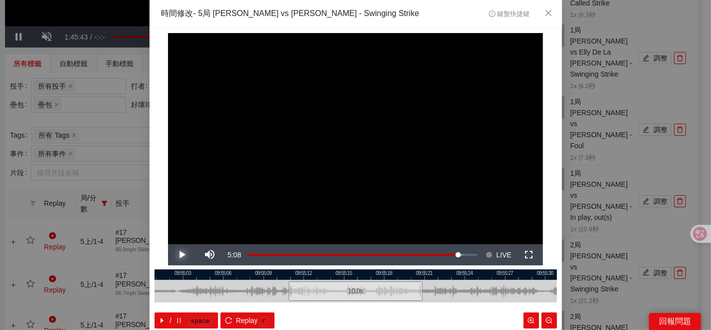
click at [168, 255] on span "Video Player" at bounding box center [182, 255] width 28 height 0
click at [180, 255] on span "Video Player" at bounding box center [182, 255] width 28 height 0
drag, startPoint x: 331, startPoint y: 306, endPoint x: 317, endPoint y: 298, distance: 16.1
click at [331, 306] on button "IN" at bounding box center [331, 308] width 18 height 10
drag, startPoint x: 176, startPoint y: 255, endPoint x: 268, endPoint y: 284, distance: 96.3
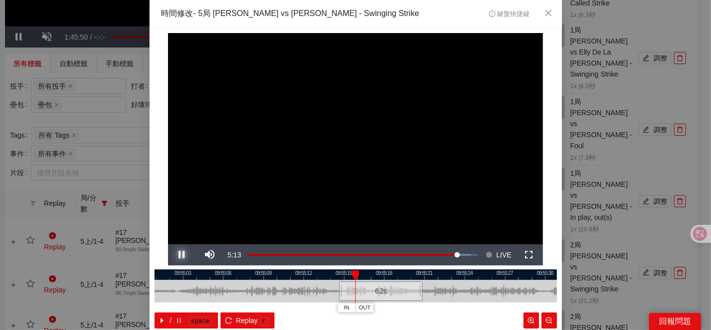
click at [176, 255] on span "Video Player" at bounding box center [182, 255] width 28 height 0
click at [342, 309] on button "IN" at bounding box center [351, 308] width 18 height 10
click at [176, 255] on span "Video Player" at bounding box center [182, 255] width 28 height 0
click at [362, 276] on div at bounding box center [356, 274] width 403 height 11
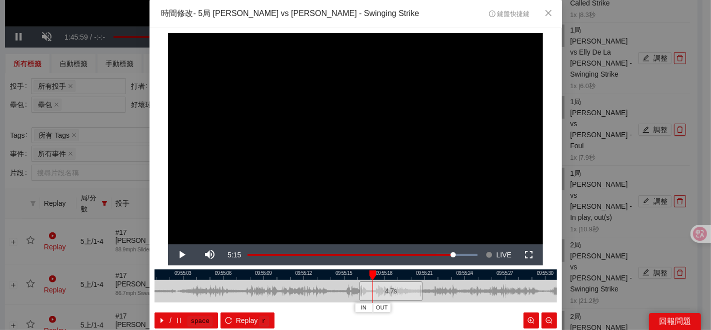
click at [363, 295] on div "4.7 s" at bounding box center [392, 291] width 64 height 20
click at [362, 282] on div "4.7 s" at bounding box center [392, 291] width 64 height 20
drag, startPoint x: 368, startPoint y: 276, endPoint x: 359, endPoint y: 275, distance: 8.6
click at [361, 275] on div at bounding box center [364, 275] width 7 height 10
click at [354, 308] on span "IN" at bounding box center [357, 307] width 6 height 9
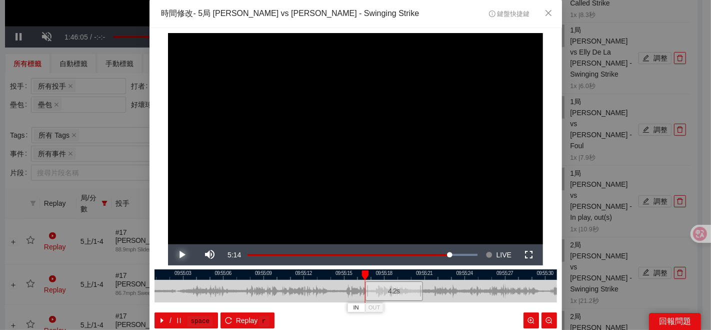
click at [184, 255] on span "Video Player" at bounding box center [182, 255] width 28 height 0
click at [175, 255] on span "Video Player" at bounding box center [182, 255] width 28 height 0
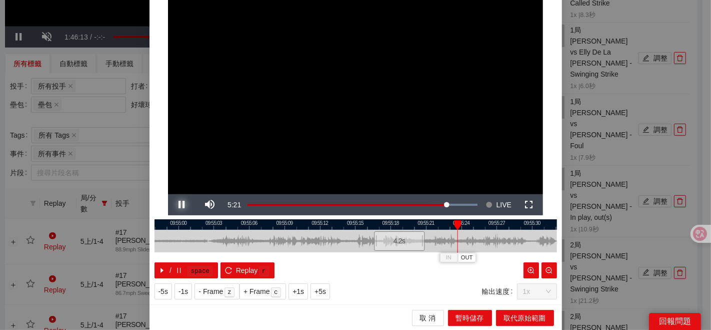
scroll to position [50, 0]
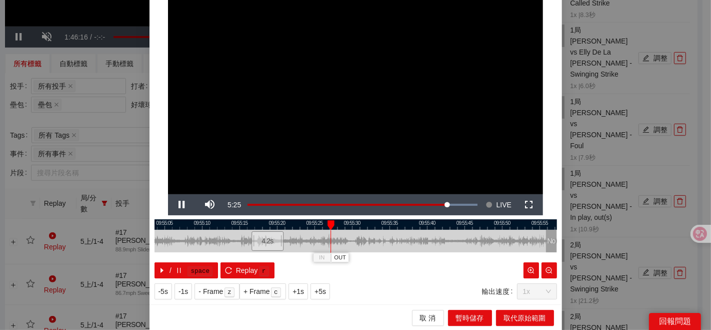
drag, startPoint x: 421, startPoint y: 242, endPoint x: 250, endPoint y: 228, distance: 171.6
click at [292, 246] on div at bounding box center [207, 241] width 403 height 23
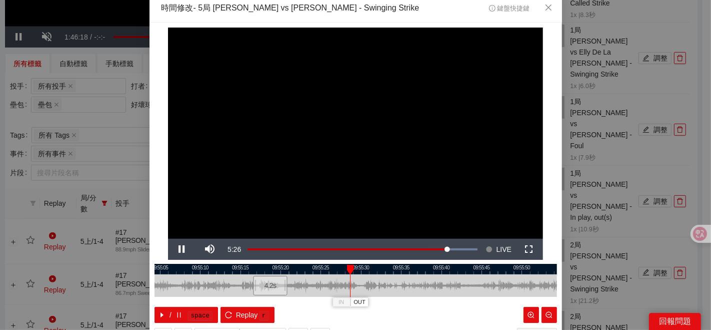
scroll to position [0, 0]
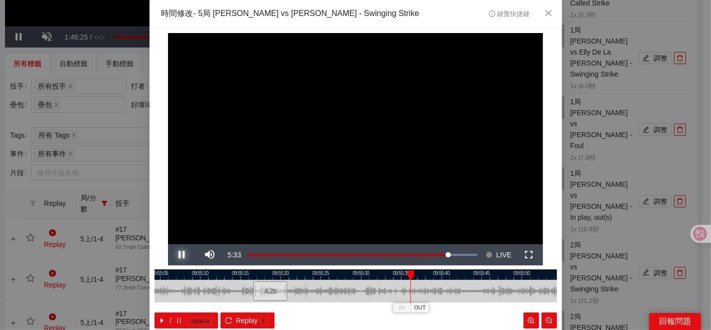
click at [172, 255] on span "Video Player" at bounding box center [182, 255] width 28 height 0
click at [405, 275] on div at bounding box center [408, 275] width 7 height 10
click at [411, 309] on span "OUT" at bounding box center [417, 307] width 12 height 9
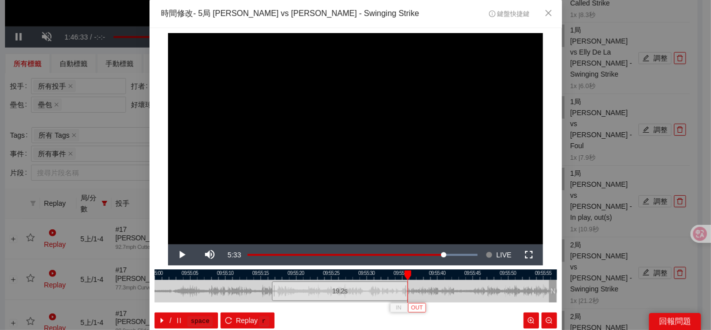
scroll to position [50, 0]
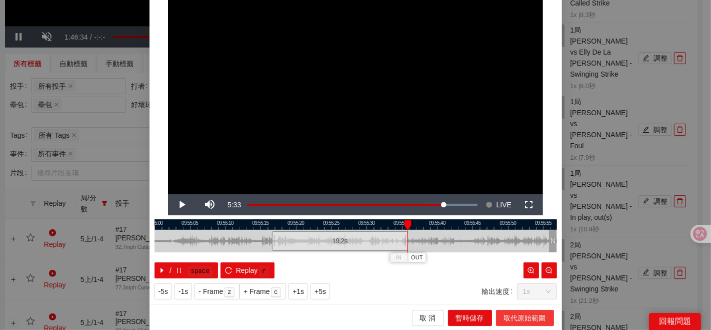
click at [516, 318] on span "取代原始範圍" at bounding box center [525, 317] width 42 height 11
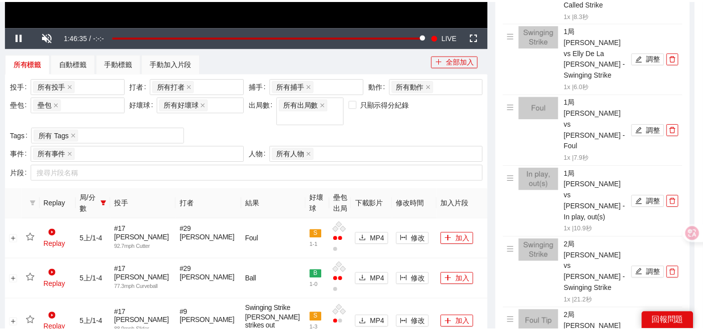
scroll to position [0, 0]
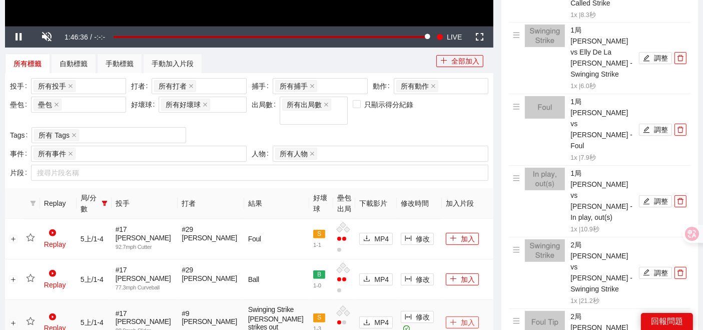
click at [460, 316] on button "加入" at bounding box center [462, 322] width 33 height 12
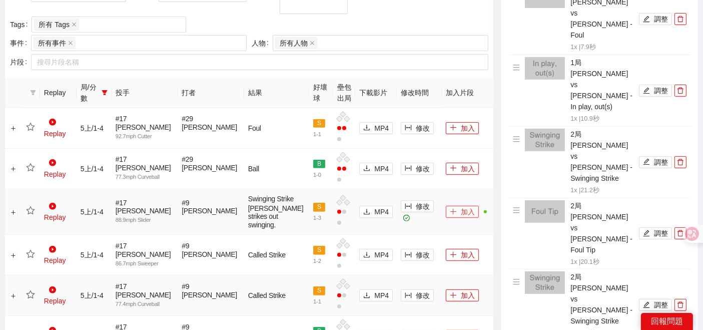
scroll to position [444, 0]
click at [34, 193] on td at bounding box center [31, 212] width 18 height 46
click at [32, 206] on icon "star" at bounding box center [30, 210] width 9 height 8
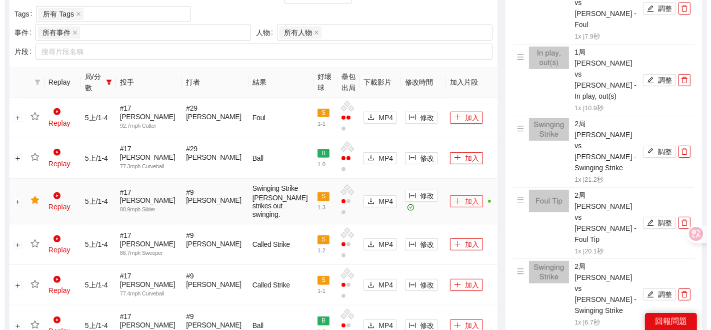
scroll to position [389, 0]
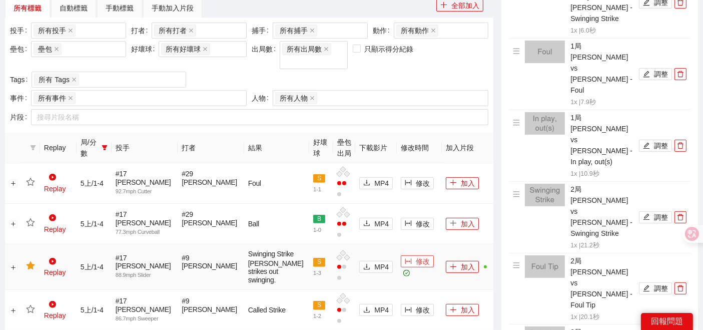
click at [416, 256] on span "修改" at bounding box center [423, 261] width 14 height 11
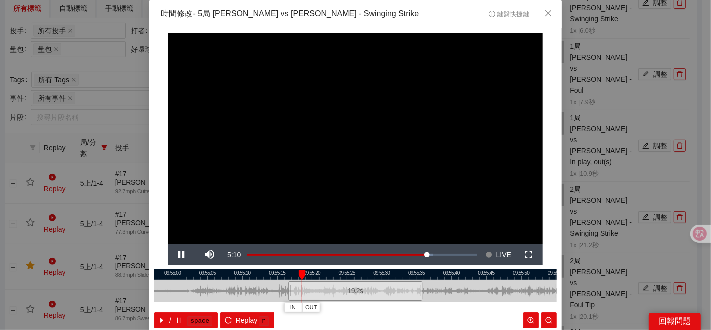
click at [410, 278] on div at bounding box center [356, 274] width 403 height 11
click at [181, 255] on span "Video Player" at bounding box center [182, 255] width 28 height 0
click at [397, 274] on div at bounding box center [356, 274] width 403 height 11
click at [180, 255] on span "Video Player" at bounding box center [182, 255] width 28 height 0
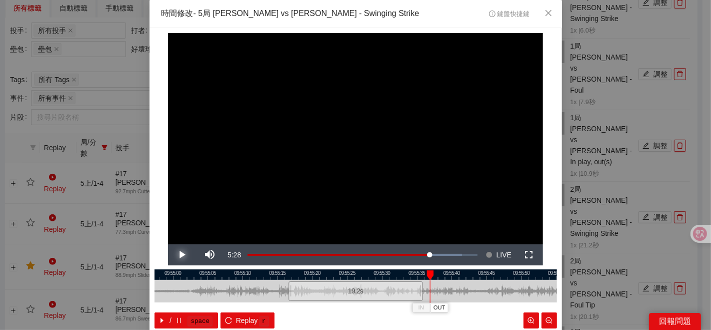
scroll to position [50, 0]
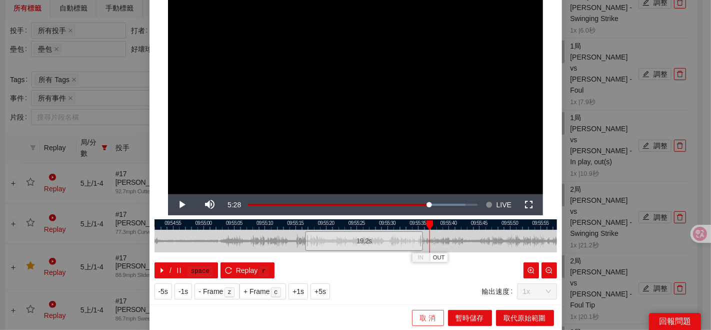
click at [420, 314] on span "取 消" at bounding box center [428, 317] width 16 height 11
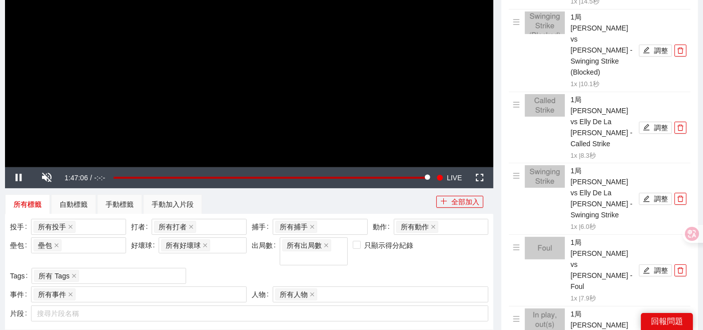
scroll to position [111, 0]
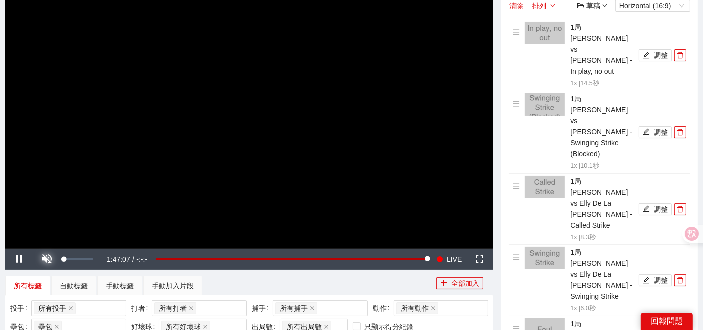
click at [51, 259] on span "Video Player" at bounding box center [47, 259] width 28 height 0
click at [53, 259] on span "Video Player" at bounding box center [47, 259] width 28 height 0
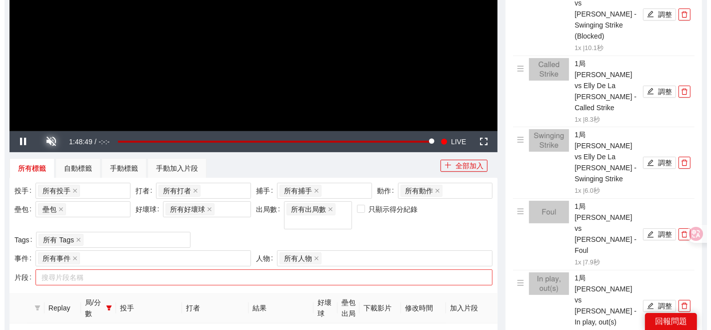
scroll to position [389, 0]
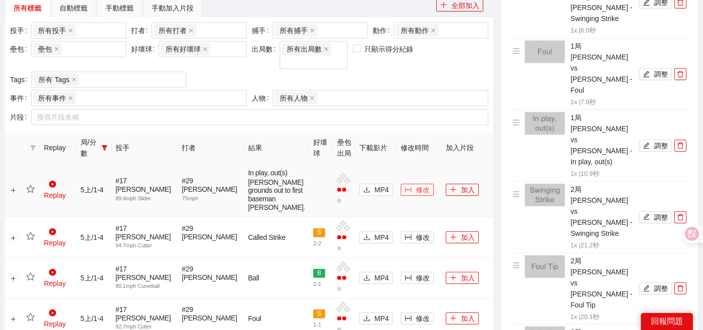
click at [416, 185] on span "修改" at bounding box center [423, 189] width 14 height 11
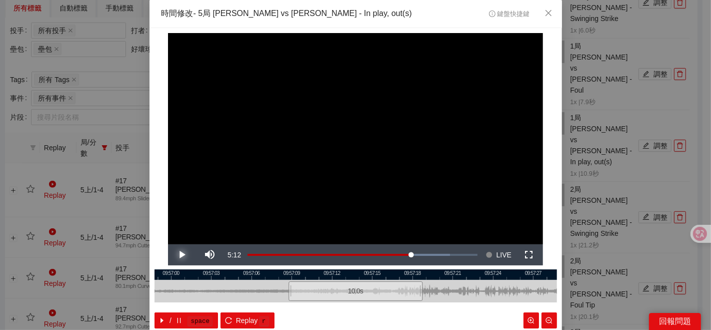
click at [170, 255] on span "Video Player" at bounding box center [182, 255] width 28 height 0
click at [168, 244] on button "Pause" at bounding box center [182, 254] width 28 height 21
click at [168, 244] on button "Play" at bounding box center [182, 254] width 28 height 21
click at [168, 244] on button "Pause" at bounding box center [182, 254] width 28 height 21
click at [168, 244] on button "Play" at bounding box center [182, 254] width 28 height 21
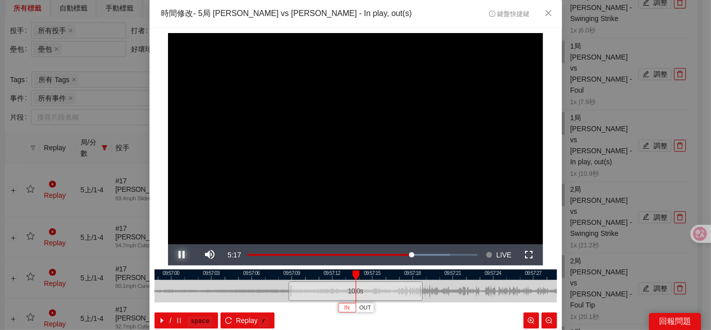
click at [168, 244] on button "Pause" at bounding box center [182, 254] width 28 height 21
click at [348, 308] on button "IN" at bounding box center [350, 308] width 18 height 10
click at [182, 255] on span "Video Player" at bounding box center [182, 255] width 28 height 0
click at [168, 244] on button "Pause" at bounding box center [182, 254] width 28 height 21
click at [462, 304] on span "OUT" at bounding box center [466, 307] width 12 height 9
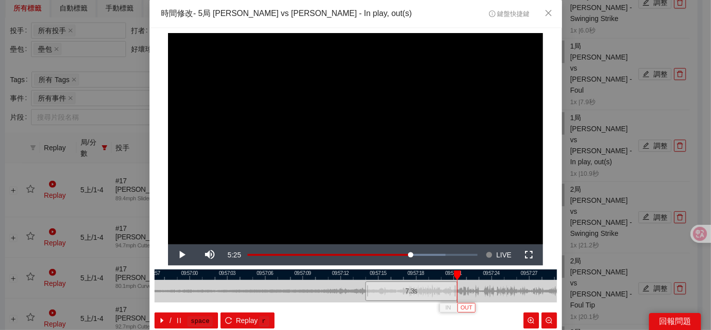
scroll to position [50, 0]
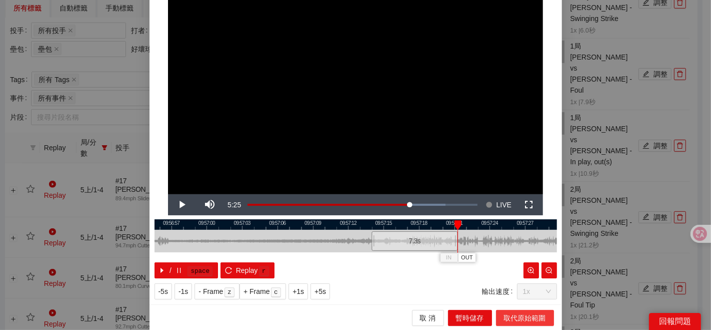
click at [506, 324] on button "取代原始範圍" at bounding box center [525, 318] width 58 height 16
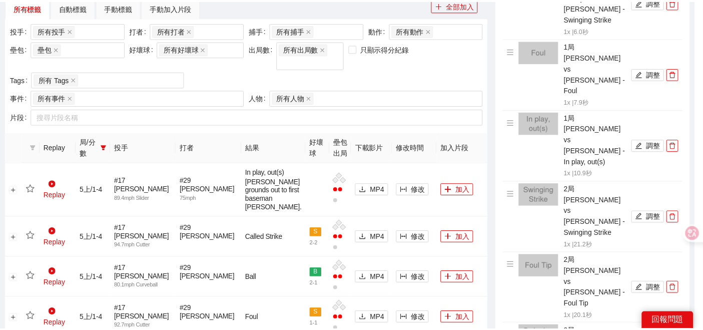
scroll to position [0, 0]
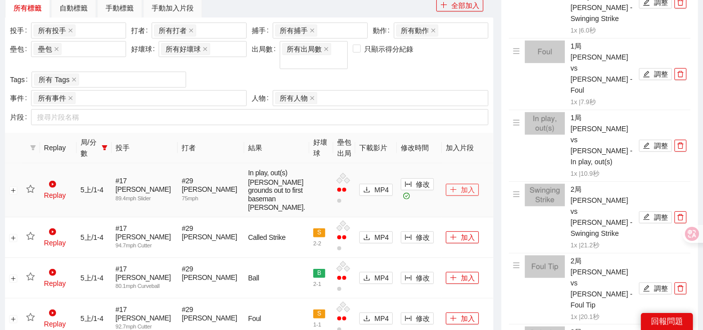
drag, startPoint x: 447, startPoint y: 192, endPoint x: 334, endPoint y: 153, distance: 119.7
click at [450, 191] on icon "plus" at bounding box center [453, 189] width 7 height 7
click at [29, 192] on icon "star" at bounding box center [30, 189] width 9 height 8
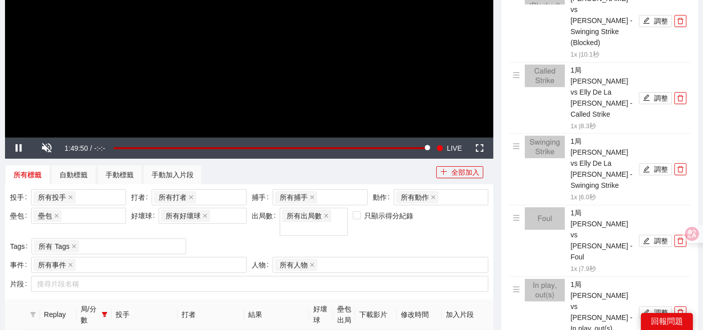
scroll to position [167, 0]
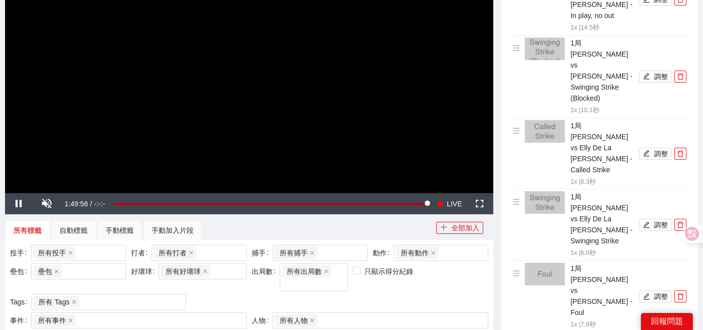
drag, startPoint x: 406, startPoint y: 221, endPoint x: 0, endPoint y: 249, distance: 406.6
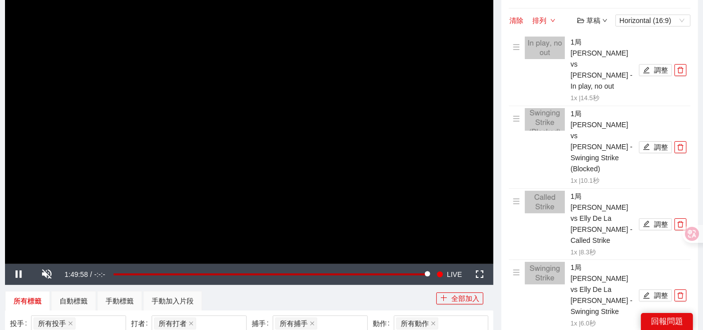
scroll to position [111, 0]
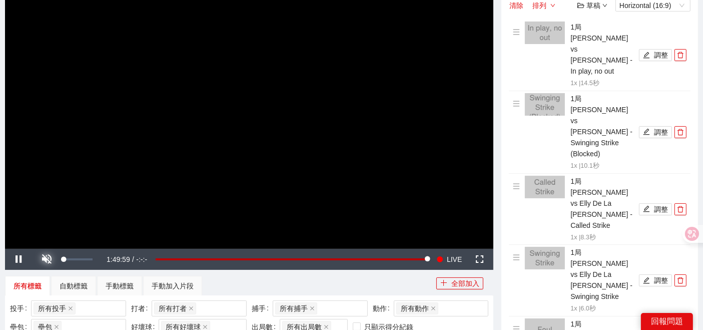
click at [47, 259] on span "Video Player" at bounding box center [47, 259] width 28 height 0
click at [51, 259] on span "Video Player" at bounding box center [47, 259] width 28 height 0
click at [50, 259] on span "Video Player" at bounding box center [47, 259] width 28 height 0
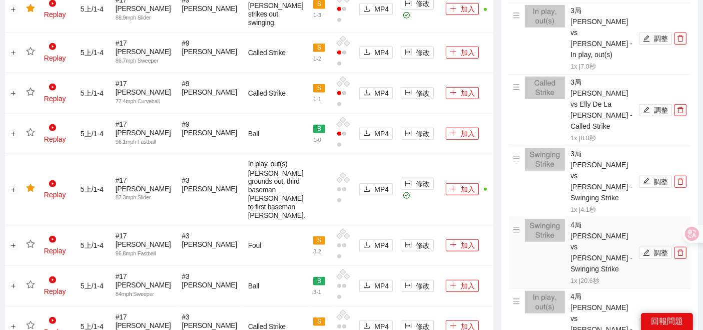
scroll to position [944, 0]
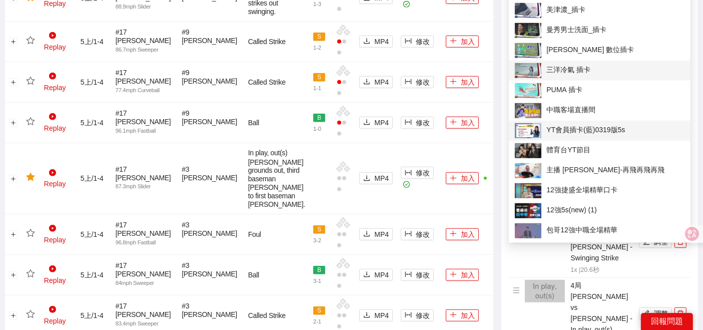
scroll to position [778, 0]
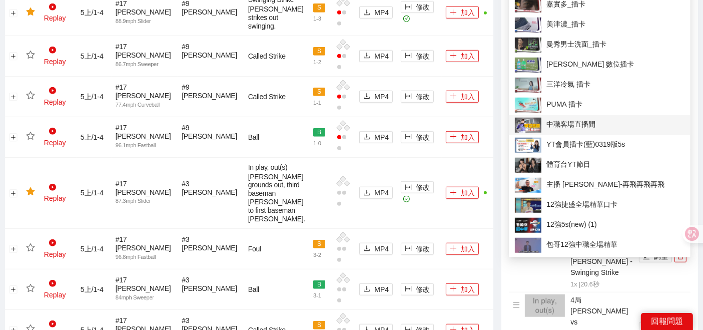
click at [589, 120] on span "中職客場直播間" at bounding box center [600, 125] width 170 height 15
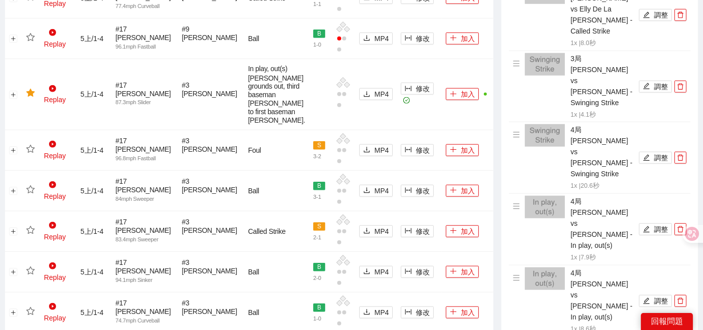
scroll to position [944, 0]
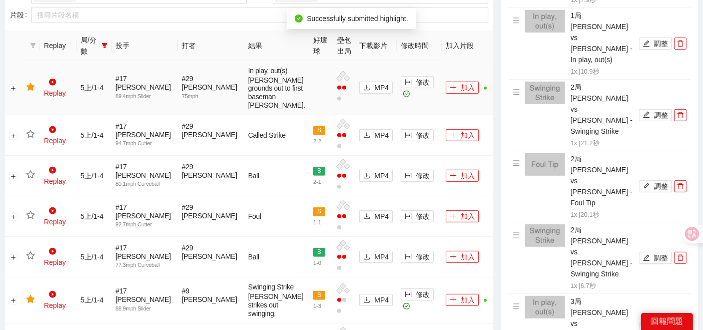
scroll to position [278, 0]
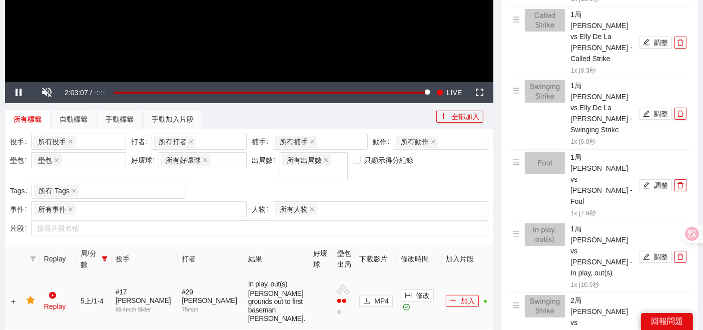
click at [31, 251] on th at bounding box center [31, 259] width 18 height 31
click at [33, 256] on icon "filter" at bounding box center [34, 258] width 6 height 5
click at [44, 259] on span at bounding box center [58, 260] width 48 height 11
click at [66, 281] on span "確 定" at bounding box center [72, 280] width 16 height 11
click at [461, 114] on button "全部加入" at bounding box center [459, 117] width 47 height 12
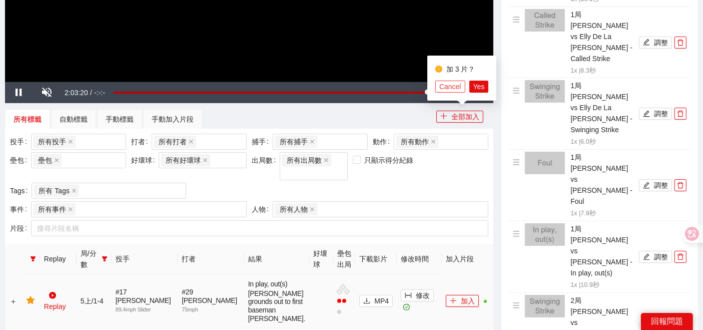
click at [439, 89] on span "Cancel" at bounding box center [450, 86] width 22 height 11
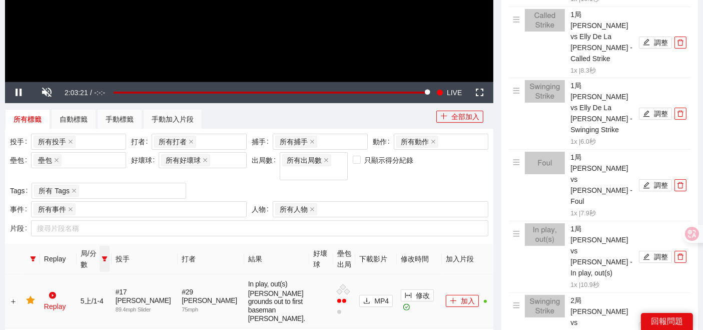
click at [110, 249] on span at bounding box center [105, 259] width 10 height 26
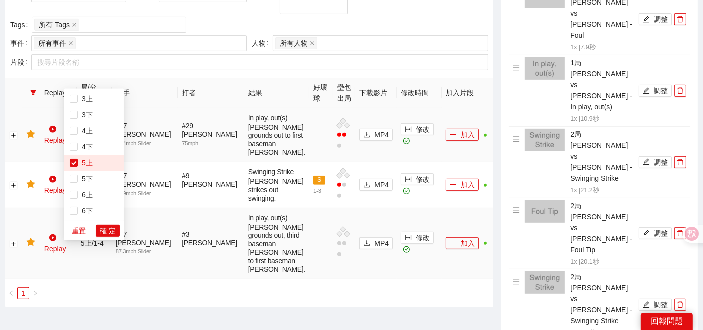
scroll to position [444, 0]
click at [86, 227] on button "重置" at bounding box center [79, 230] width 22 height 12
click at [105, 235] on span "確 定" at bounding box center [108, 230] width 16 height 11
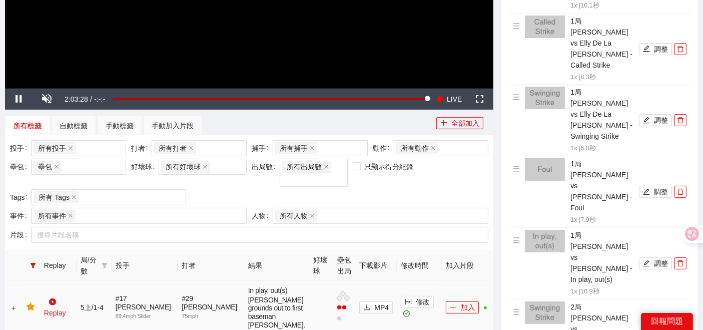
scroll to position [167, 0]
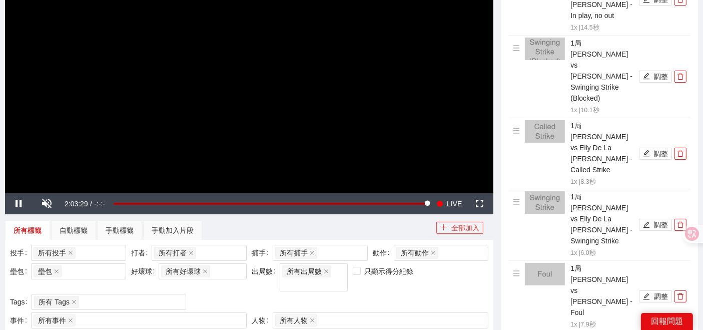
click at [465, 231] on button "全部加入" at bounding box center [459, 228] width 47 height 12
click at [410, 227] on div "所有標籤 自動標籤 手動標籤 手動加入片段" at bounding box center [220, 230] width 431 height 20
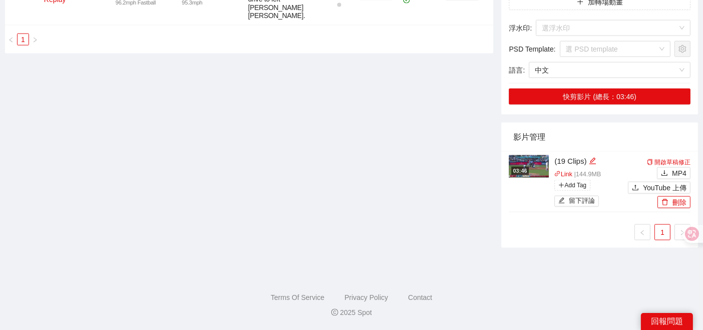
scroll to position [1646, 0]
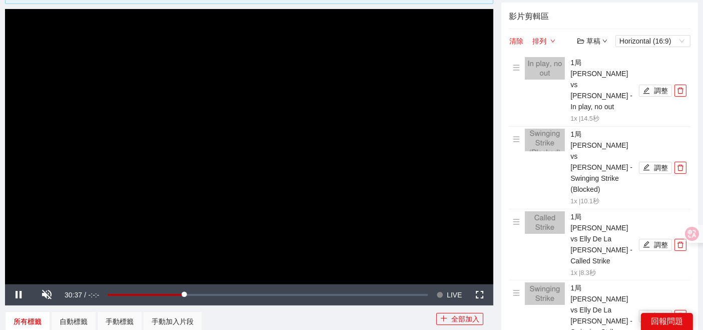
scroll to position [167, 0]
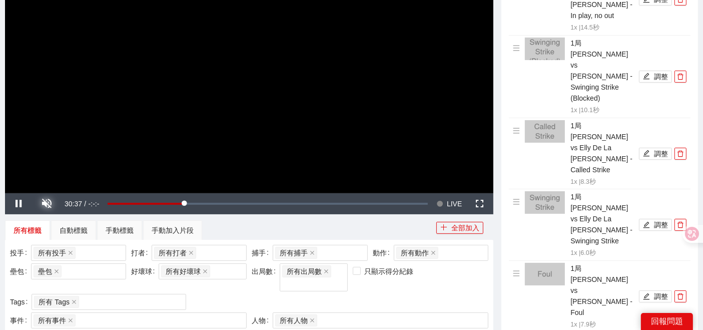
click at [46, 204] on span "Video Player" at bounding box center [47, 204] width 28 height 0
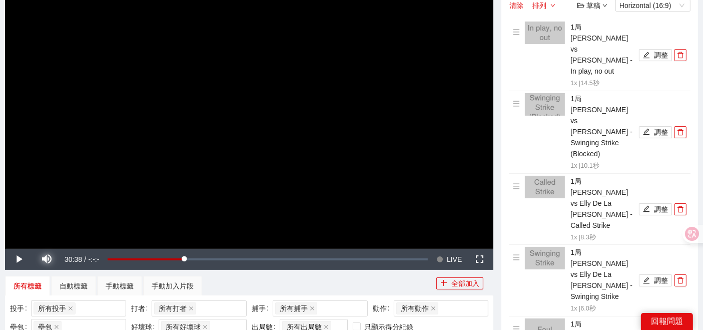
scroll to position [56, 0]
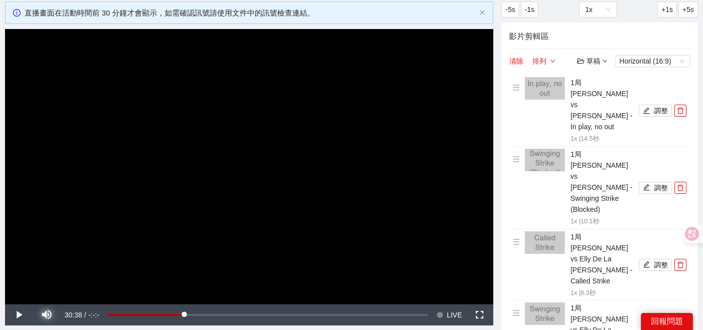
click at [33, 304] on button "Mute" at bounding box center [47, 314] width 28 height 21
click at [18, 315] on span "Video Player" at bounding box center [19, 315] width 28 height 0
click at [47, 315] on span "Video Player" at bounding box center [47, 315] width 28 height 0
click at [33, 304] on button "Mute" at bounding box center [47, 314] width 28 height 21
click at [20, 315] on span "Video Player" at bounding box center [19, 315] width 28 height 0
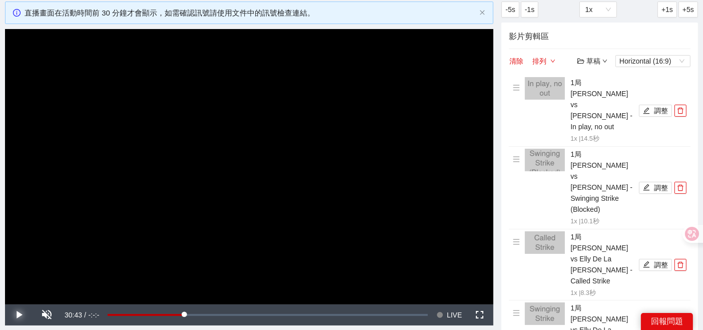
click at [19, 315] on span "Video Player" at bounding box center [19, 315] width 28 height 0
click at [47, 315] on span "Video Player" at bounding box center [47, 315] width 28 height 0
click at [84, 312] on span "/" at bounding box center [85, 315] width 2 height 8
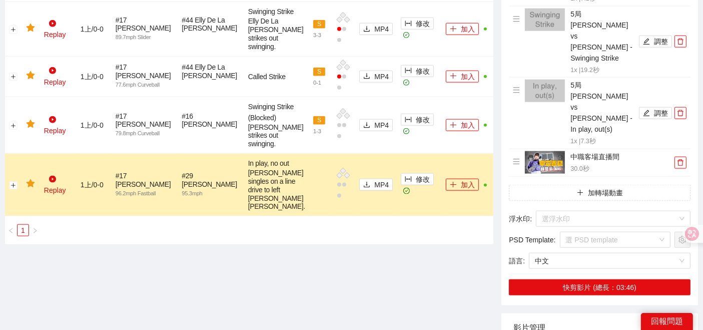
scroll to position [1111, 0]
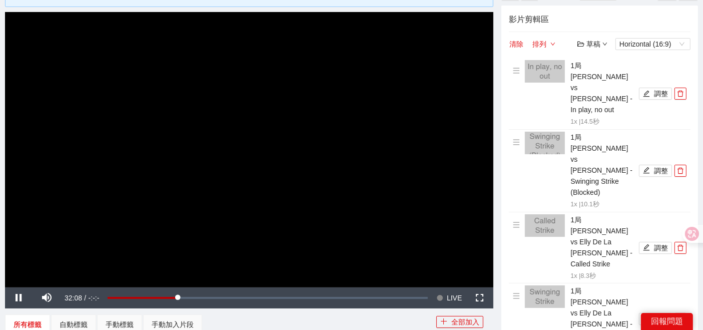
scroll to position [56, 0]
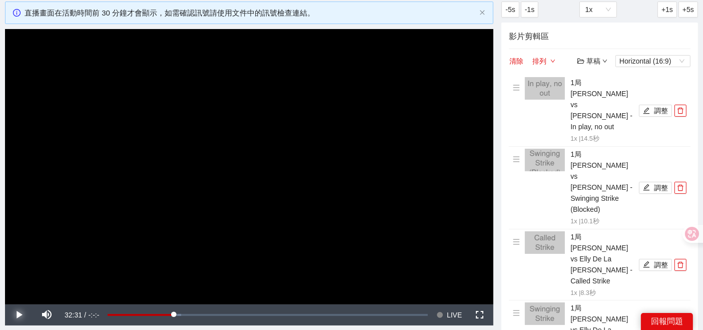
click at [12, 315] on span "Video Player" at bounding box center [19, 315] width 28 height 0
click at [13, 315] on span "Video Player" at bounding box center [19, 315] width 28 height 0
click at [599, 61] on div "草稿" at bounding box center [592, 61] width 30 height 11
click at [607, 111] on link "儲存新檔" at bounding box center [601, 115] width 37 height 8
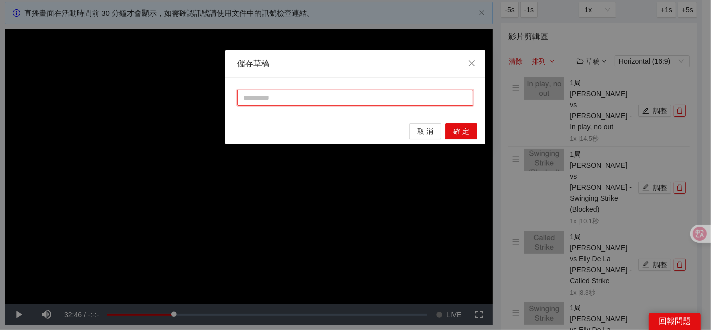
click at [294, 99] on input "text" at bounding box center [356, 98] width 236 height 16
type input "*"
type input "**"
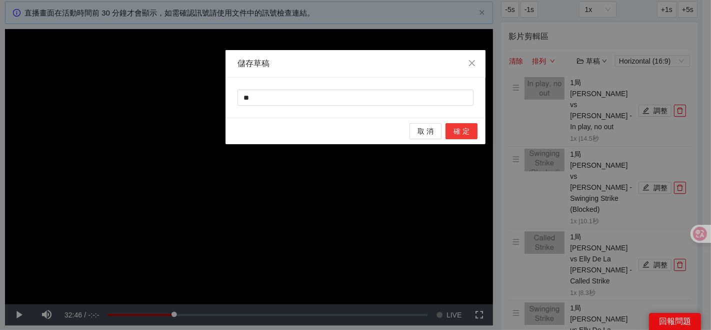
click at [473, 130] on button "確 定" at bounding box center [462, 131] width 32 height 16
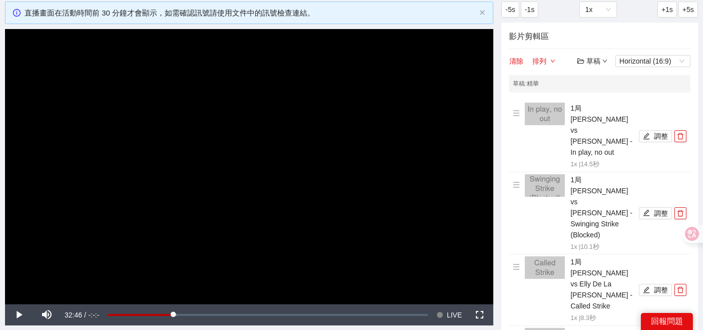
click at [604, 61] on icon "down" at bounding box center [604, 61] width 5 height 5
click at [600, 112] on link "儲存新檔" at bounding box center [601, 115] width 37 height 8
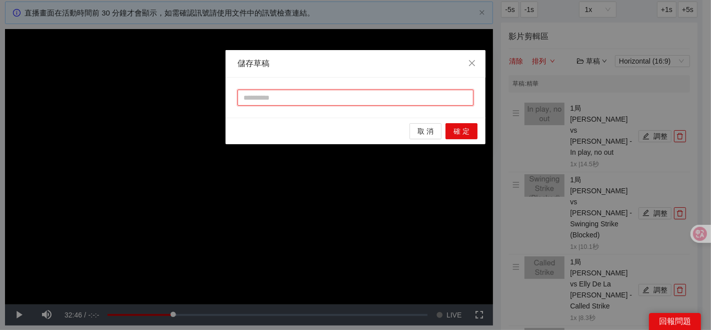
click at [293, 92] on input "text" at bounding box center [356, 98] width 236 height 16
type input "**"
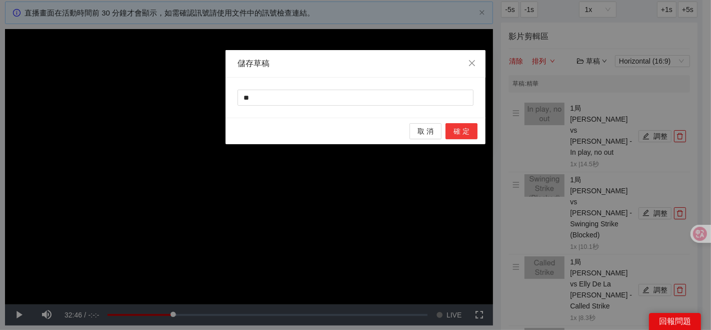
click at [460, 126] on span "確 定" at bounding box center [462, 131] width 16 height 11
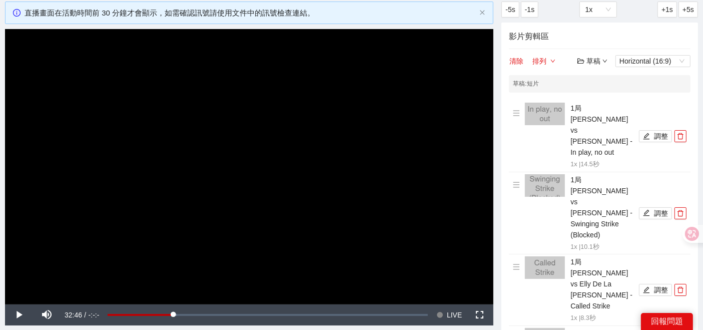
click at [603, 59] on icon "down" at bounding box center [604, 61] width 5 height 5
click at [604, 95] on link "儲存" at bounding box center [594, 99] width 23 height 8
click at [597, 56] on div "草稿" at bounding box center [592, 61] width 30 height 11
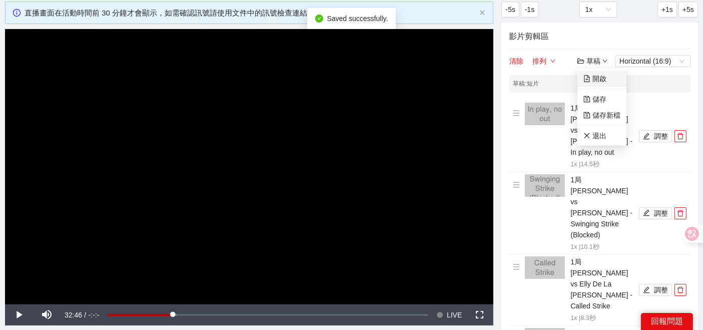
click at [602, 83] on link "開啟" at bounding box center [594, 79] width 23 height 8
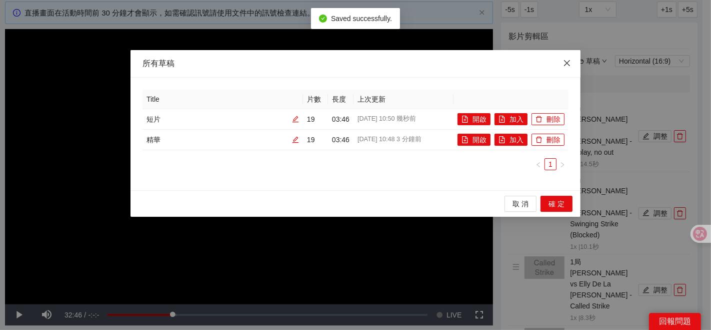
click at [565, 63] on icon "close" at bounding box center [567, 63] width 8 height 8
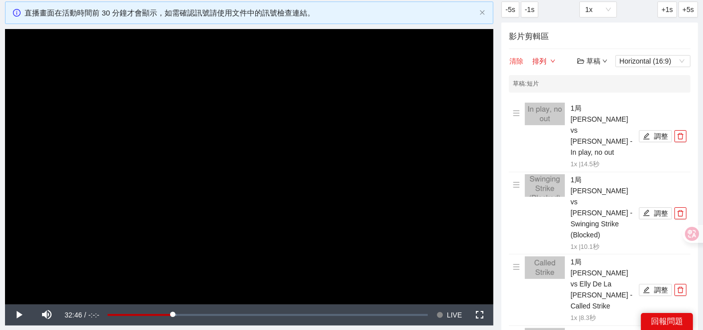
click at [514, 65] on button "清除" at bounding box center [516, 61] width 15 height 12
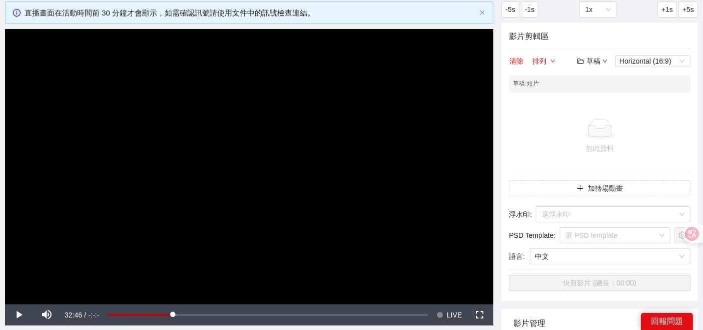
click at [588, 61] on div "草稿" at bounding box center [592, 61] width 30 height 11
click at [601, 96] on link "儲存" at bounding box center [594, 99] width 23 height 8
click at [587, 62] on div "草稿" at bounding box center [592, 61] width 30 height 11
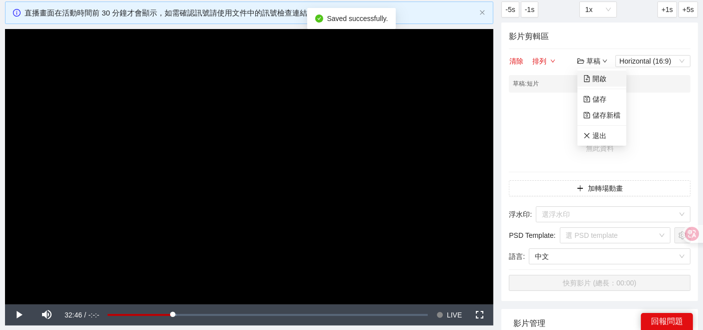
click at [602, 82] on link "開啟" at bounding box center [594, 79] width 23 height 8
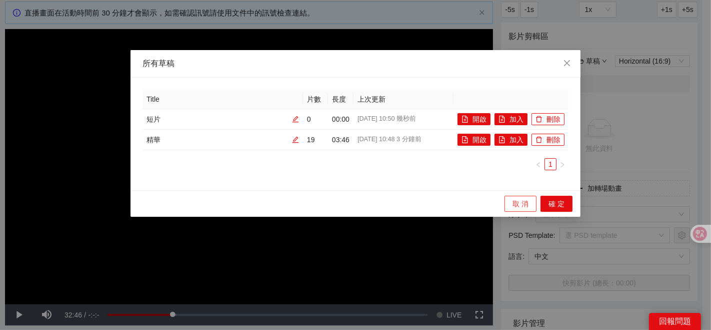
click at [511, 200] on button "取 消" at bounding box center [521, 204] width 32 height 16
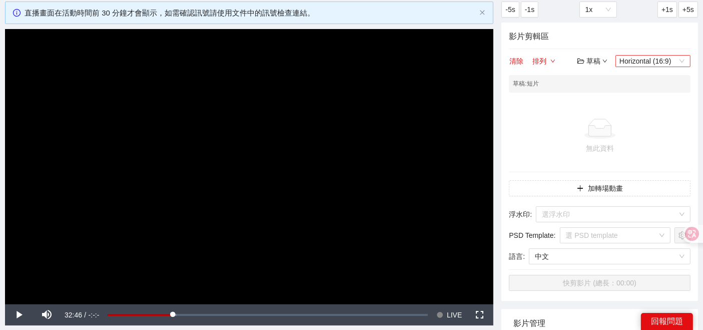
click at [666, 58] on span "Horizontal (16:9)" at bounding box center [652, 61] width 67 height 11
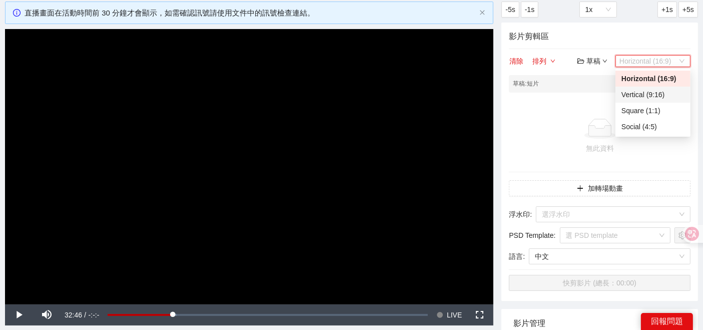
click at [650, 99] on div "Vertical (9:16)" at bounding box center [652, 94] width 63 height 11
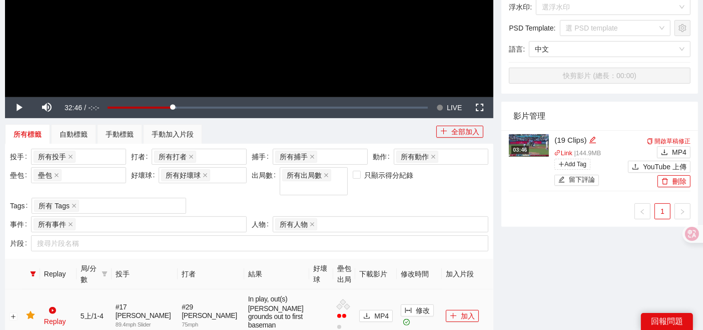
scroll to position [389, 0]
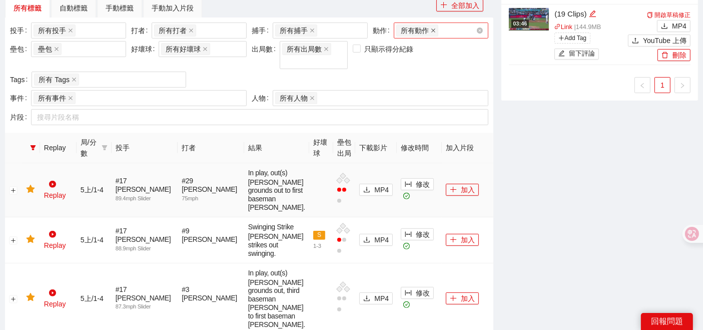
click at [431, 31] on icon "close" at bounding box center [433, 30] width 5 height 5
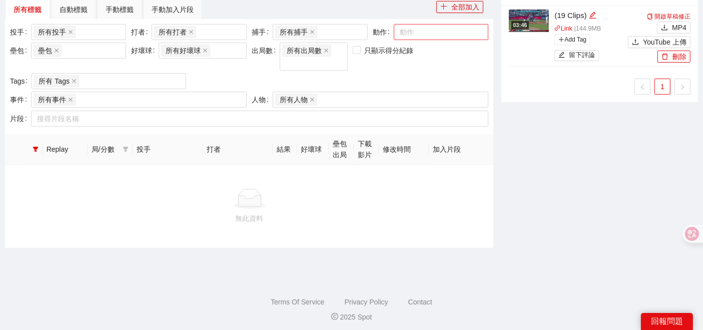
click at [431, 31] on div at bounding box center [436, 32] width 80 height 12
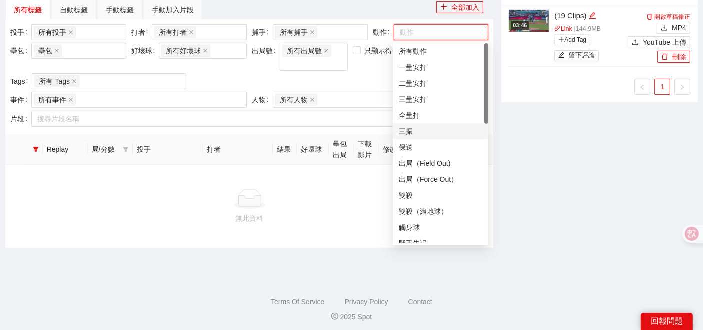
click at [410, 131] on div "三振" at bounding box center [441, 131] width 84 height 11
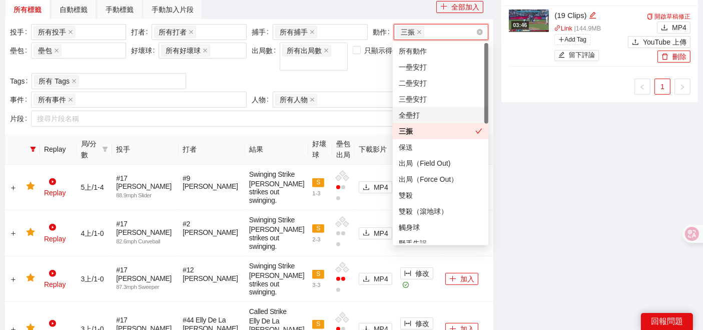
click at [358, 71] on div "投手 所有投手 + 0 ... 打者 所有打者 + 0 ... 捕手 所有捕手 + 0 ... 動作 三振 壘包 壘包 好壞球 所有好壞球 出局數 所有出局數…" at bounding box center [249, 58] width 483 height 68
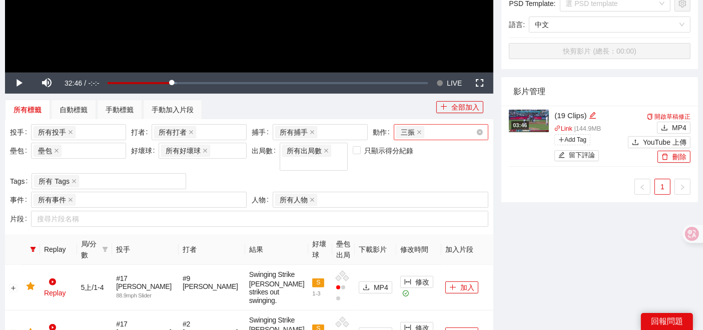
scroll to position [262, 0]
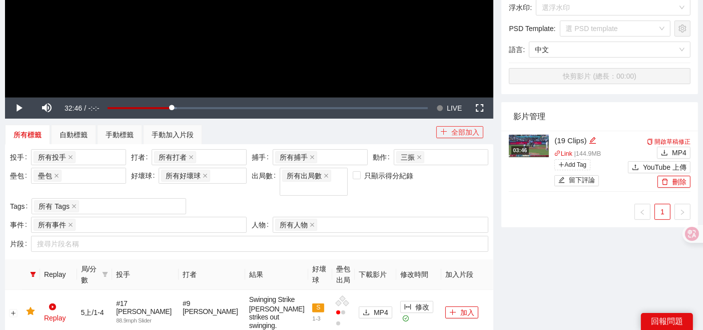
click at [459, 131] on button "全部加入" at bounding box center [459, 132] width 47 height 12
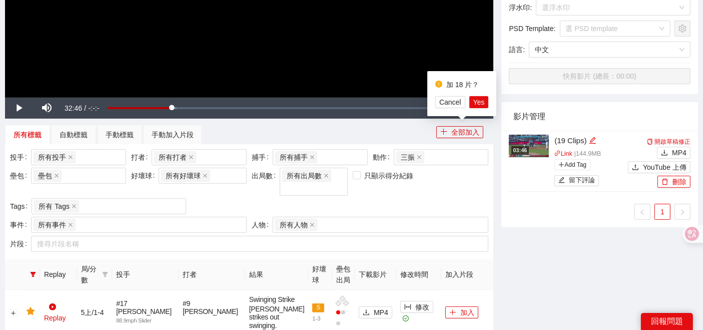
click at [561, 294] on div "-5s -1s 1x +1s +5s 影片剪輯區 清除 排列 草稿 Vertical (9:16) 草稿 : 短片 無此資料 加轉場動畫 浮水印 : 選浮水印…" at bounding box center [599, 282] width 205 height 975
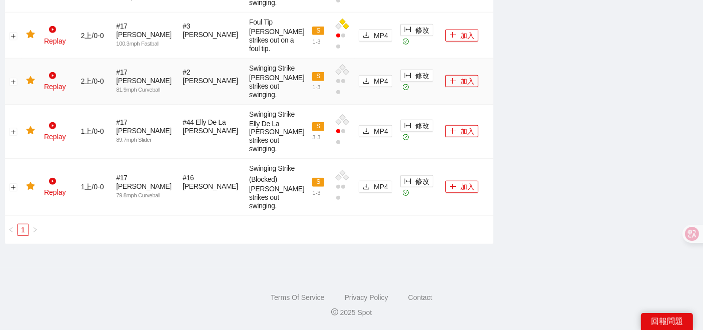
scroll to position [984, 0]
click at [457, 181] on button "加入" at bounding box center [461, 187] width 33 height 12
click at [453, 125] on button "加入" at bounding box center [461, 131] width 33 height 12
click at [452, 87] on button "加入" at bounding box center [461, 81] width 33 height 12
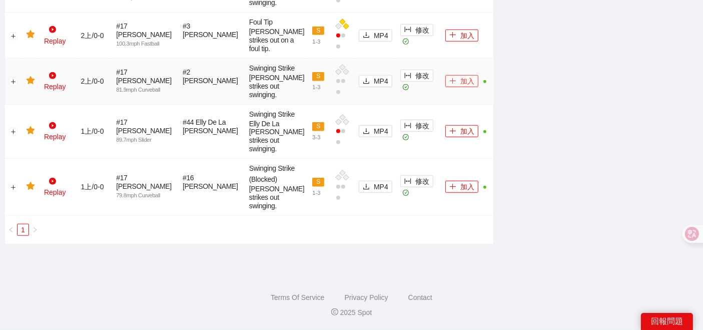
scroll to position [818, 0]
click at [452, 42] on button "加入" at bounding box center [461, 36] width 33 height 12
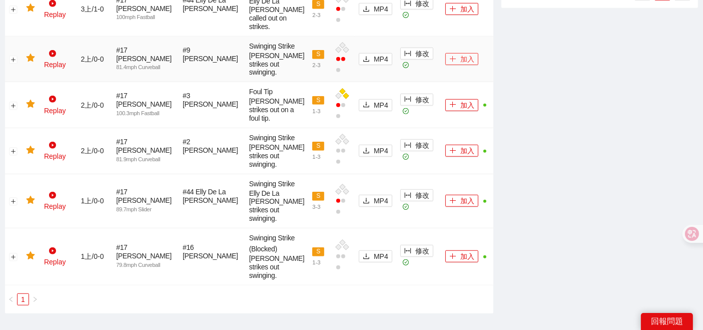
click at [453, 65] on button "加入" at bounding box center [461, 59] width 33 height 12
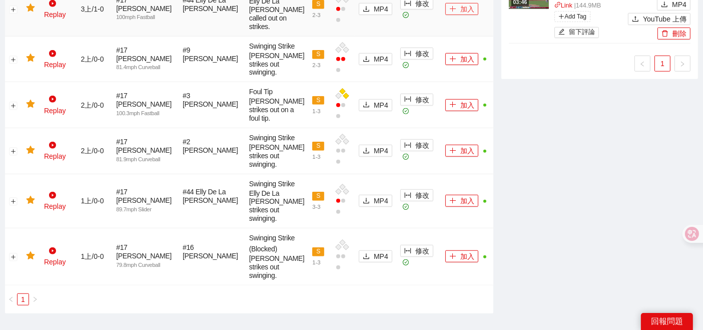
click at [449, 15] on button "加入" at bounding box center [461, 9] width 33 height 12
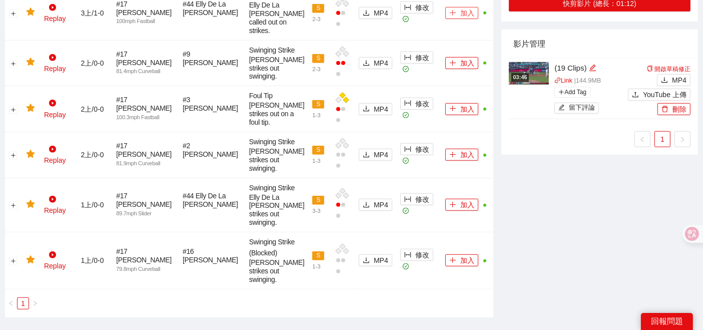
scroll to position [651, 0]
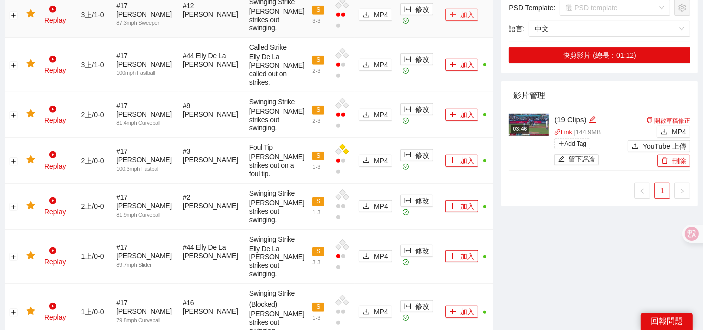
click at [453, 21] on button "加入" at bounding box center [461, 15] width 33 height 12
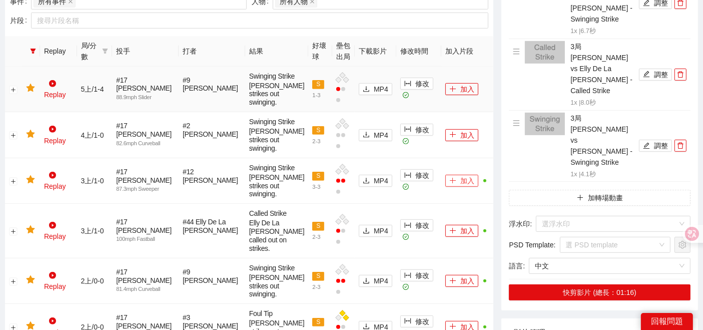
scroll to position [484, 0]
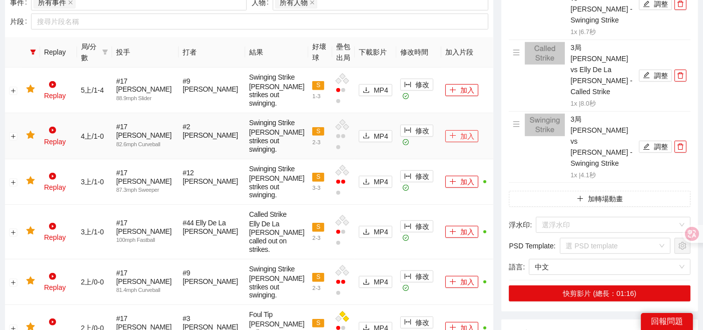
click at [452, 142] on button "加入" at bounding box center [461, 136] width 33 height 12
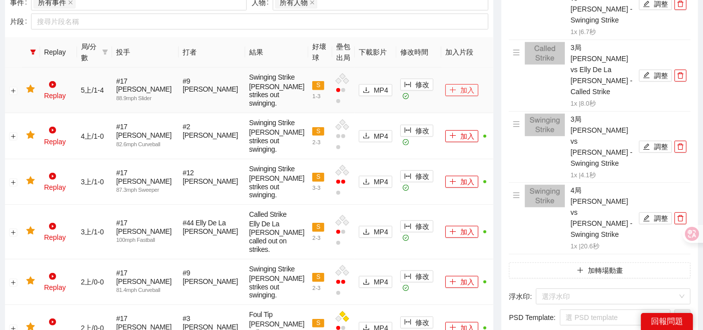
click at [452, 89] on button "加入" at bounding box center [461, 90] width 33 height 12
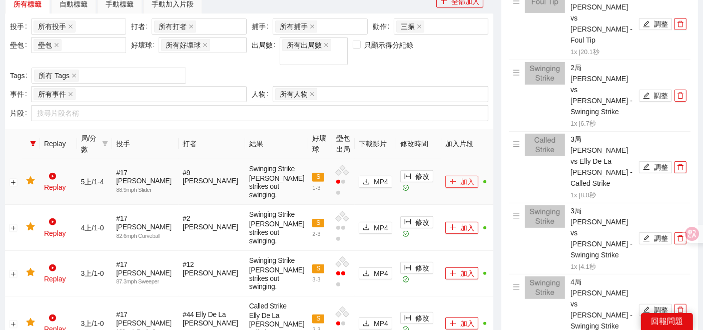
scroll to position [318, 0]
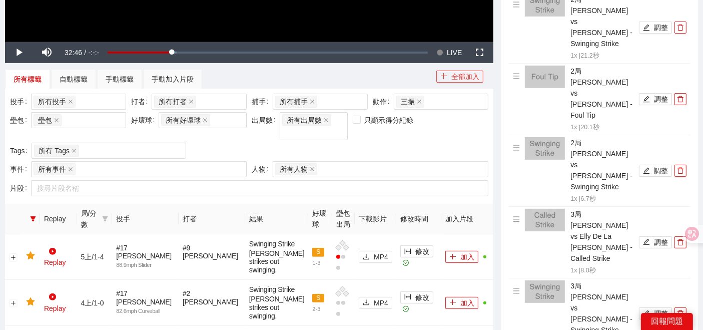
click at [459, 73] on button "全部加入" at bounding box center [459, 77] width 47 height 12
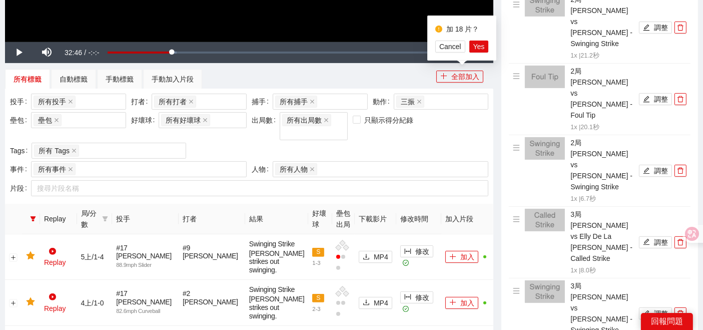
click at [408, 71] on div "所有標籤 自動標籤 手動標籤 手動加入片段" at bounding box center [220, 79] width 431 height 20
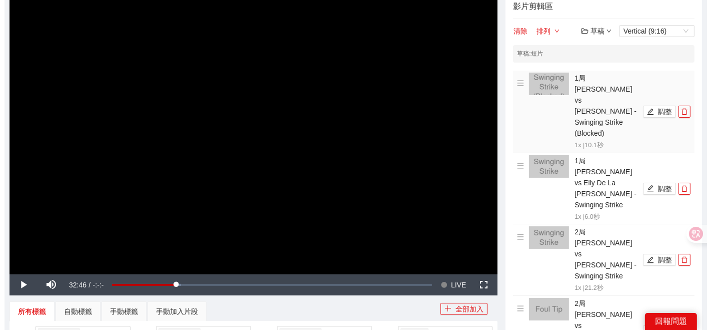
scroll to position [0, 0]
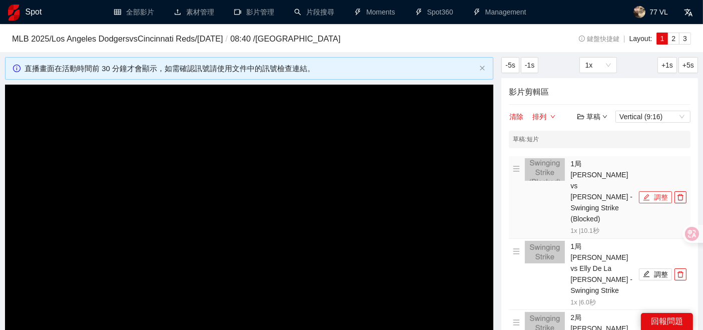
click at [661, 191] on button "調整" at bounding box center [655, 197] width 33 height 12
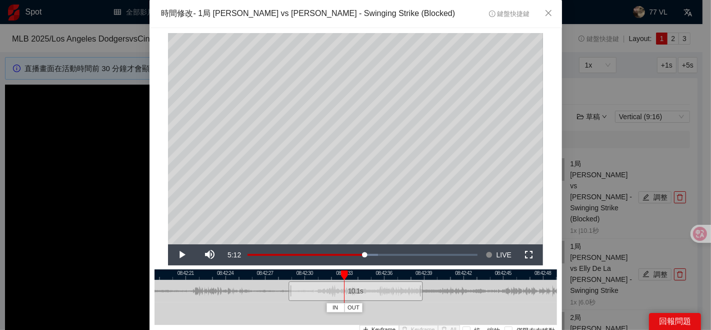
click at [314, 274] on div at bounding box center [356, 274] width 403 height 11
click at [287, 275] on div at bounding box center [356, 274] width 403 height 11
click at [332, 310] on span "OUT" at bounding box center [332, 307] width 12 height 9
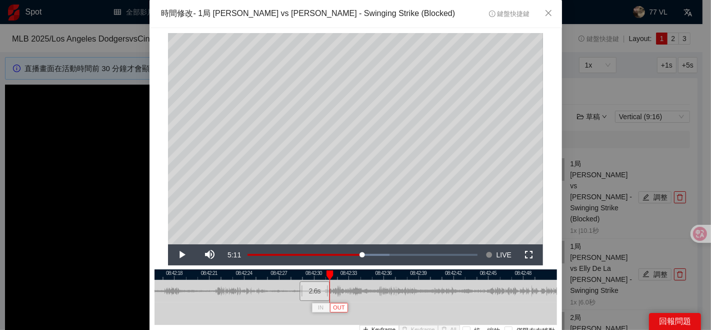
scroll to position [83, 0]
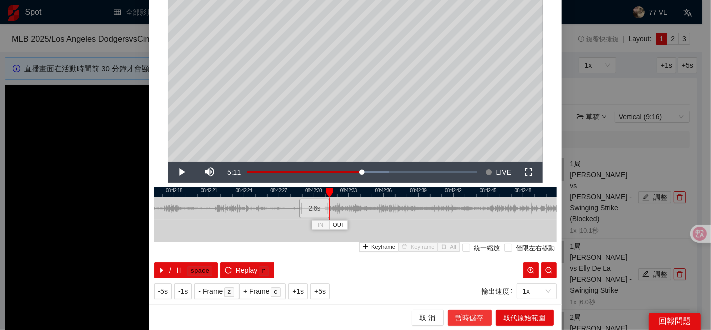
click at [464, 314] on span "暫時儲存" at bounding box center [470, 317] width 28 height 11
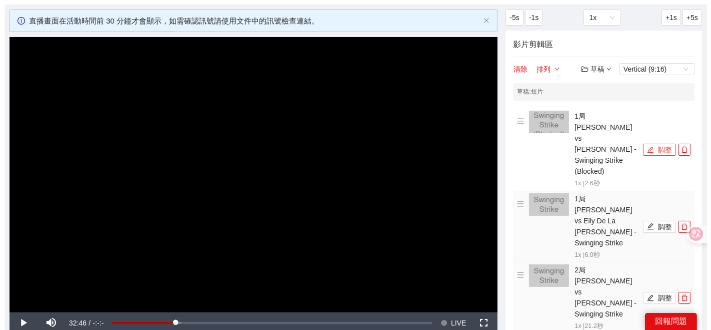
scroll to position [56, 0]
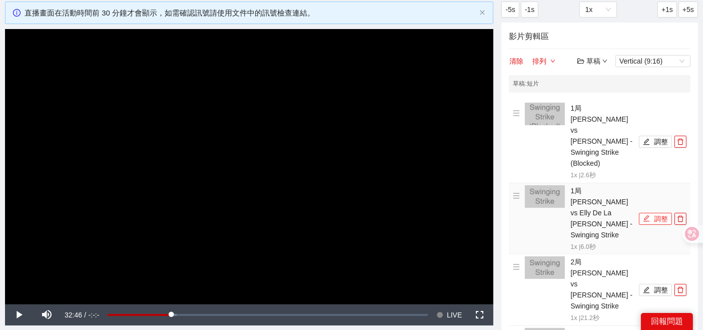
click at [655, 213] on button "調整" at bounding box center [655, 219] width 33 height 12
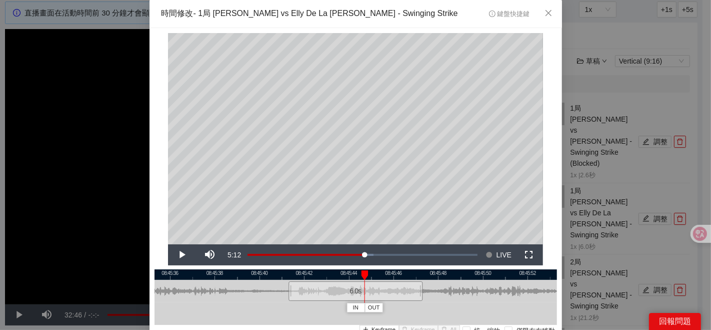
click at [322, 277] on div at bounding box center [356, 274] width 403 height 11
click at [353, 307] on span "OUT" at bounding box center [359, 307] width 12 height 9
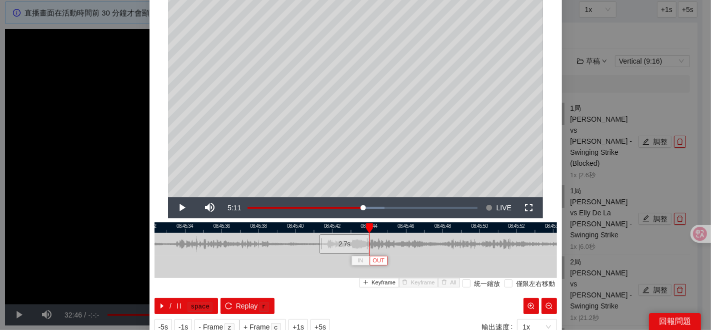
scroll to position [83, 0]
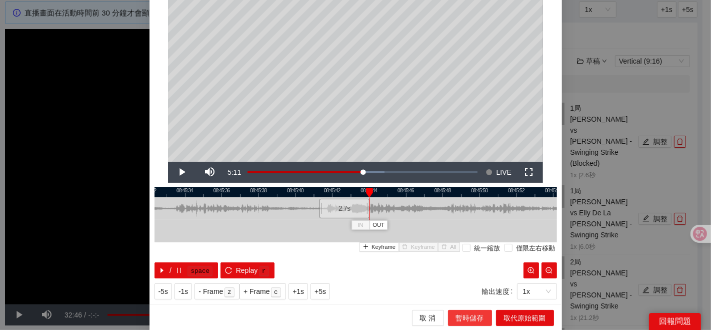
click at [458, 322] on button "暫時儲存" at bounding box center [470, 318] width 44 height 16
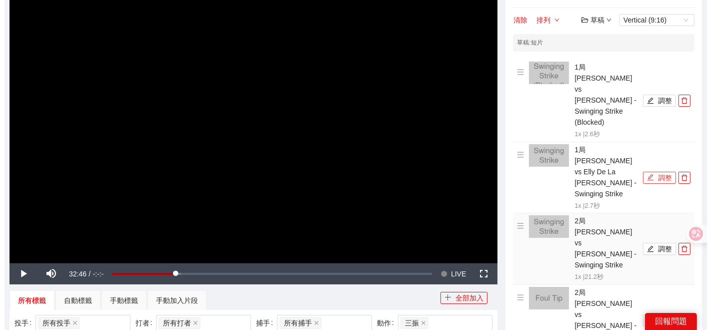
scroll to position [111, 0]
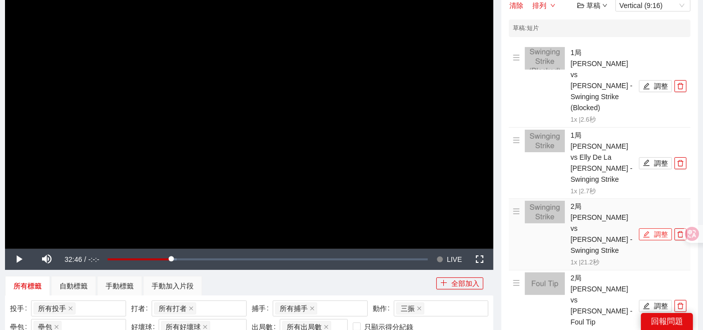
click at [654, 228] on button "調整" at bounding box center [655, 234] width 33 height 12
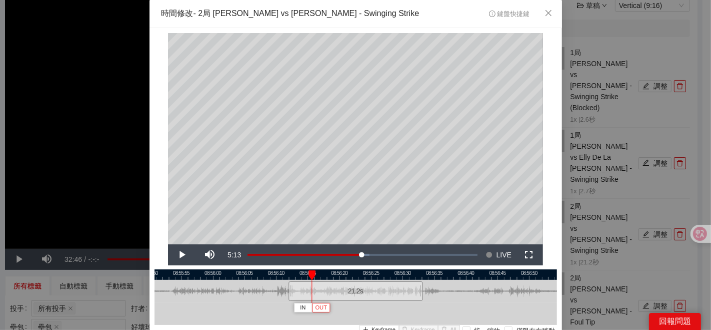
click at [320, 308] on span "OUT" at bounding box center [321, 307] width 12 height 9
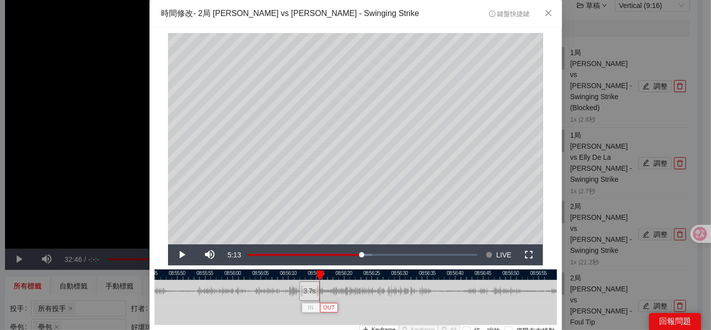
scroll to position [83, 0]
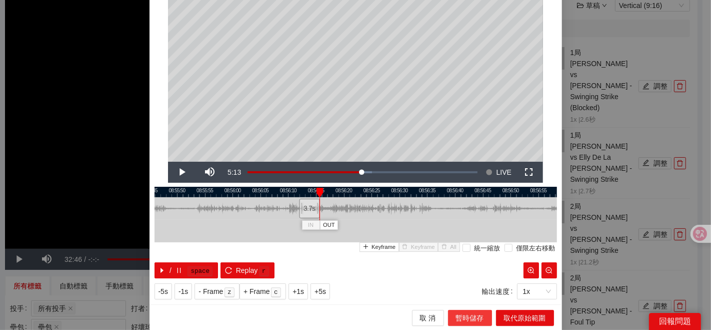
click at [459, 315] on span "暫時儲存" at bounding box center [470, 317] width 28 height 11
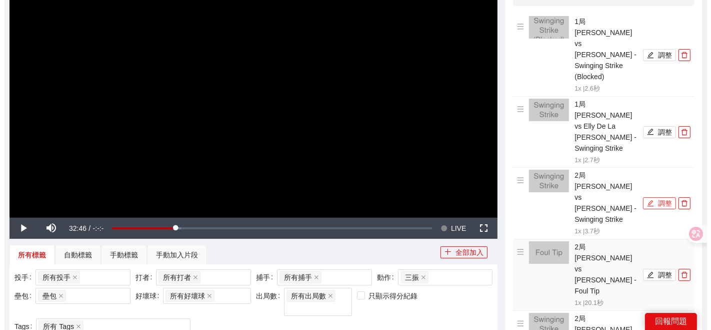
scroll to position [167, 0]
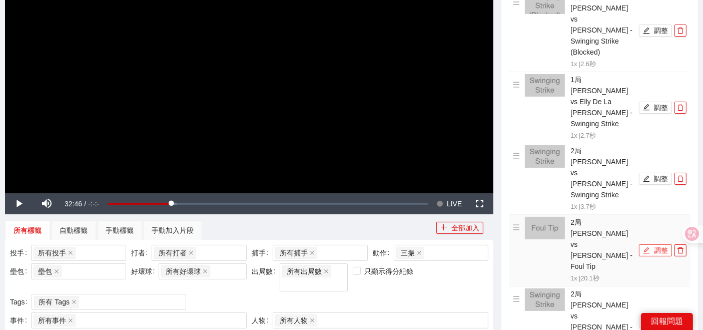
click at [653, 244] on button "調整" at bounding box center [655, 250] width 33 height 12
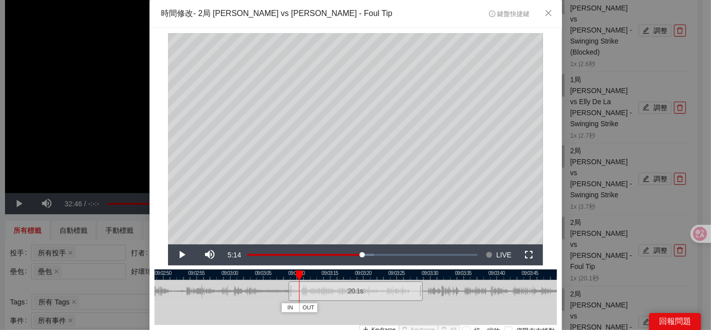
click at [283, 270] on div at bounding box center [356, 274] width 403 height 11
click at [286, 274] on div at bounding box center [356, 274] width 403 height 11
click at [318, 303] on button "OUT" at bounding box center [319, 308] width 18 height 10
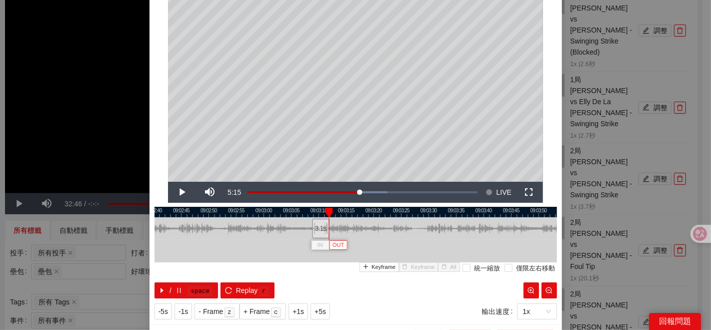
scroll to position [83, 0]
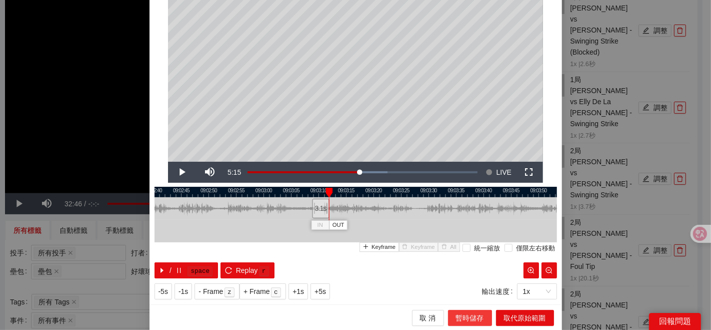
click at [464, 316] on span "暫時儲存" at bounding box center [470, 317] width 28 height 11
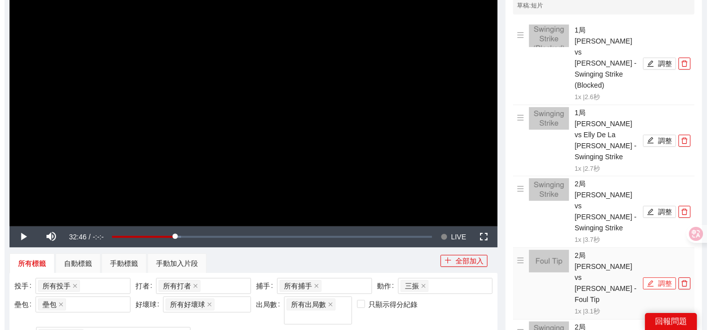
scroll to position [111, 0]
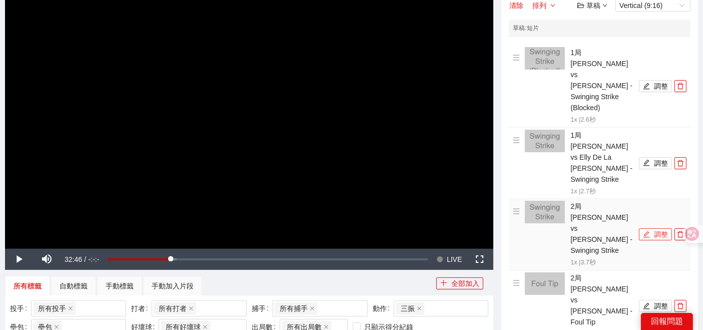
click at [649, 231] on icon "edit" at bounding box center [646, 234] width 7 height 7
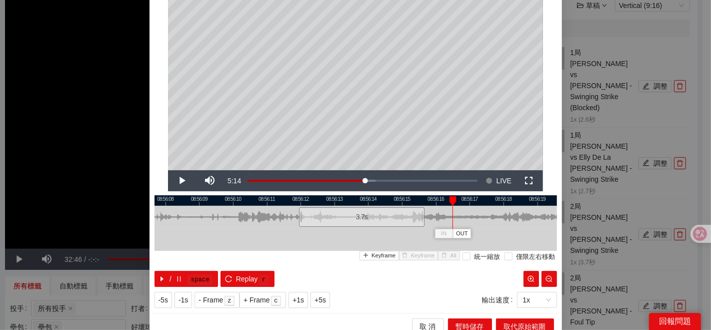
scroll to position [83, 0]
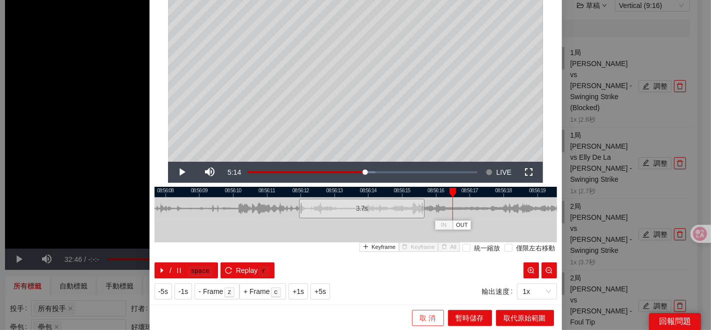
click at [420, 316] on span "取 消" at bounding box center [428, 317] width 16 height 11
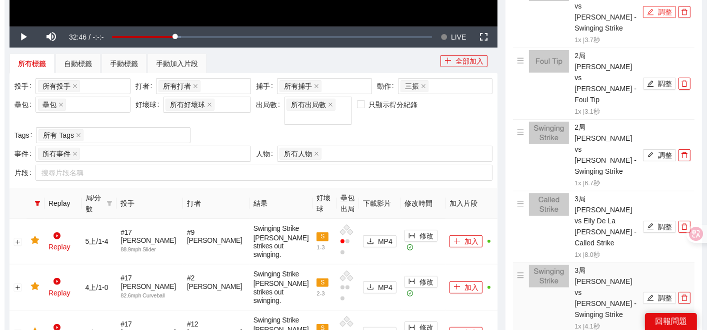
scroll to position [222, 0]
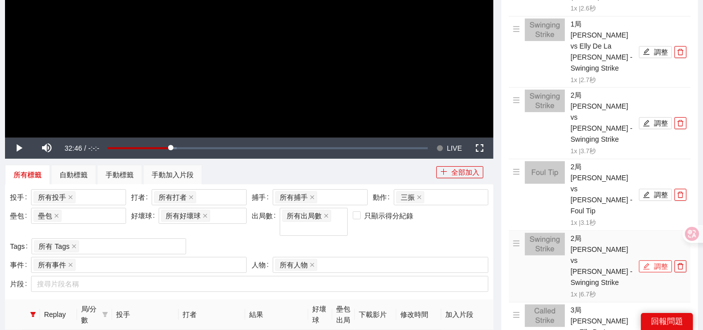
click at [656, 260] on button "調整" at bounding box center [655, 266] width 33 height 12
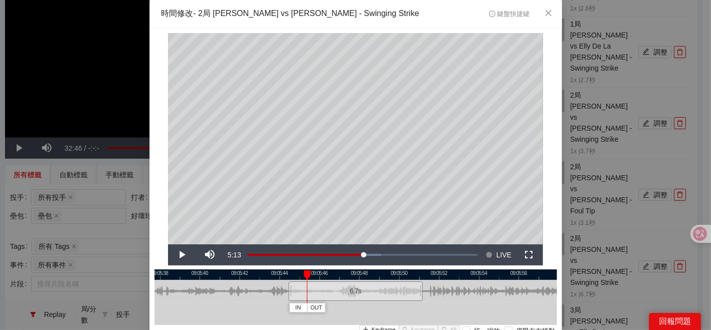
click at [281, 277] on div at bounding box center [356, 274] width 403 height 11
click at [285, 274] on div at bounding box center [356, 274] width 403 height 11
click at [369, 309] on span "OUT" at bounding box center [371, 307] width 12 height 9
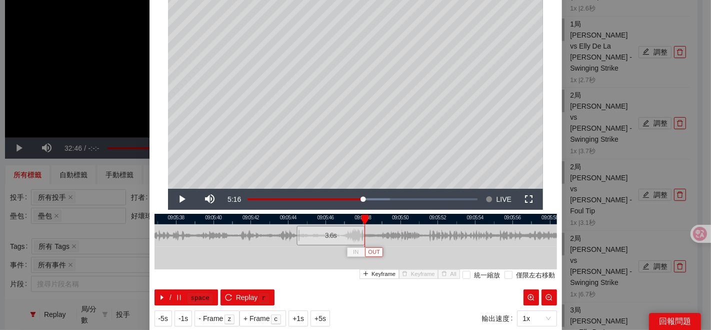
scroll to position [83, 0]
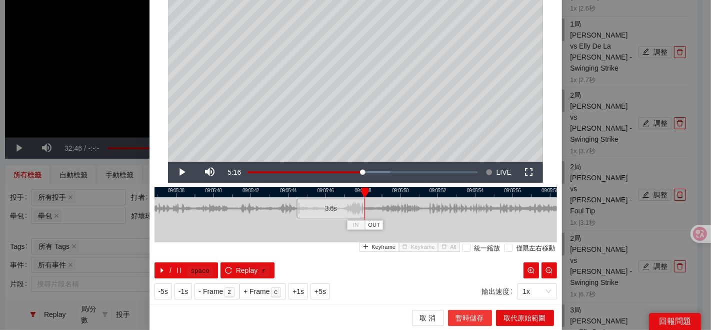
click at [450, 316] on button "暫時儲存" at bounding box center [470, 318] width 44 height 16
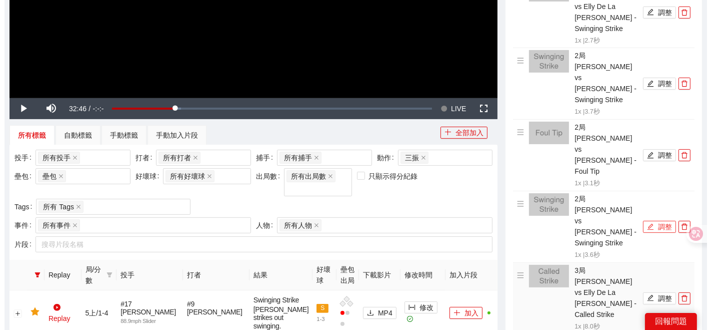
scroll to position [278, 0]
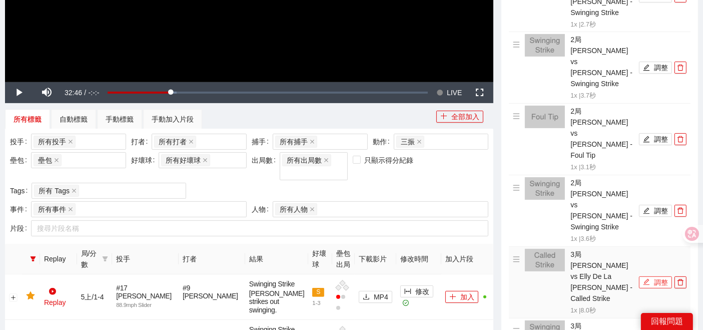
click at [656, 276] on button "調整" at bounding box center [655, 282] width 33 height 12
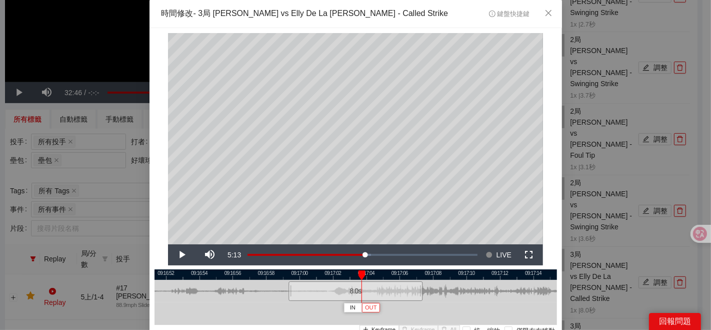
click at [374, 306] on button "OUT" at bounding box center [371, 308] width 18 height 10
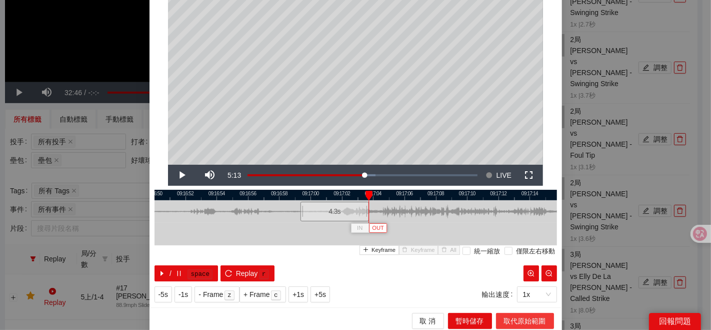
scroll to position [83, 0]
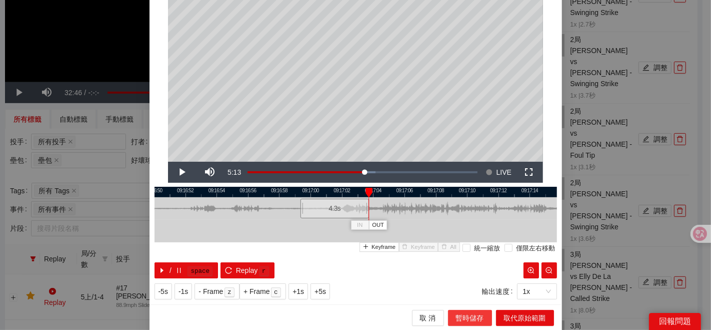
click at [467, 317] on span "暫時儲存" at bounding box center [470, 317] width 28 height 11
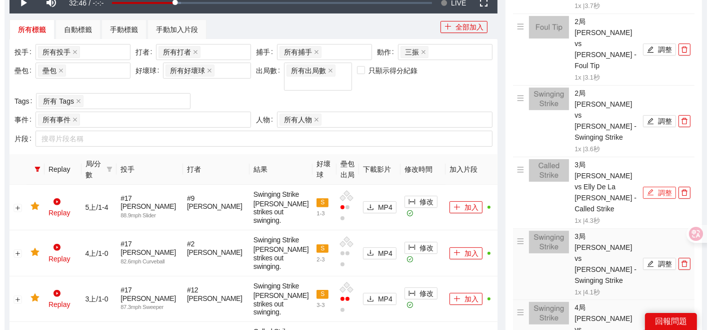
scroll to position [333, 0]
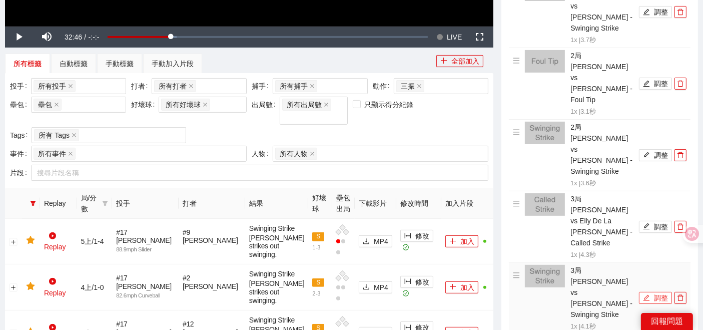
click at [652, 292] on button "調整" at bounding box center [655, 298] width 33 height 12
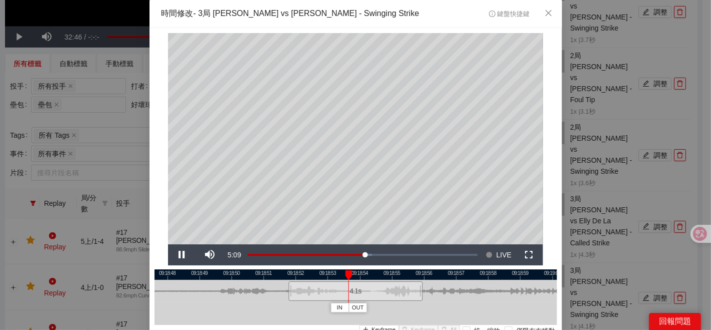
click at [289, 273] on div at bounding box center [356, 274] width 403 height 11
click at [287, 277] on div at bounding box center [356, 274] width 403 height 11
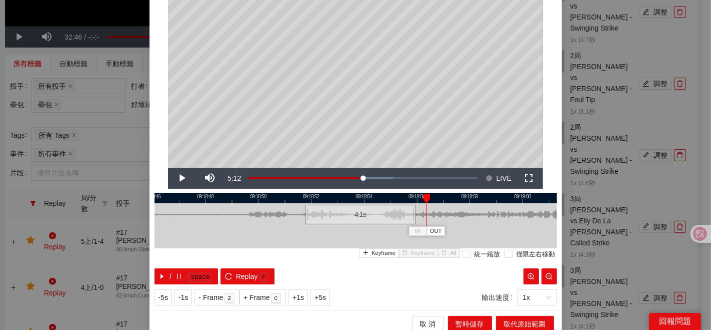
scroll to position [83, 0]
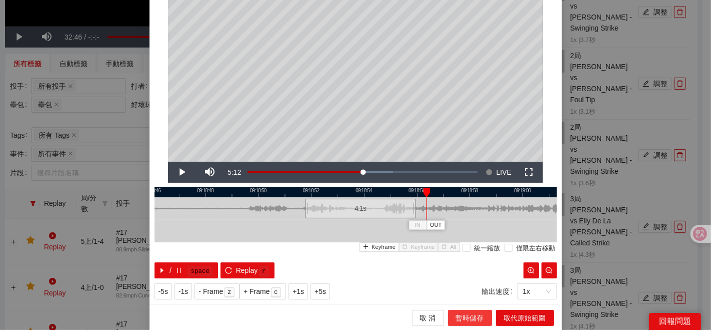
click at [459, 316] on span "暫時儲存" at bounding box center [470, 317] width 28 height 11
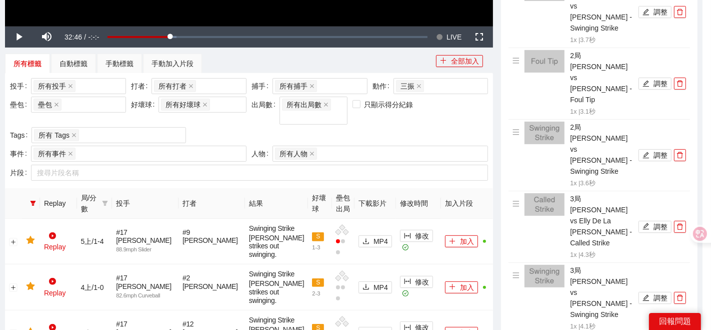
scroll to position [0, 0]
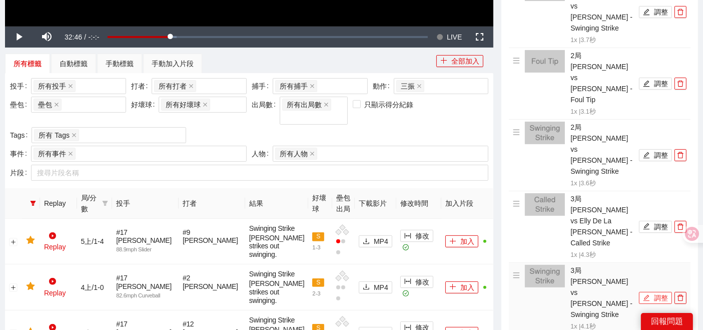
click at [655, 292] on button "調整" at bounding box center [655, 298] width 33 height 12
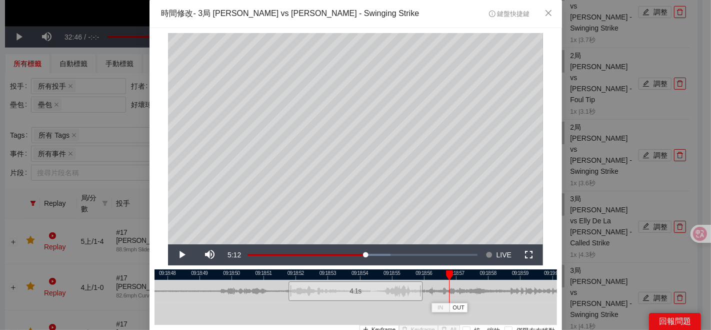
scroll to position [83, 0]
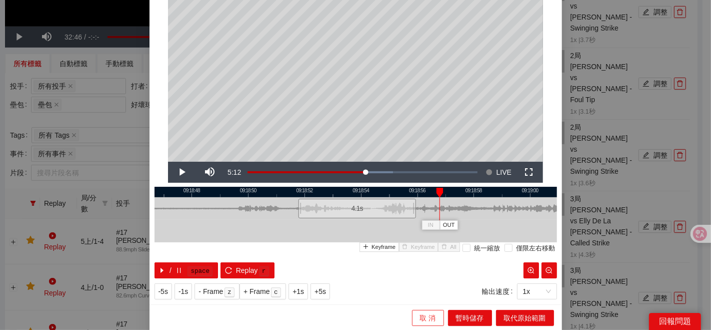
click at [420, 316] on span "取 消" at bounding box center [428, 317] width 16 height 11
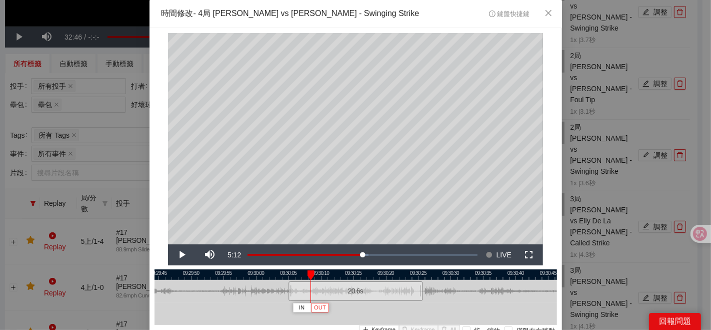
click at [319, 309] on span "OUT" at bounding box center [320, 307] width 12 height 9
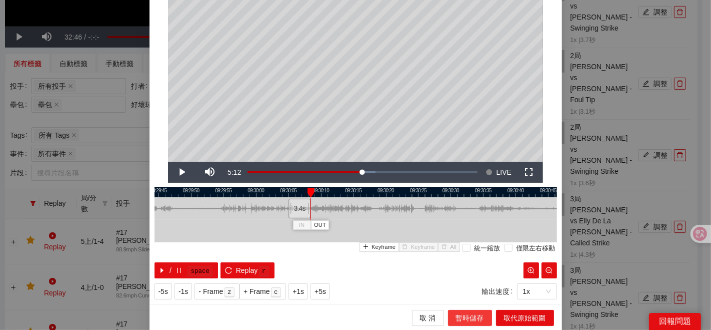
click at [462, 317] on span "暫時儲存" at bounding box center [470, 317] width 28 height 11
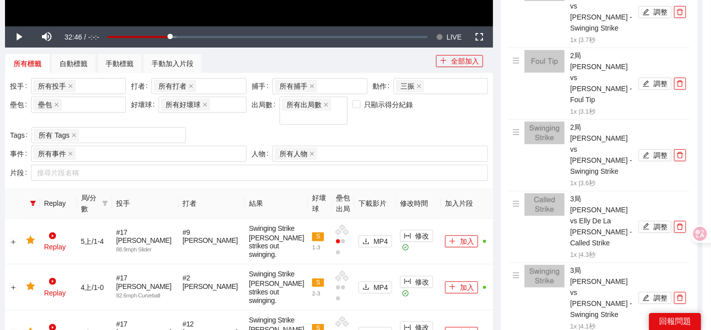
scroll to position [0, 0]
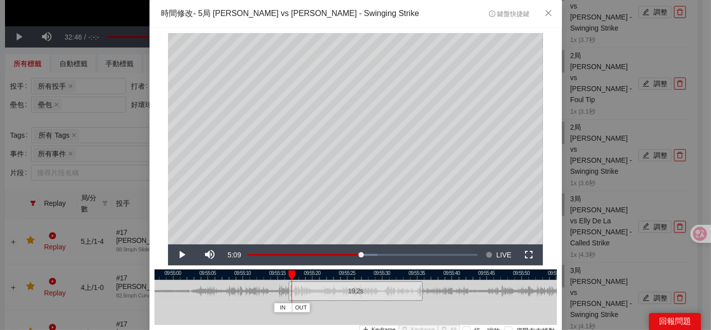
click at [287, 280] on div at bounding box center [290, 291] width 6 height 23
click at [315, 307] on span "OUT" at bounding box center [321, 307] width 12 height 9
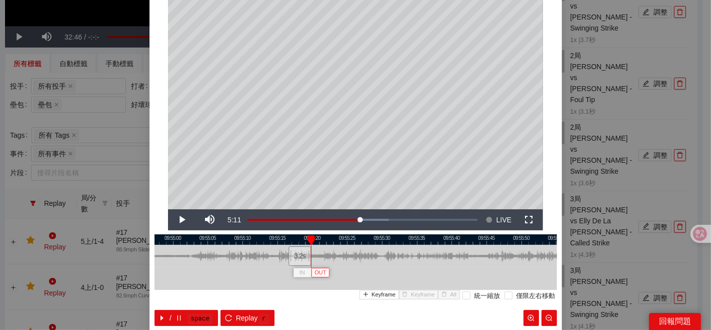
scroll to position [83, 0]
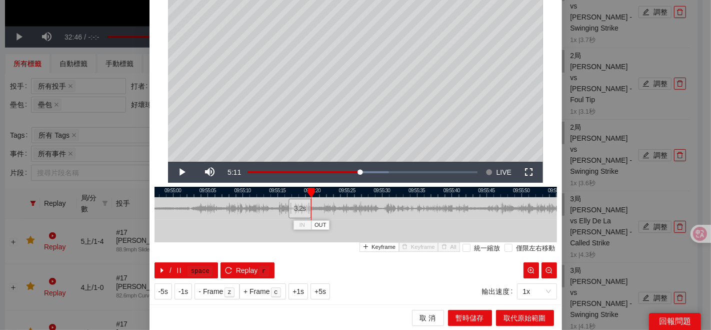
click at [466, 308] on div "取 消 暫時儲存 取代原始範圍" at bounding box center [356, 317] width 413 height 27
click at [466, 315] on span "暫時儲存" at bounding box center [470, 317] width 28 height 11
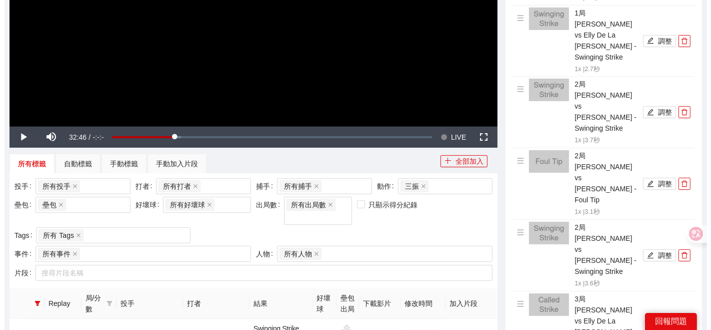
scroll to position [278, 0]
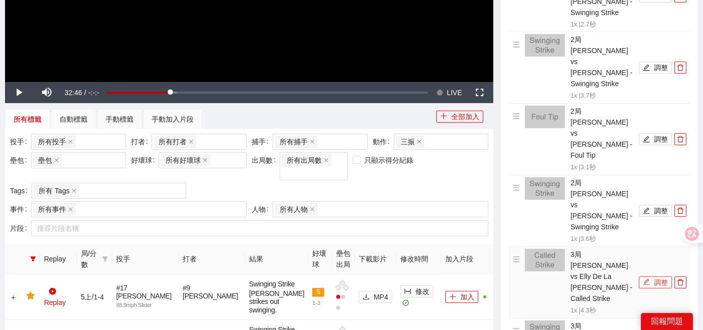
click at [653, 276] on button "調整" at bounding box center [655, 282] width 33 height 12
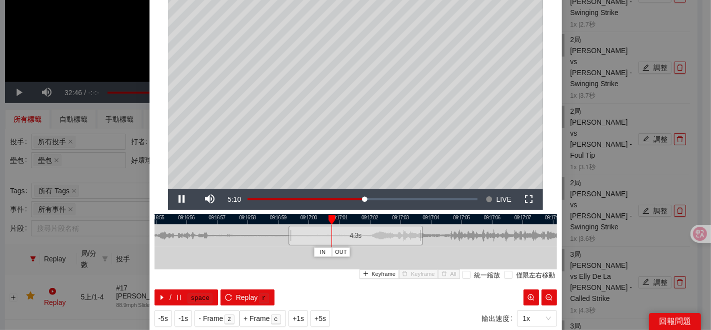
scroll to position [0, 0]
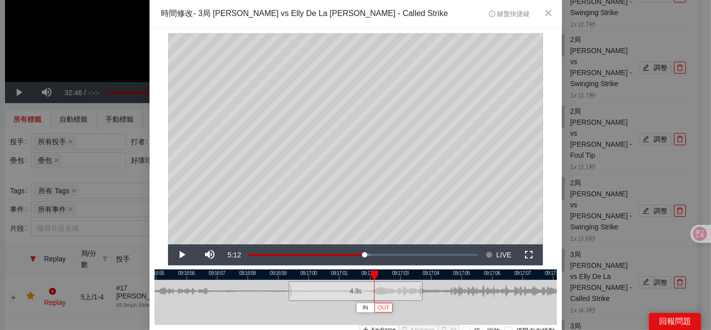
click at [384, 305] on span "OUT" at bounding box center [384, 307] width 12 height 9
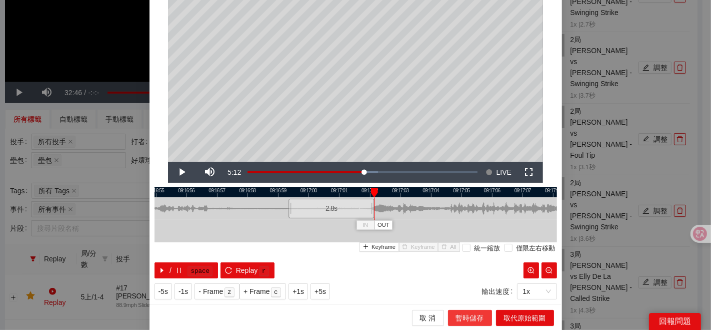
click at [463, 319] on span "暫時儲存" at bounding box center [470, 317] width 28 height 11
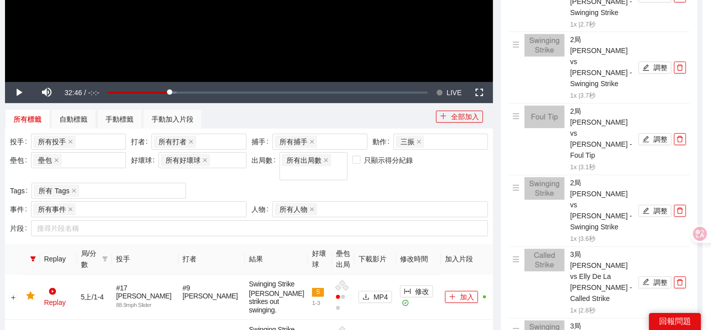
scroll to position [0, 0]
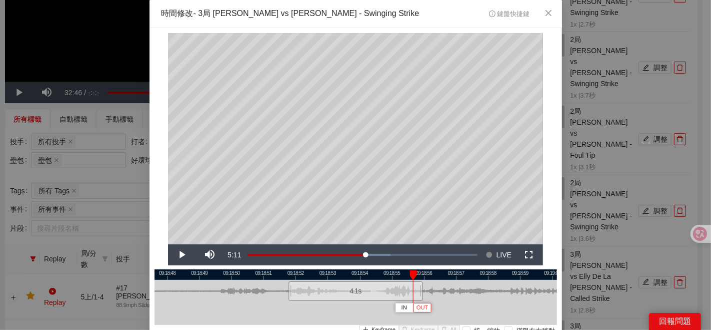
click at [419, 307] on span "OUT" at bounding box center [423, 307] width 12 height 9
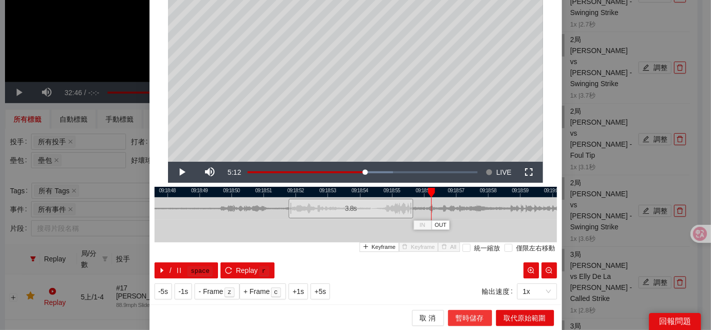
click at [462, 315] on span "暫時儲存" at bounding box center [470, 317] width 28 height 11
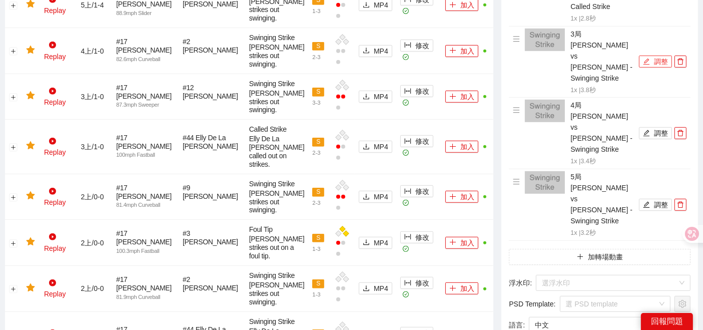
scroll to position [556, 0]
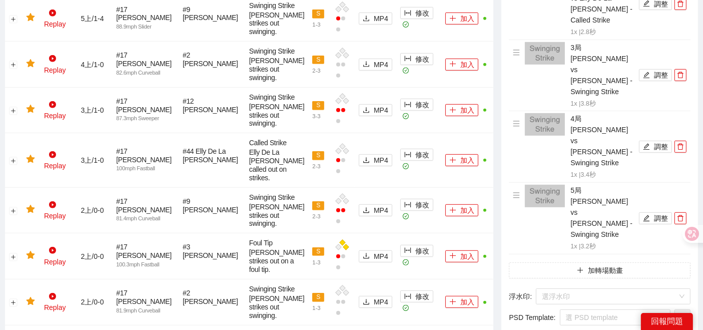
click at [682, 224] on span "Yes" at bounding box center [685, 224] width 12 height 11
click at [644, 310] on input "search" at bounding box center [612, 317] width 92 height 15
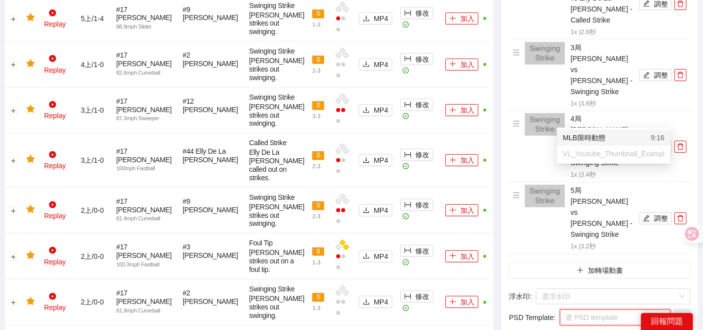
click at [622, 138] on div "MLB限時動態 9:16" at bounding box center [614, 137] width 102 height 11
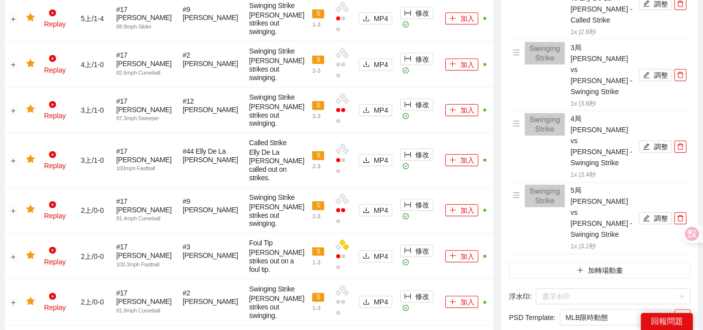
click at [677, 313] on span "setting" at bounding box center [682, 317] width 15 height 8
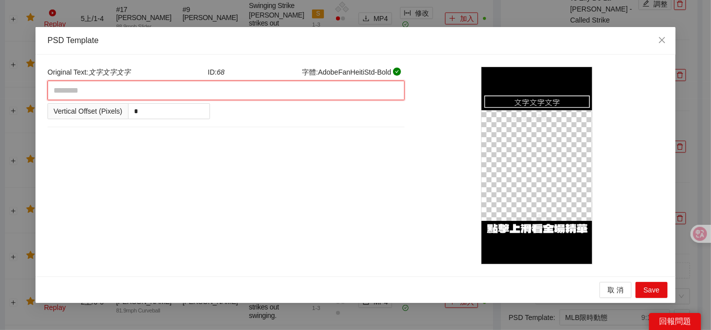
click at [170, 100] on textarea at bounding box center [226, 91] width 357 height 20
type textarea "*"
type textarea "**"
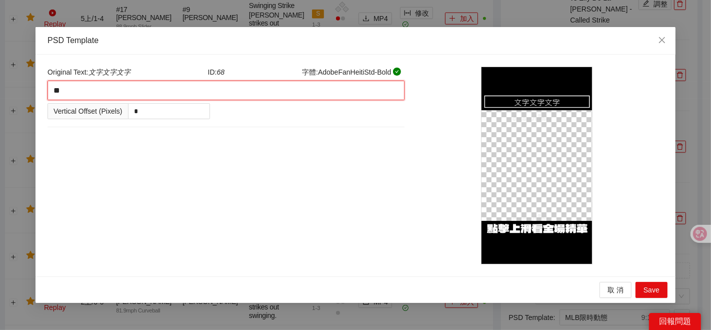
type textarea "***"
type textarea "****"
type textarea "*****"
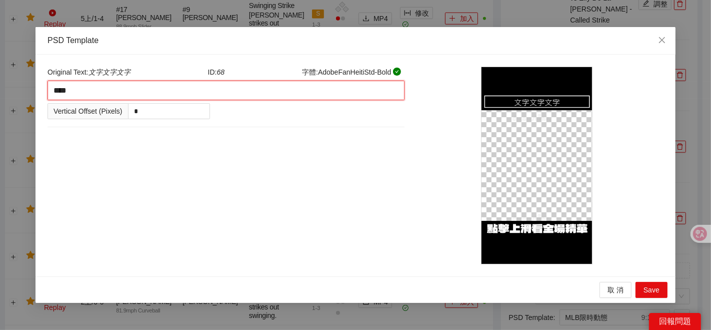
type textarea "*****"
type textarea "******"
type textarea "*******"
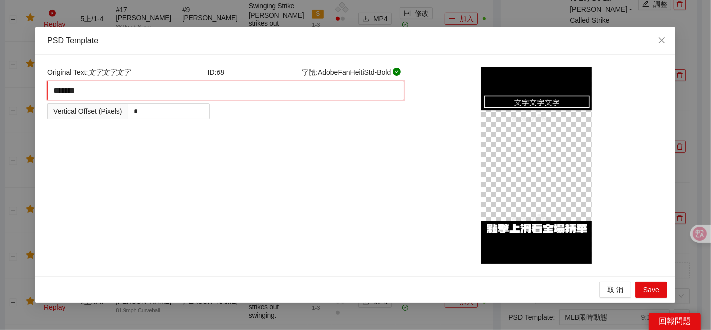
type textarea "********"
type textarea "*********"
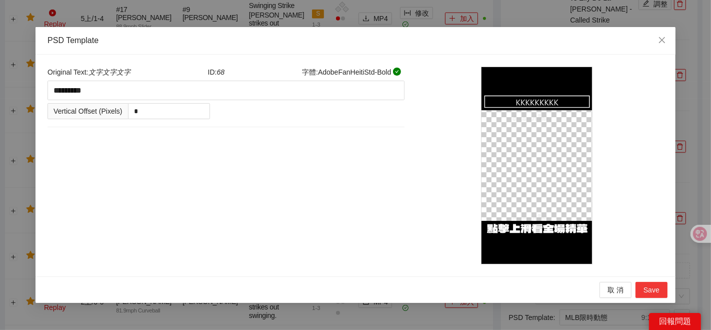
click at [657, 289] on span "Save" at bounding box center [652, 289] width 16 height 11
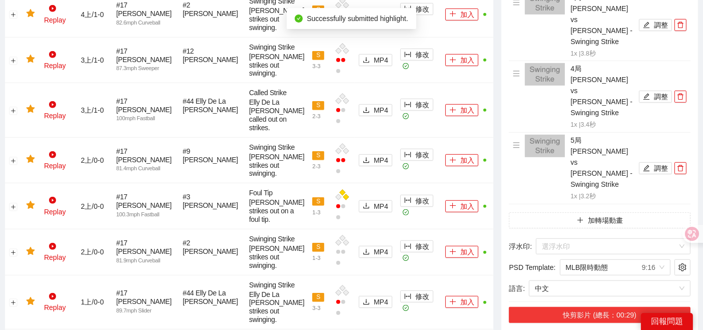
scroll to position [611, 0]
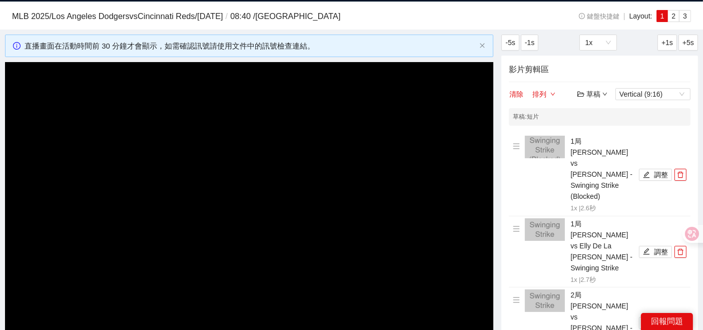
scroll to position [222, 0]
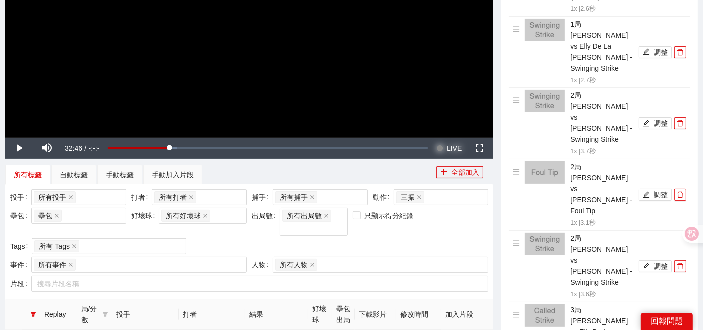
click at [457, 149] on span "LIVE" at bounding box center [454, 148] width 15 height 21
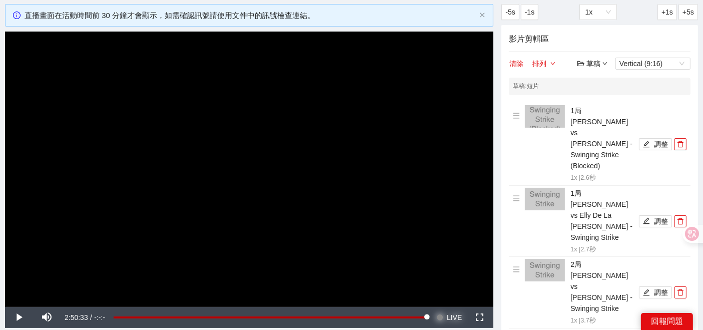
scroll to position [167, 0]
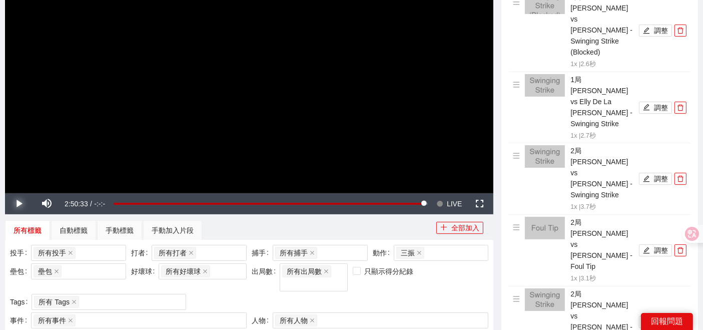
click at [14, 204] on span "Video Player" at bounding box center [19, 204] width 28 height 0
click at [451, 208] on span "LIVE" at bounding box center [454, 203] width 15 height 21
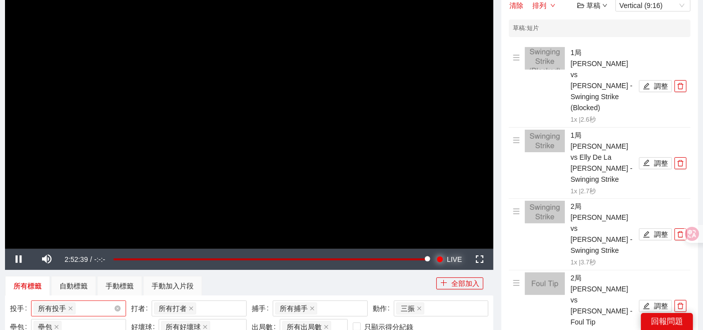
scroll to position [56, 0]
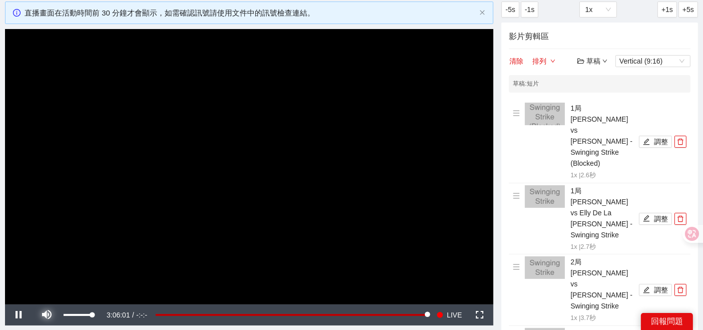
click at [43, 315] on span "Video Player" at bounding box center [47, 315] width 28 height 0
